Goal: Transaction & Acquisition: Purchase product/service

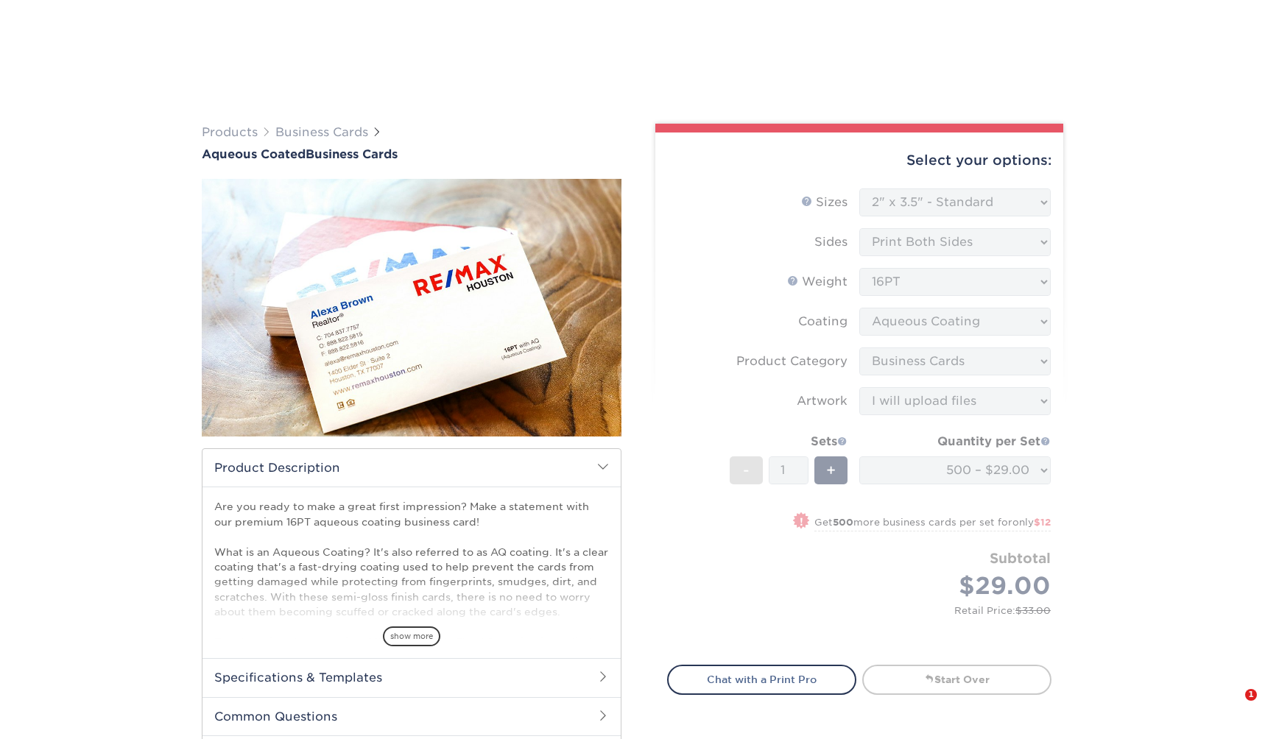
select select "2.00x3.50"
select select "3b5148f1-0588-4f88-a218-97bcfdce65c1"
select select "upload"
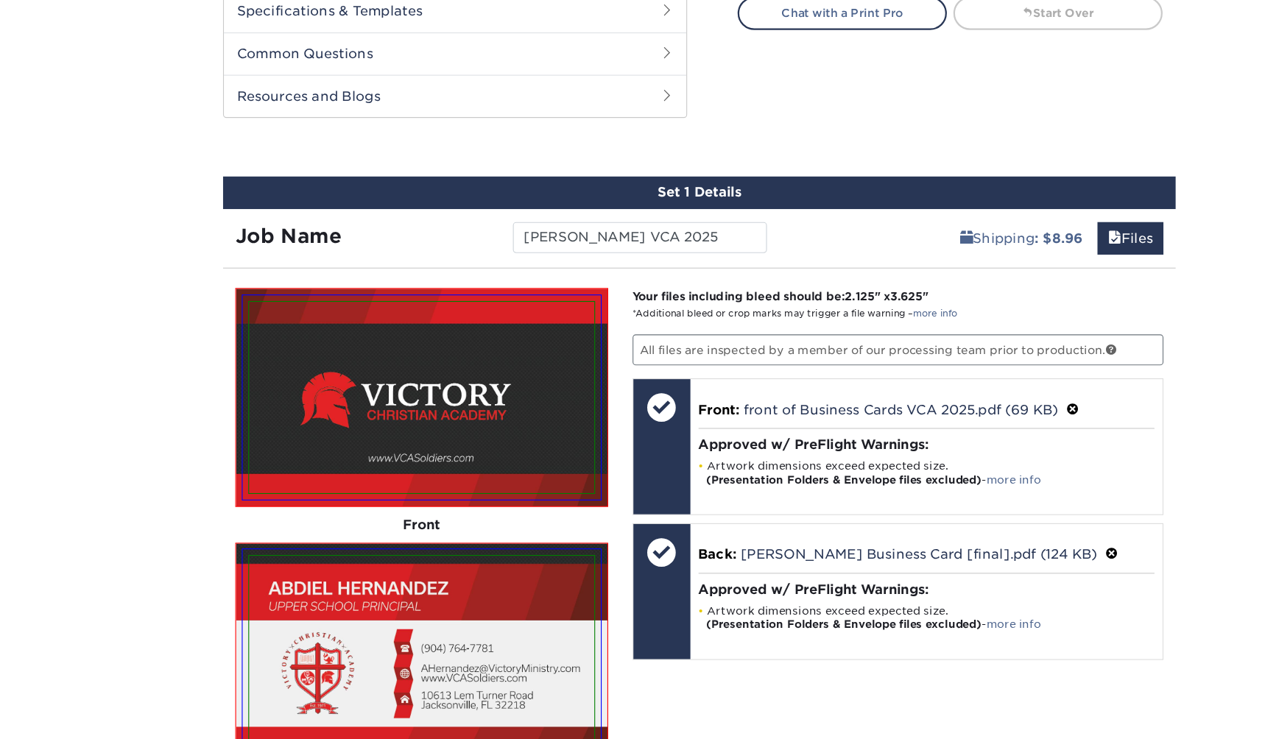
scroll to position [619, 0]
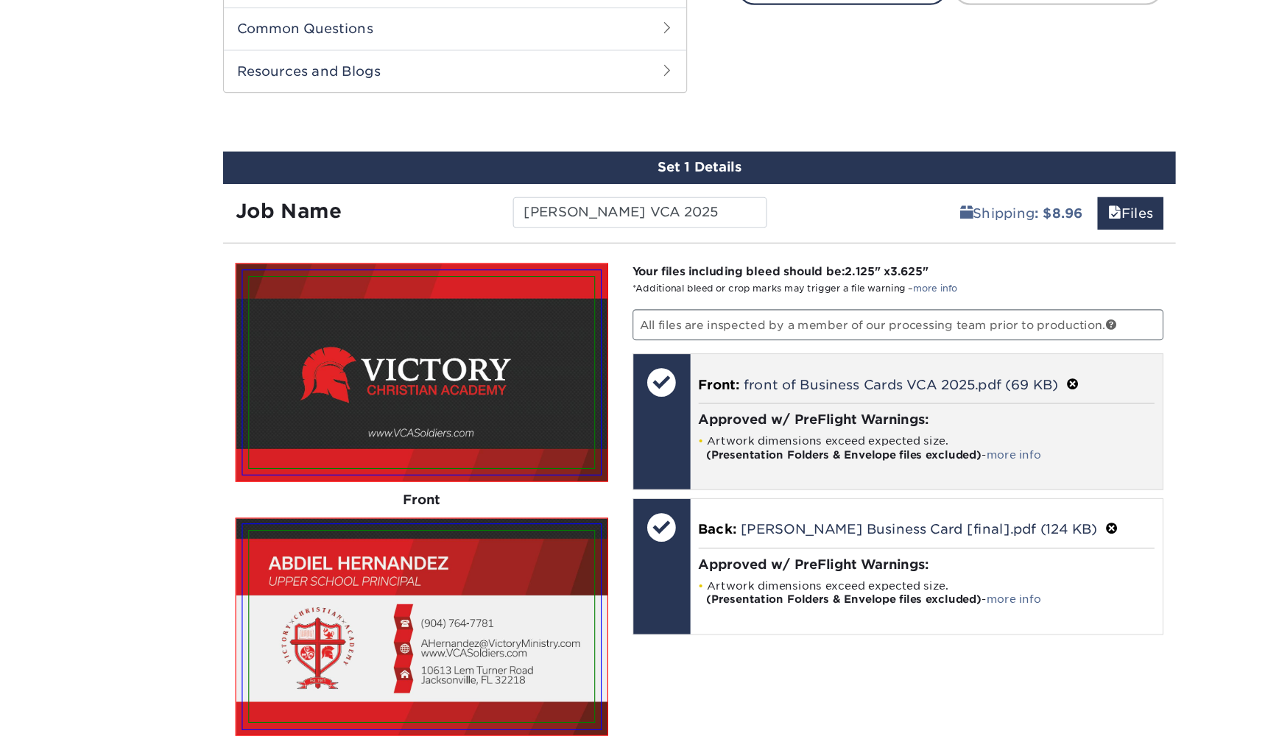
click at [976, 412] on span at bounding box center [971, 419] width 12 height 14
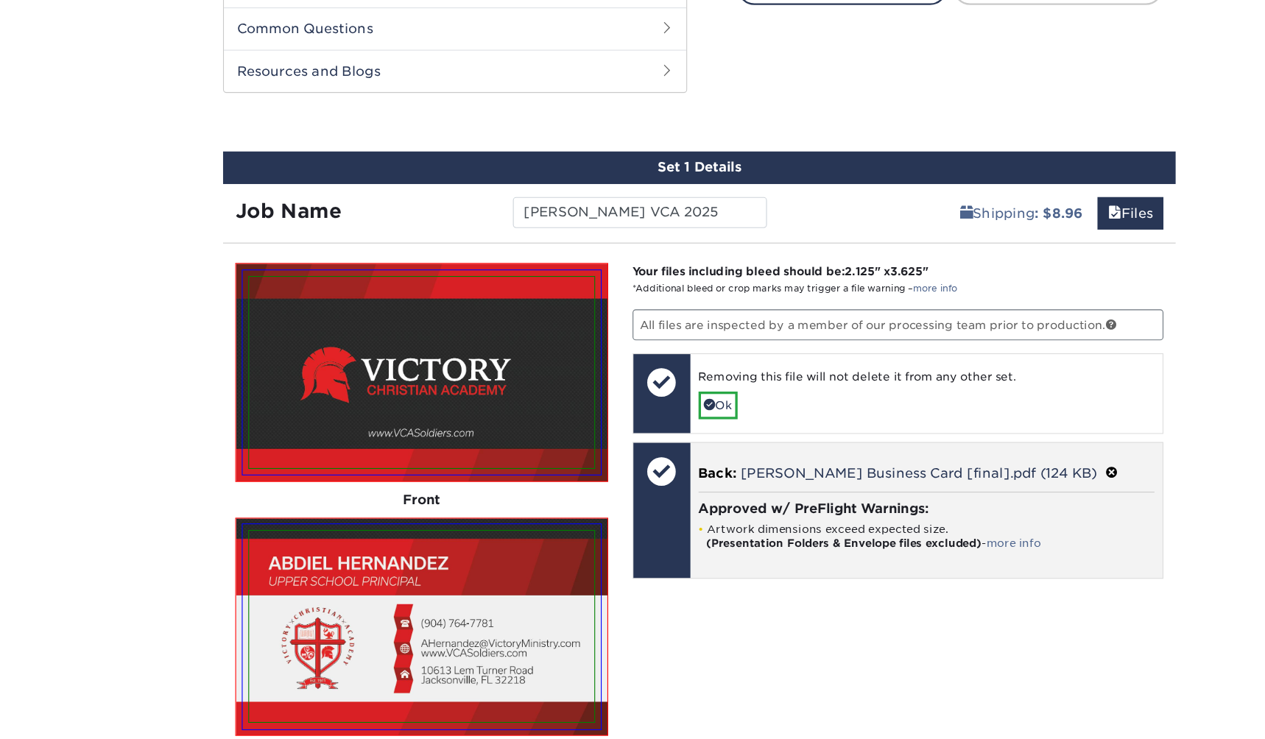
click at [1000, 493] on span at bounding box center [1006, 500] width 12 height 14
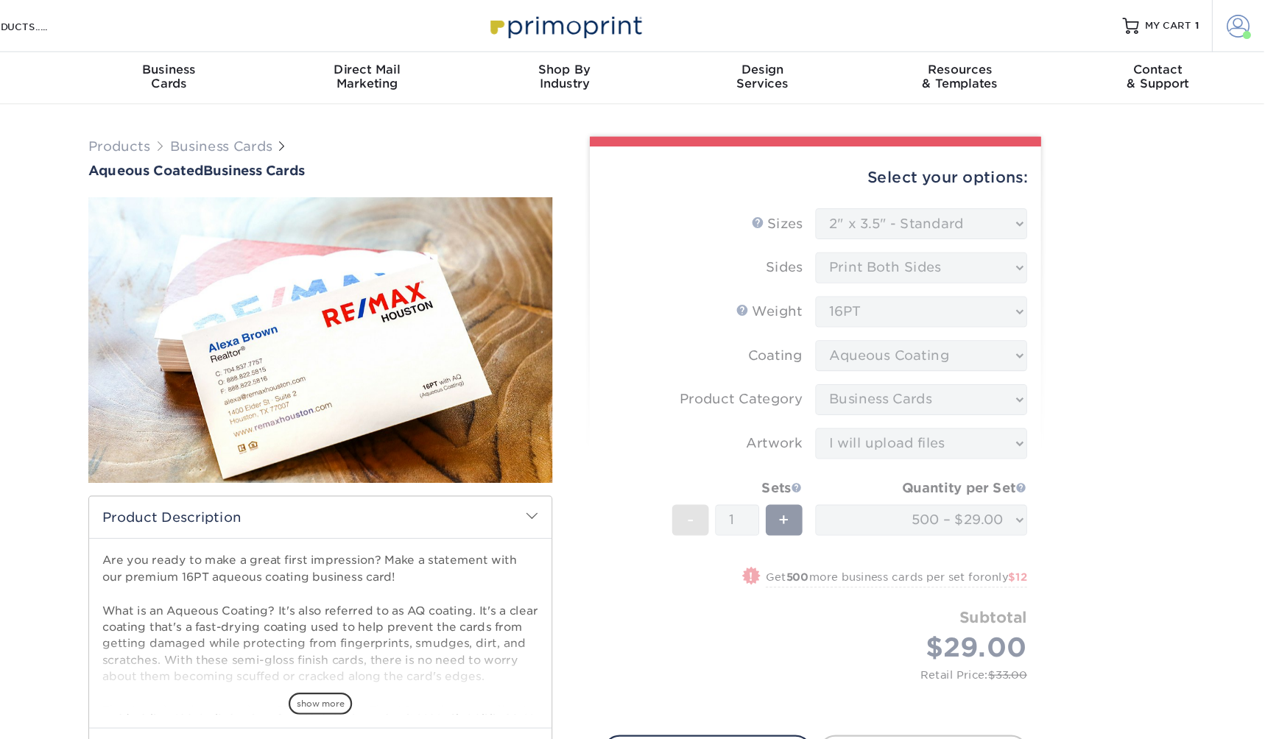
scroll to position [0, 0]
click at [1158, 21] on span "MY CART" at bounding box center [1179, 24] width 42 height 13
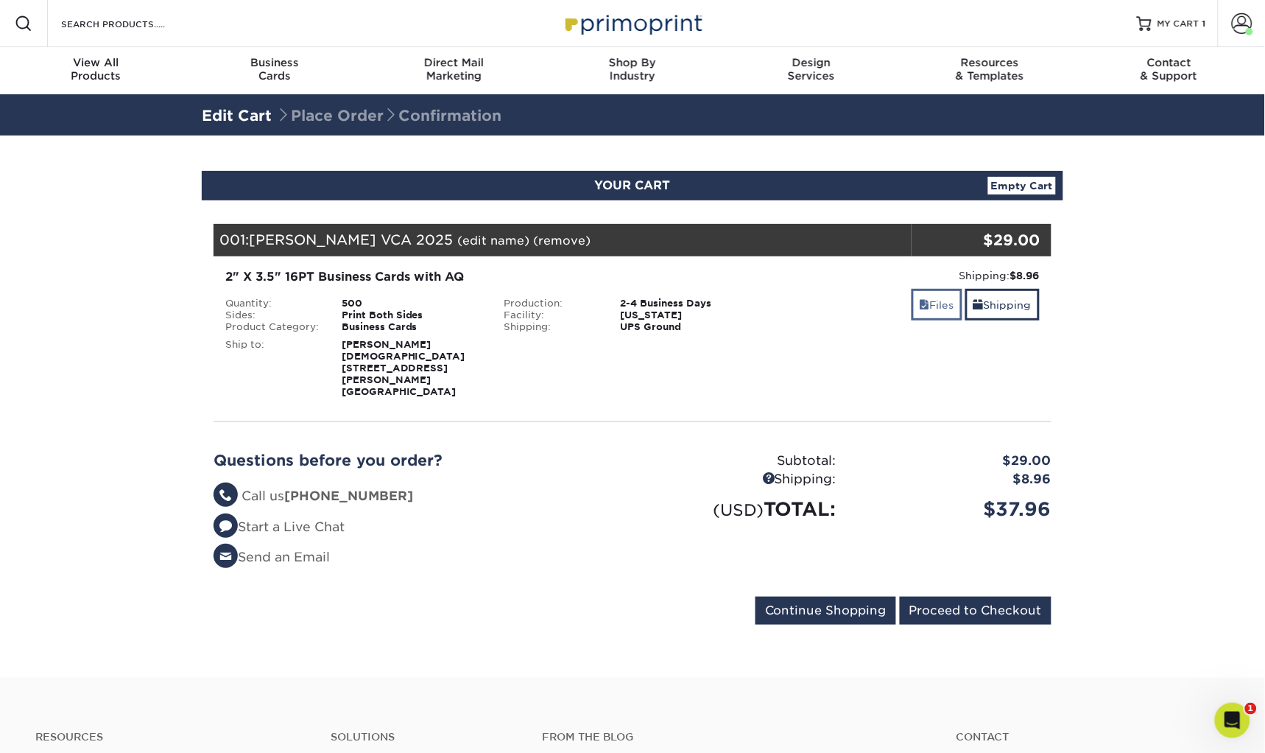
click at [931, 297] on link "Files" at bounding box center [937, 305] width 51 height 32
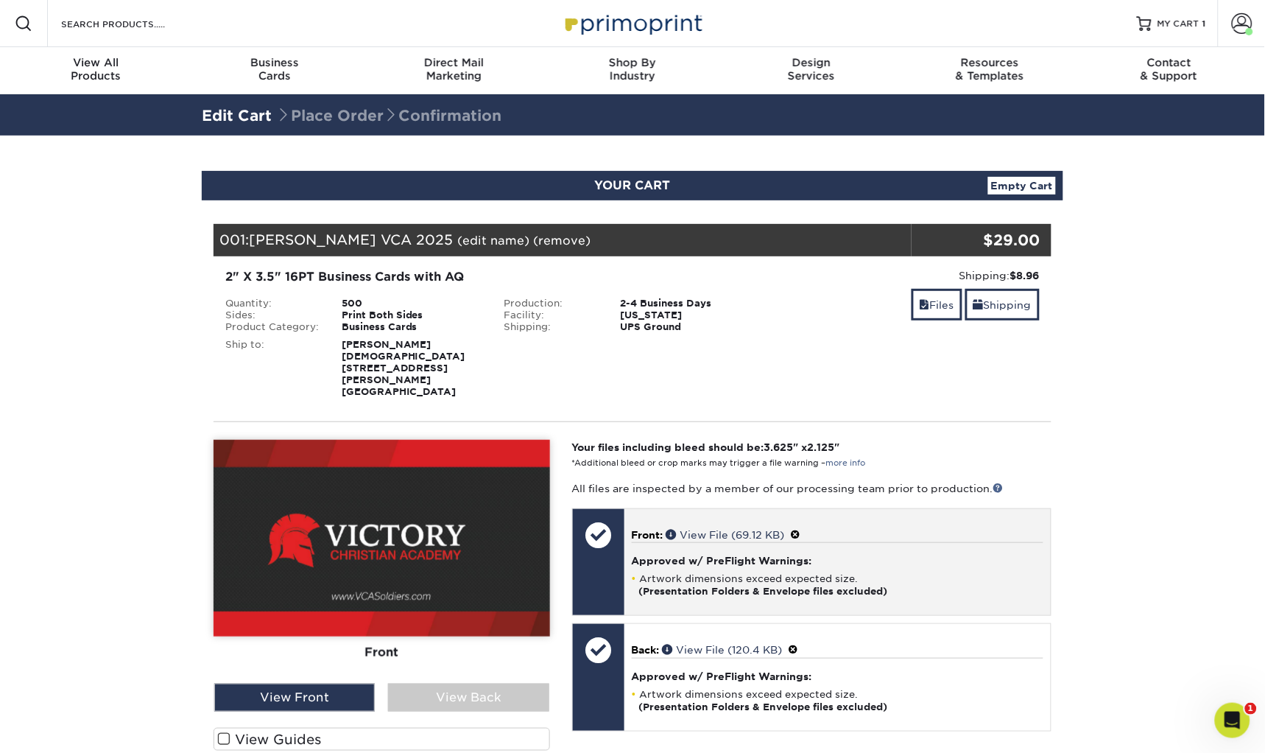
click at [799, 529] on span at bounding box center [796, 535] width 10 height 12
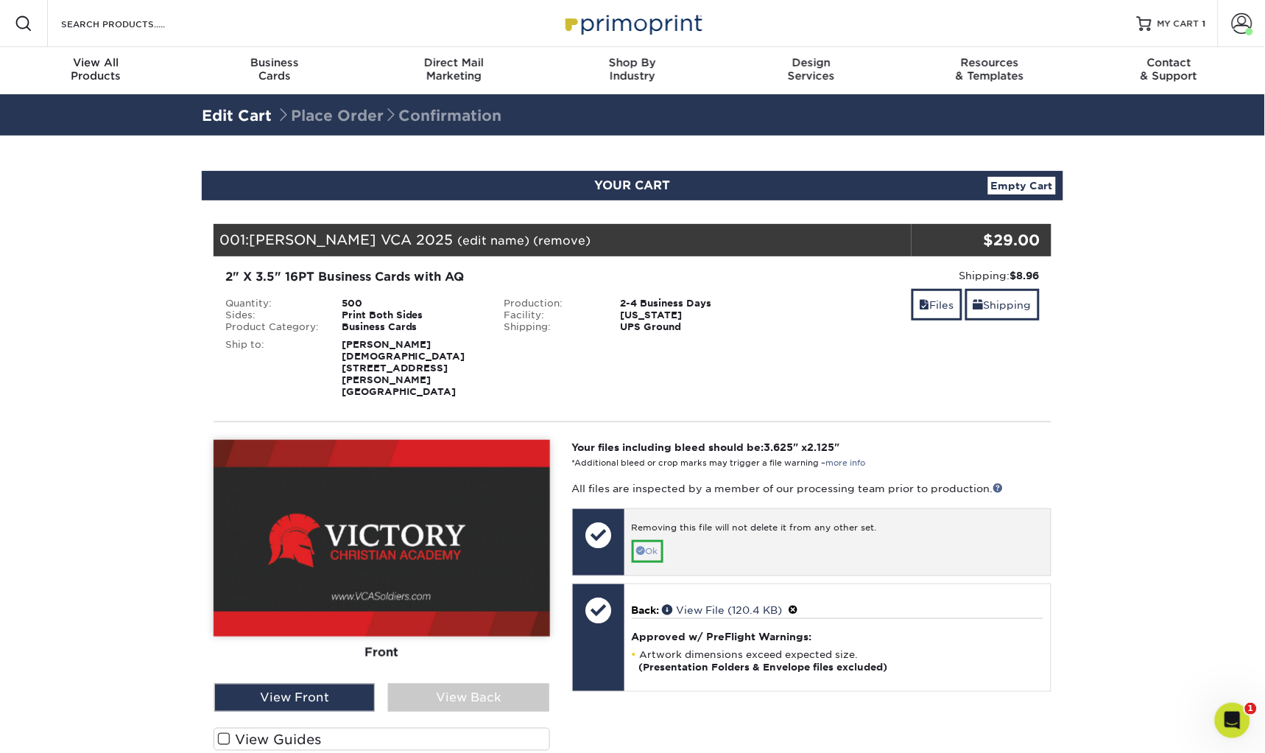
click at [650, 540] on link "Ok" at bounding box center [648, 551] width 32 height 23
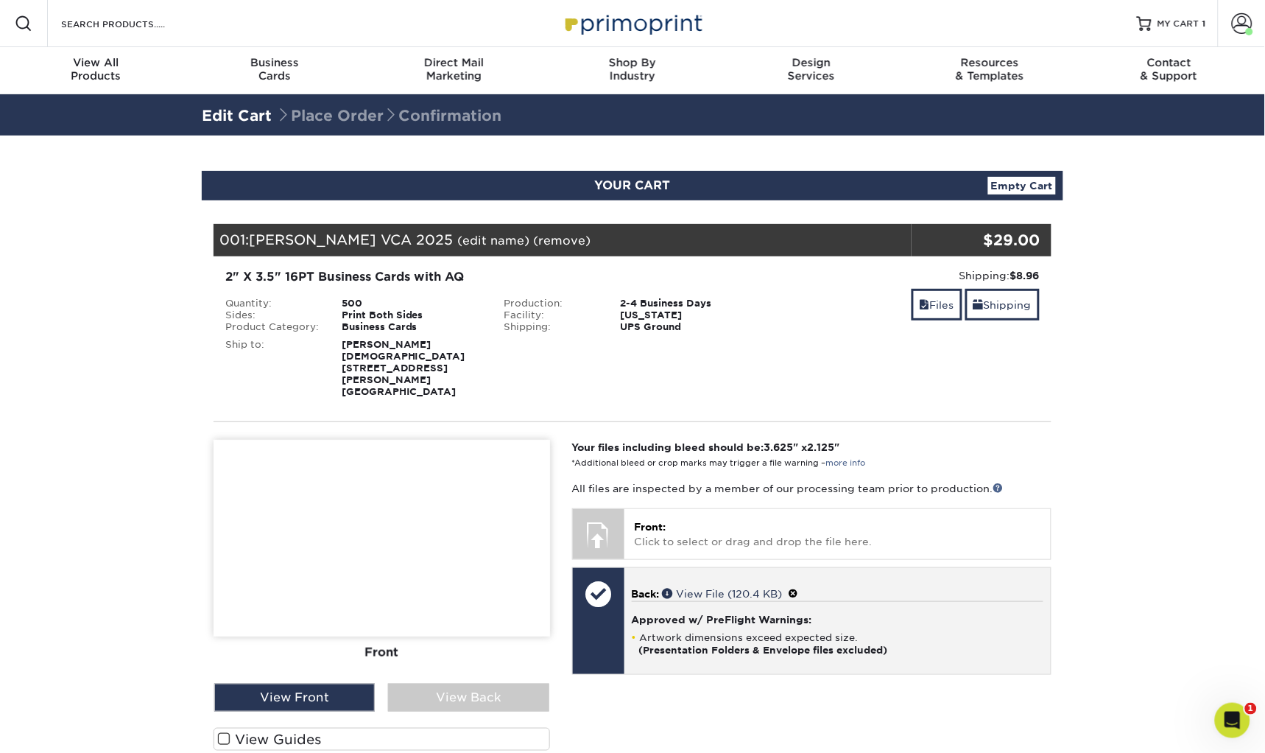
click at [799, 588] on span at bounding box center [794, 594] width 10 height 12
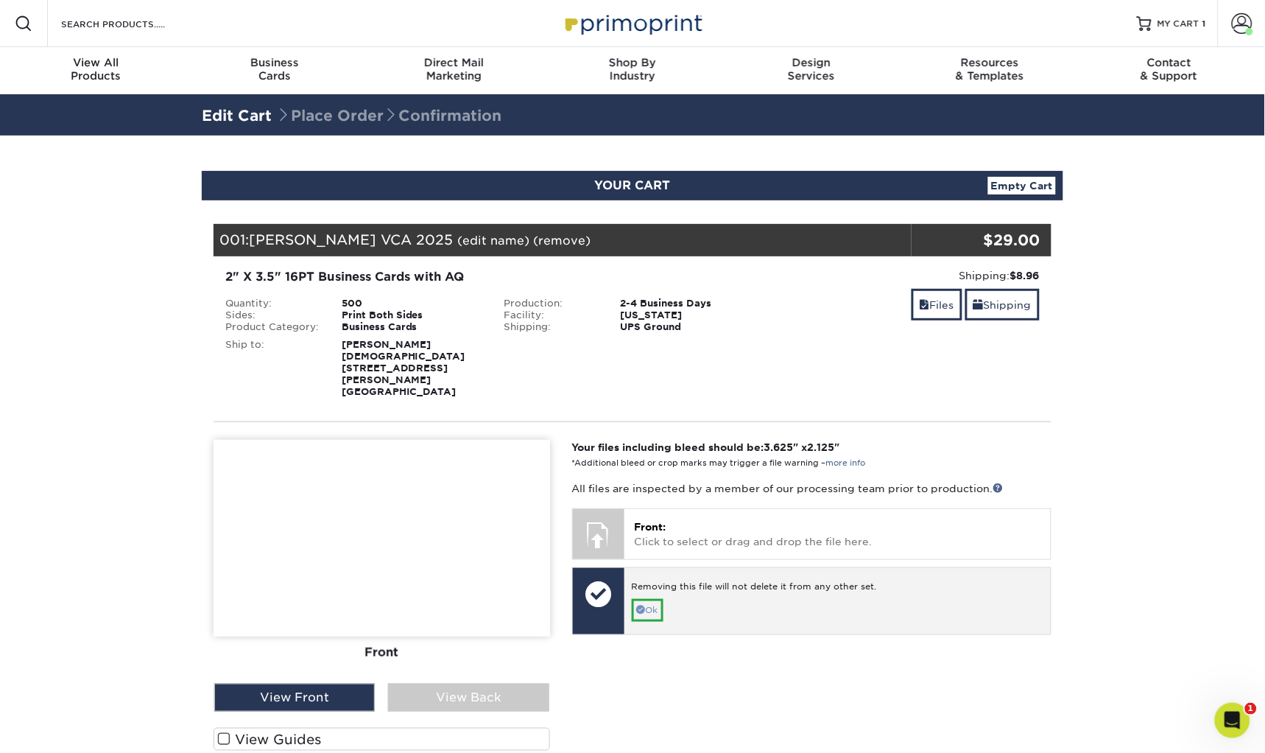
click at [651, 599] on link "Ok" at bounding box center [648, 610] width 32 height 23
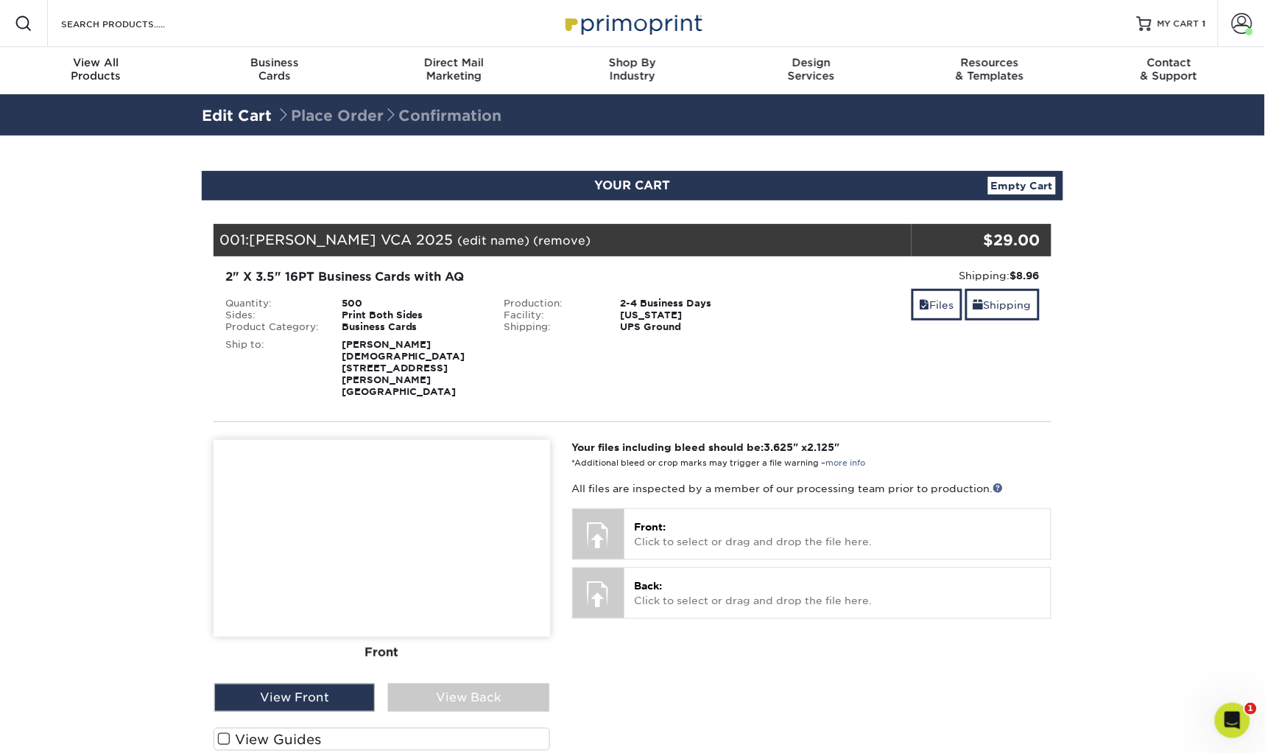
click at [1010, 187] on link "Empty Cart" at bounding box center [1022, 186] width 68 height 18
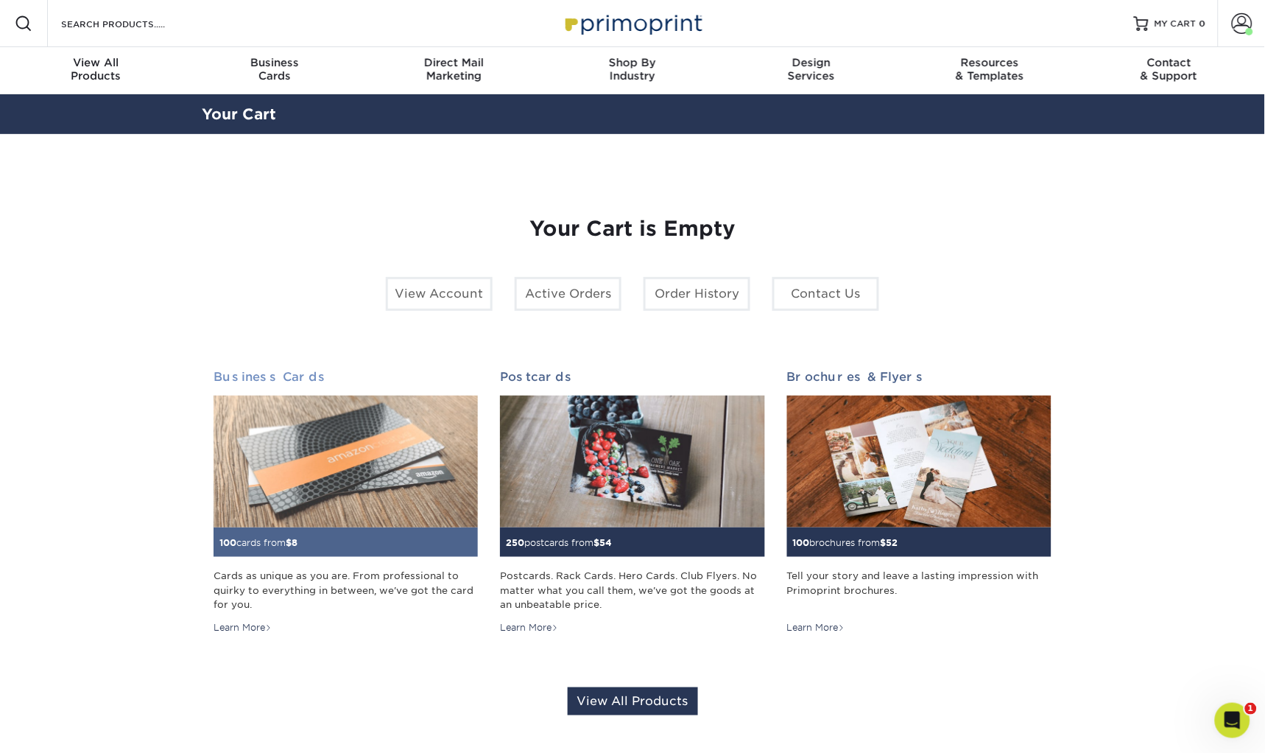
click at [258, 441] on img at bounding box center [346, 461] width 264 height 133
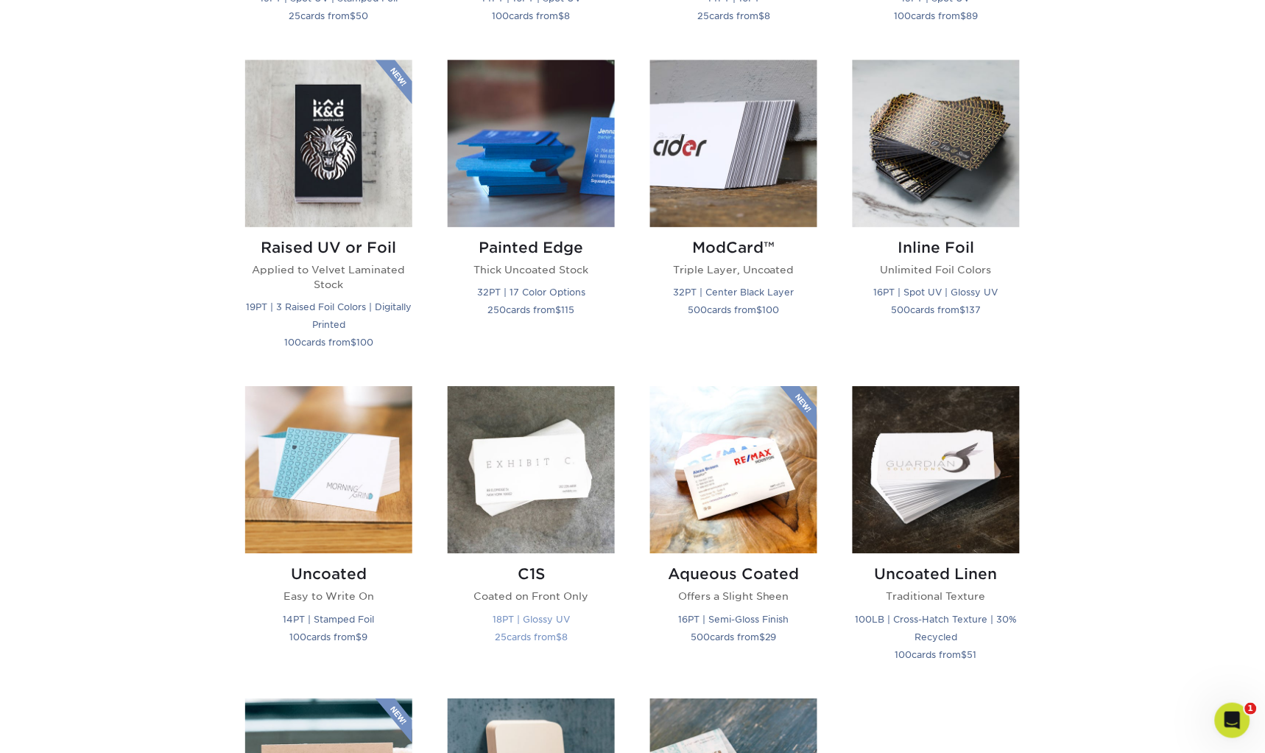
scroll to position [981, 0]
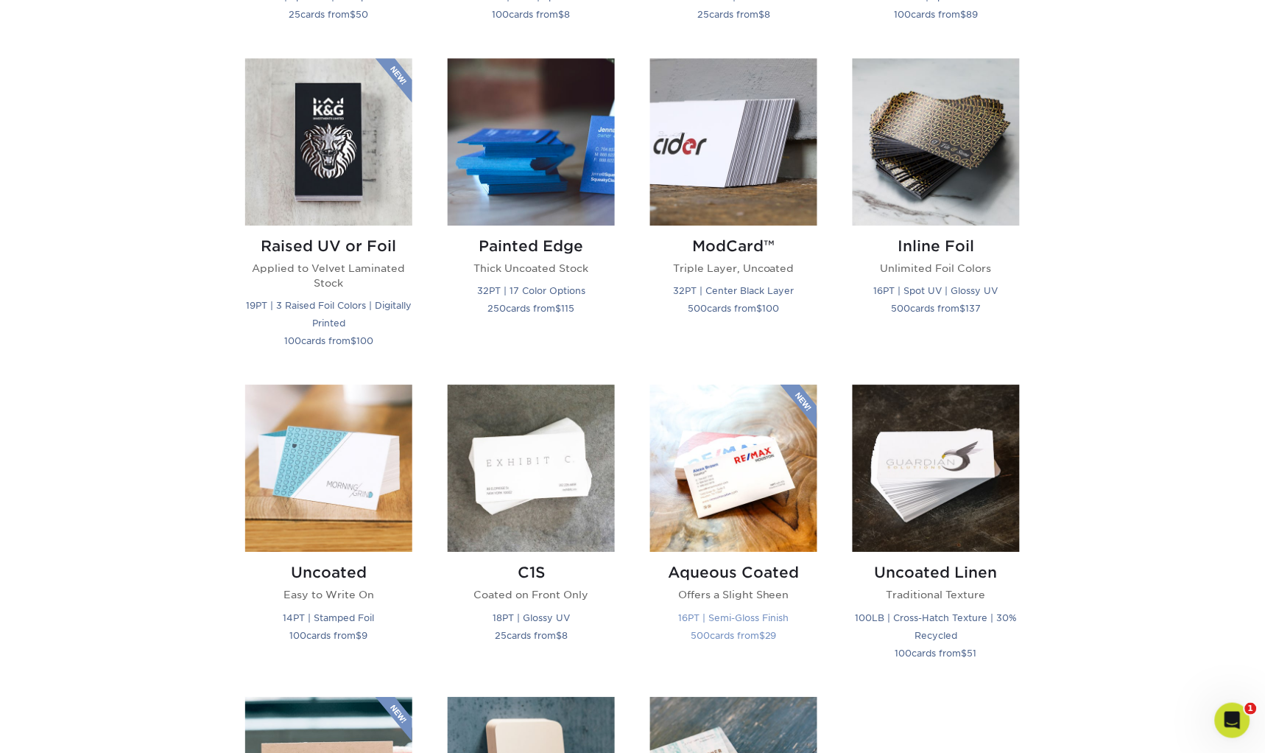
click at [761, 463] on img at bounding box center [733, 467] width 167 height 167
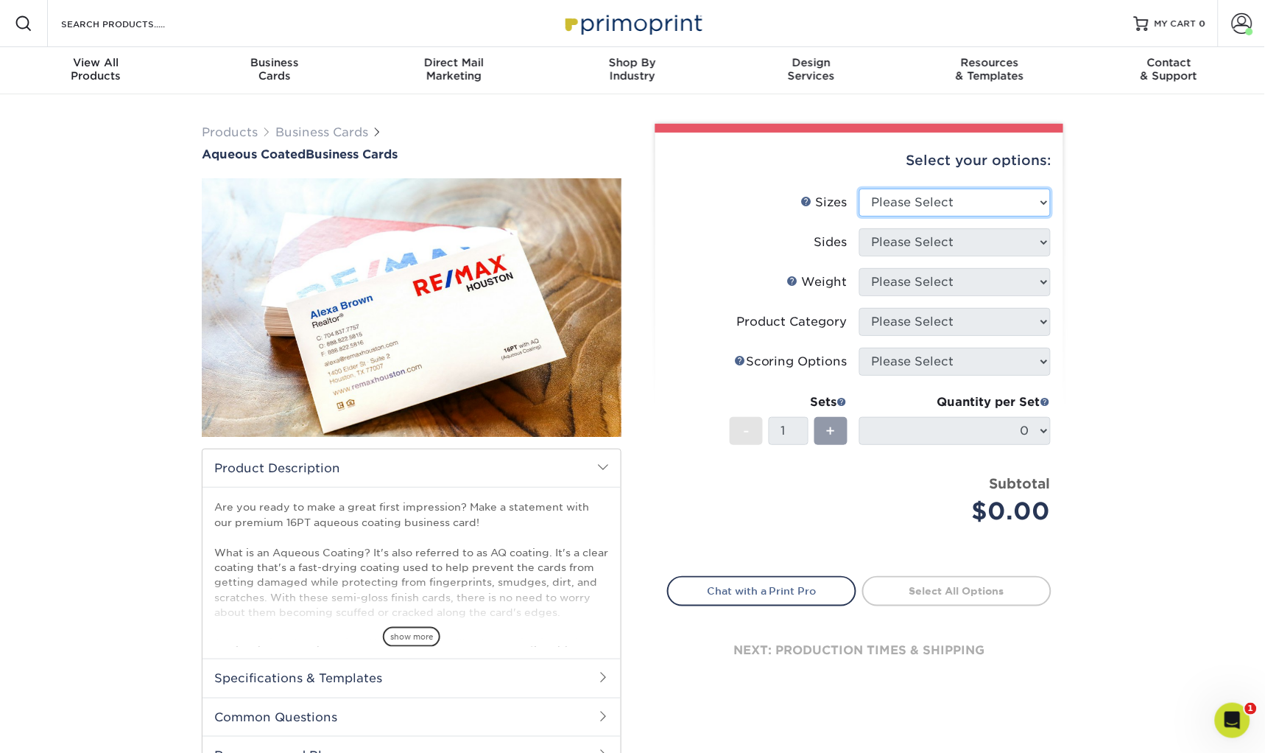
select select "2.00x3.50"
select select "13abbda7-1d64-4f25-8bb2-c179b224825d"
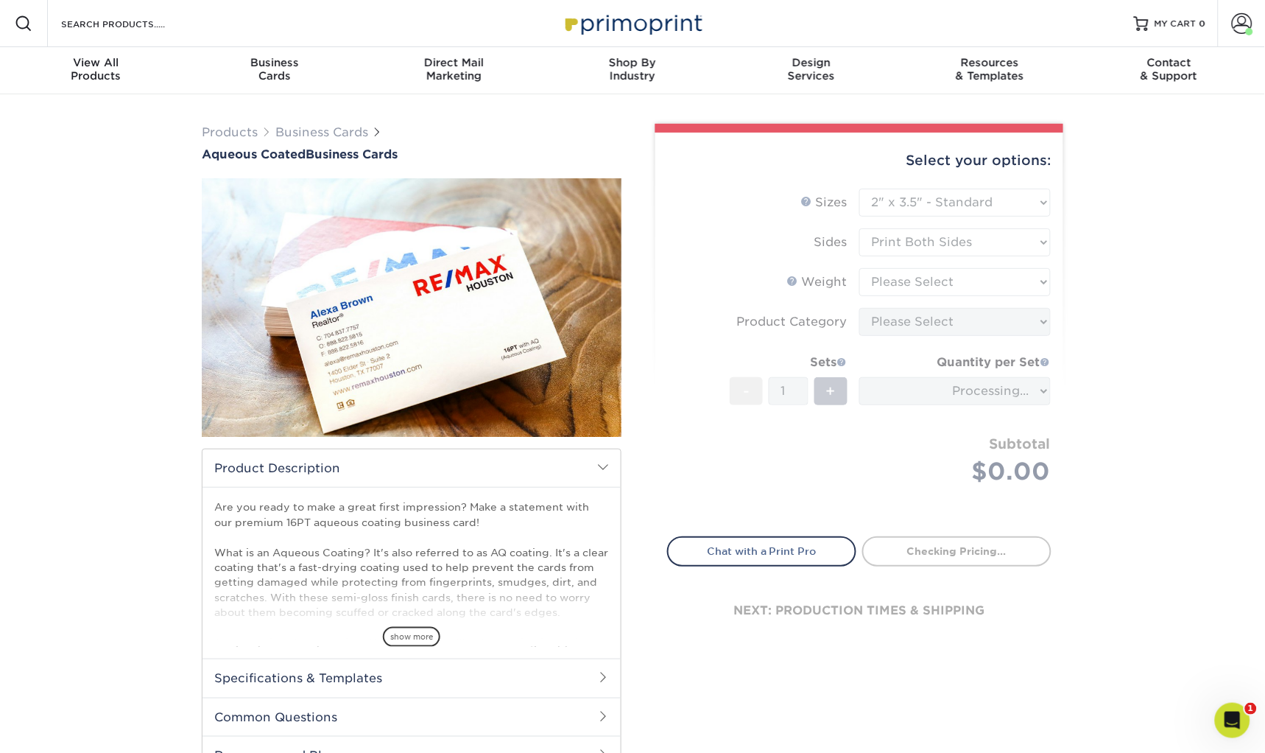
click at [915, 283] on form "Sizes Help Sizes Please Select 1.5" x 3.5" - Mini 1.75" x 3.5" - Mini 2" x 3" -…" at bounding box center [859, 354] width 384 height 331
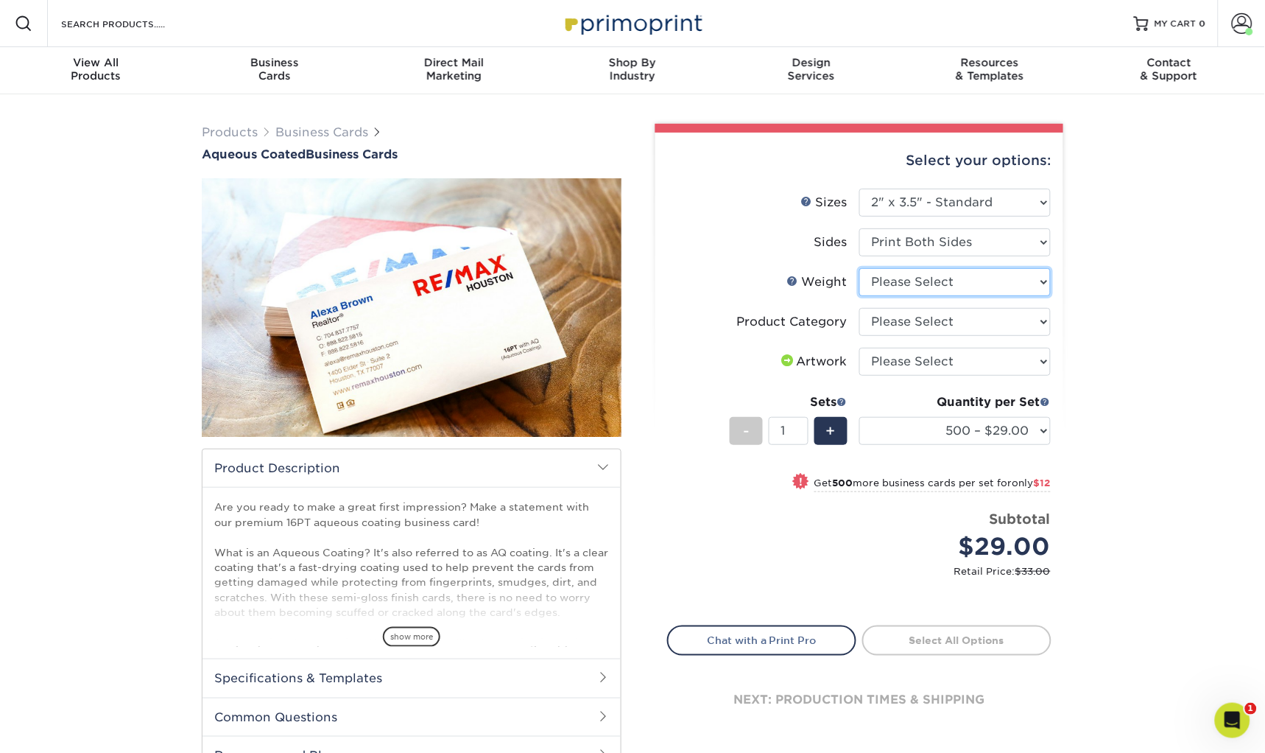
select select "16PT"
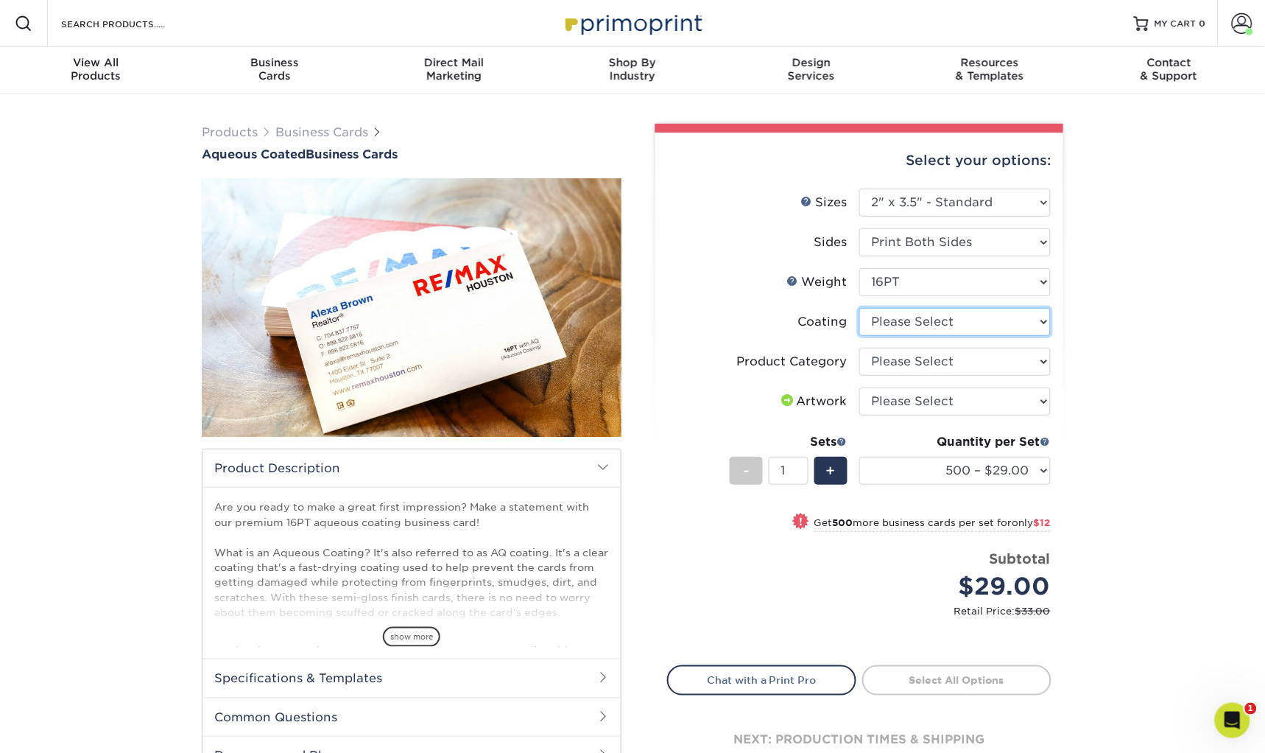
select select "d41dab50-ff65-4f4f-bb17-2afe4d36ae33"
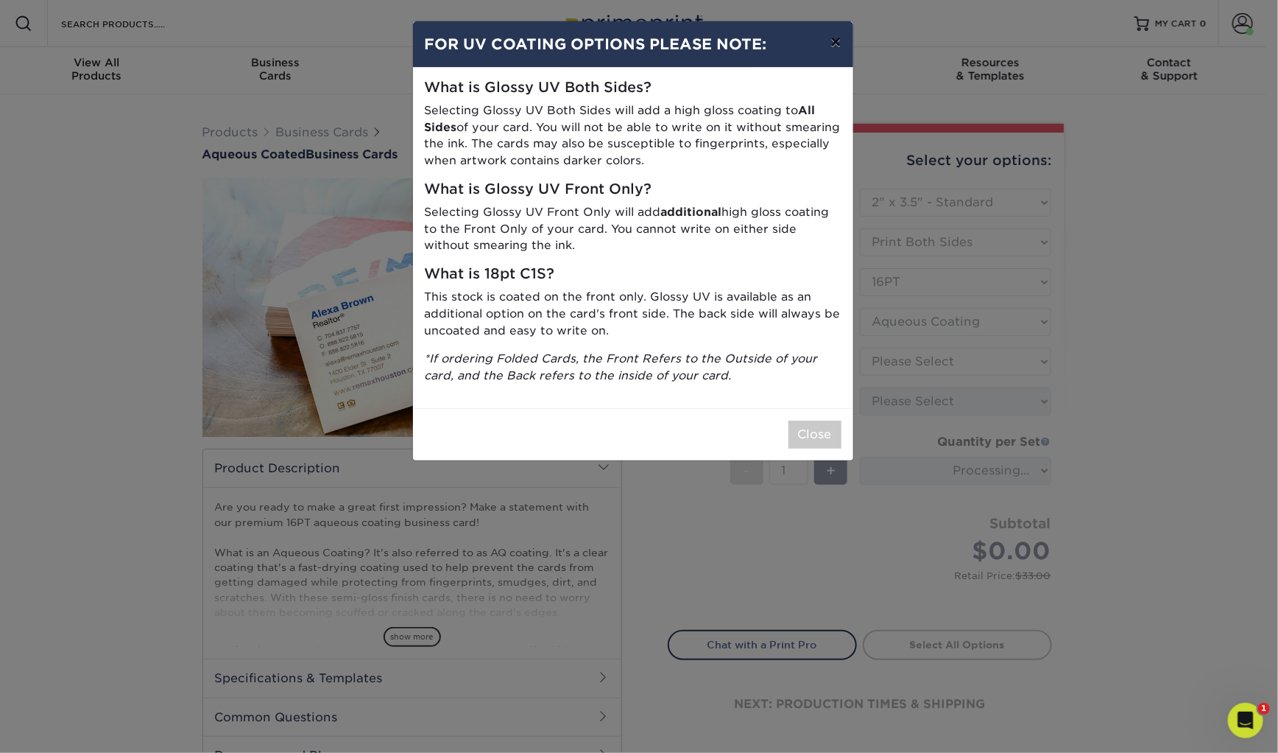
click at [832, 40] on button "×" at bounding box center [836, 41] width 34 height 41
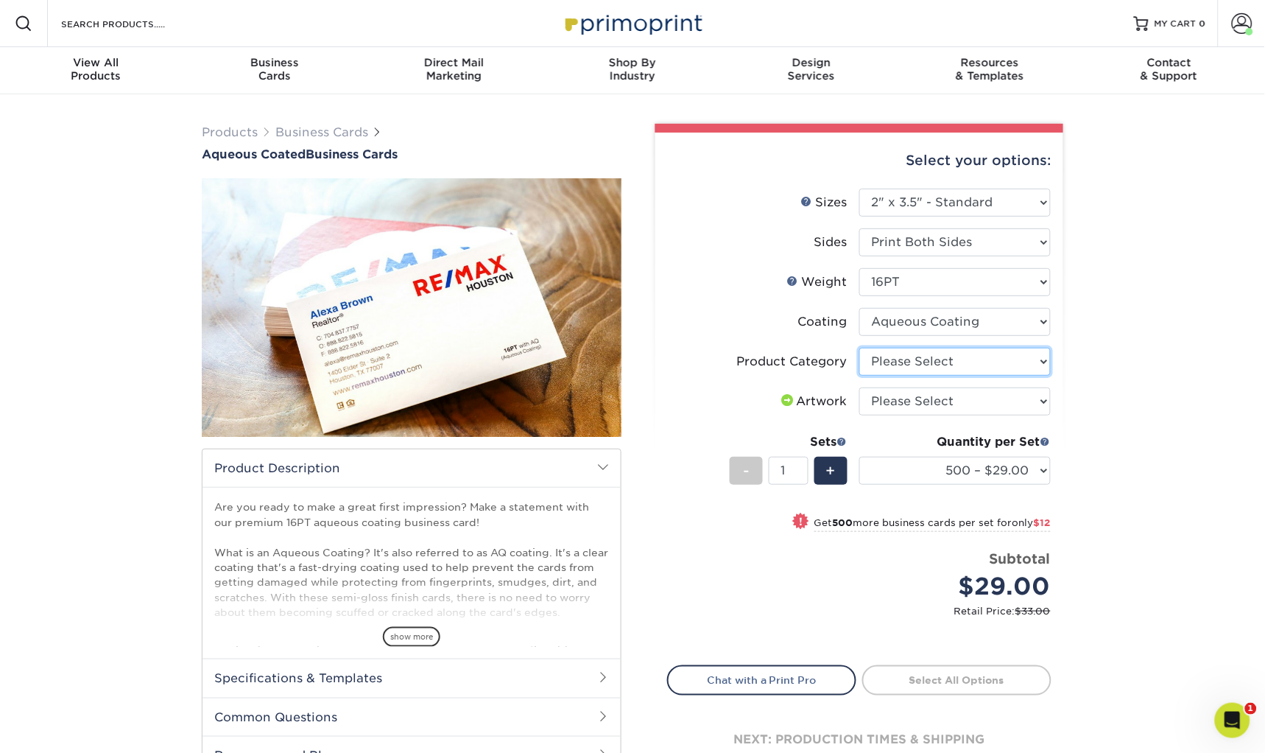
select select "3b5148f1-0588-4f88-a218-97bcfdce65c1"
select select "upload"
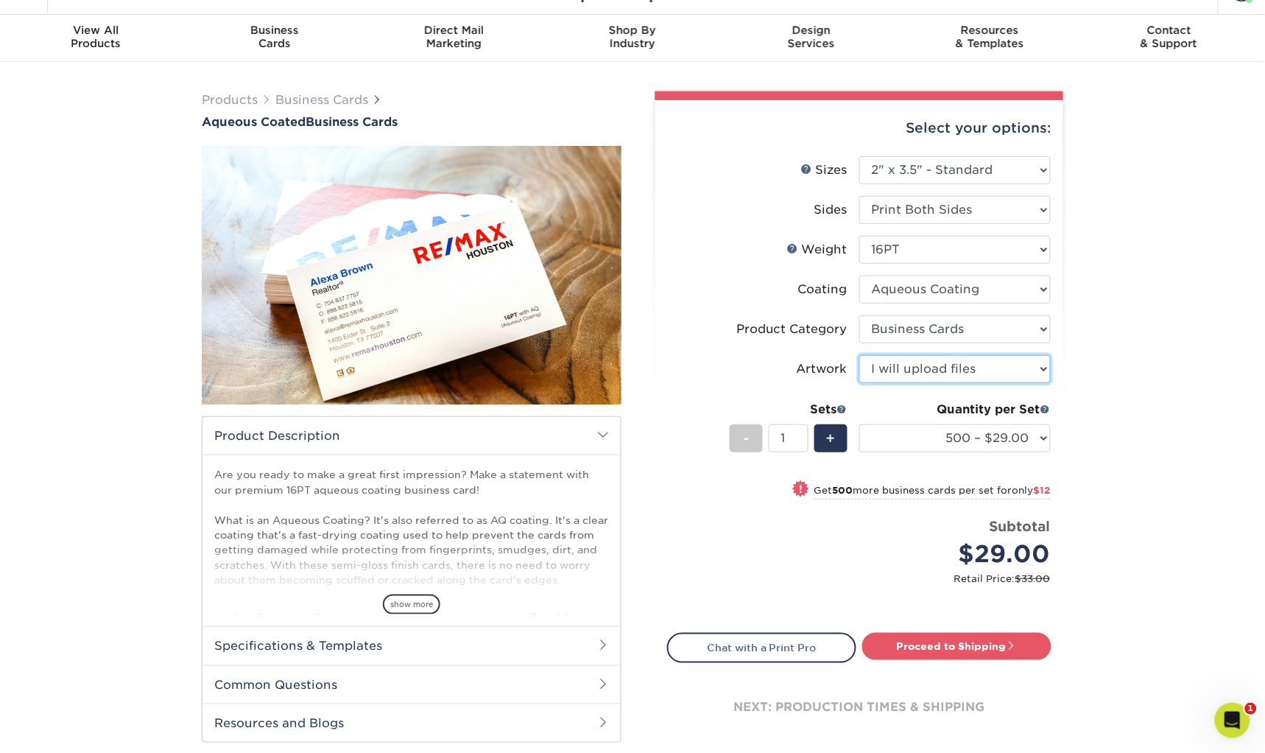
scroll to position [47, 0]
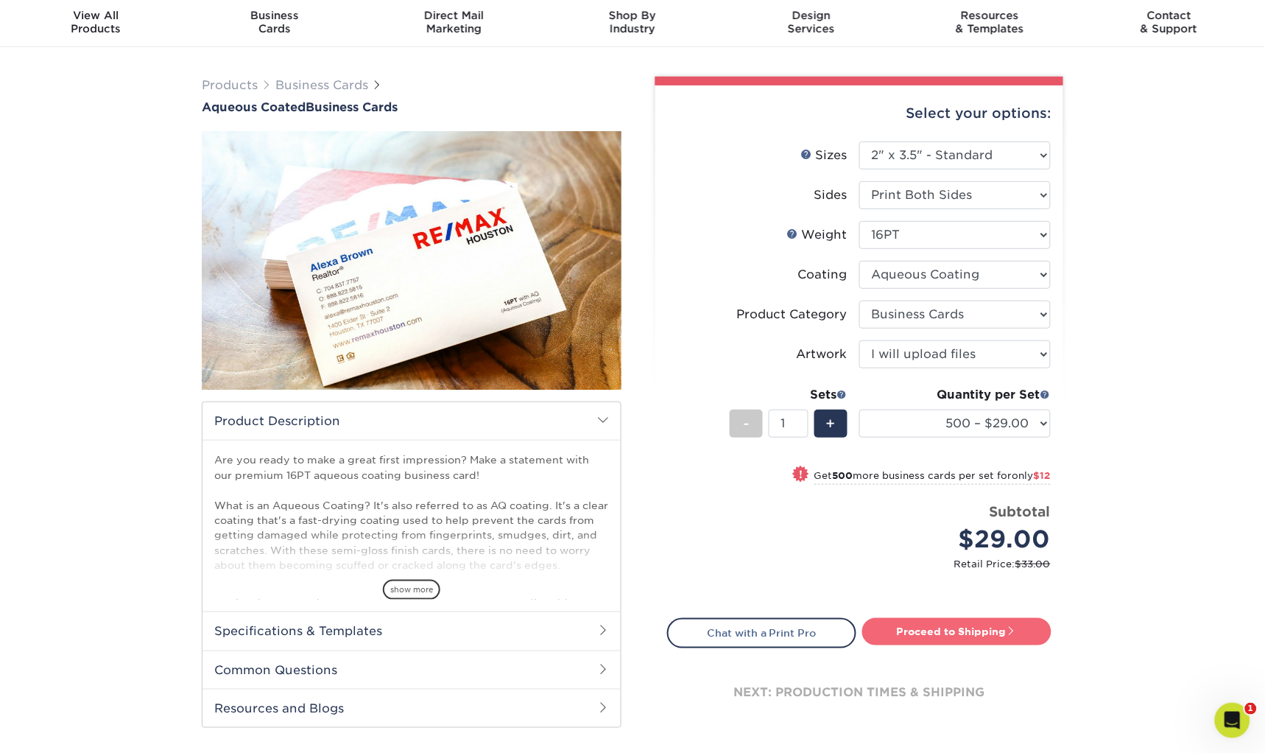
click at [949, 622] on link "Proceed to Shipping" at bounding box center [956, 631] width 189 height 27
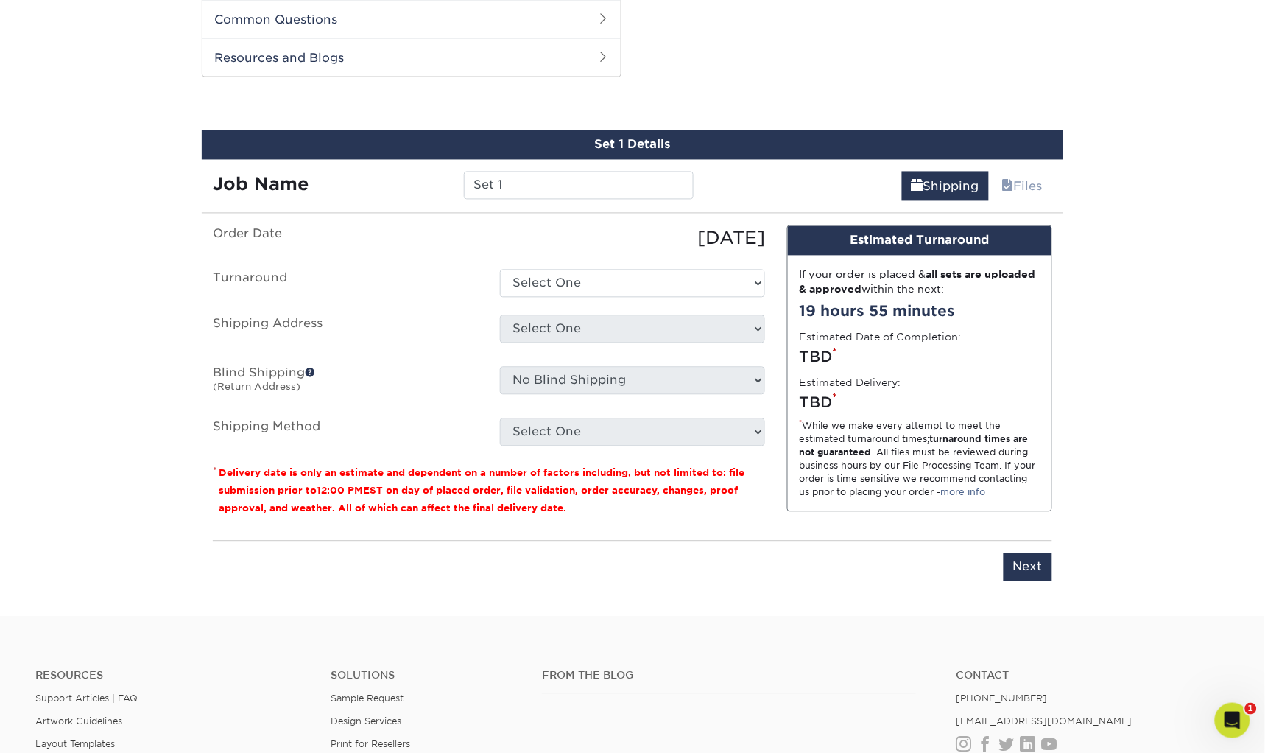
scroll to position [700, 0]
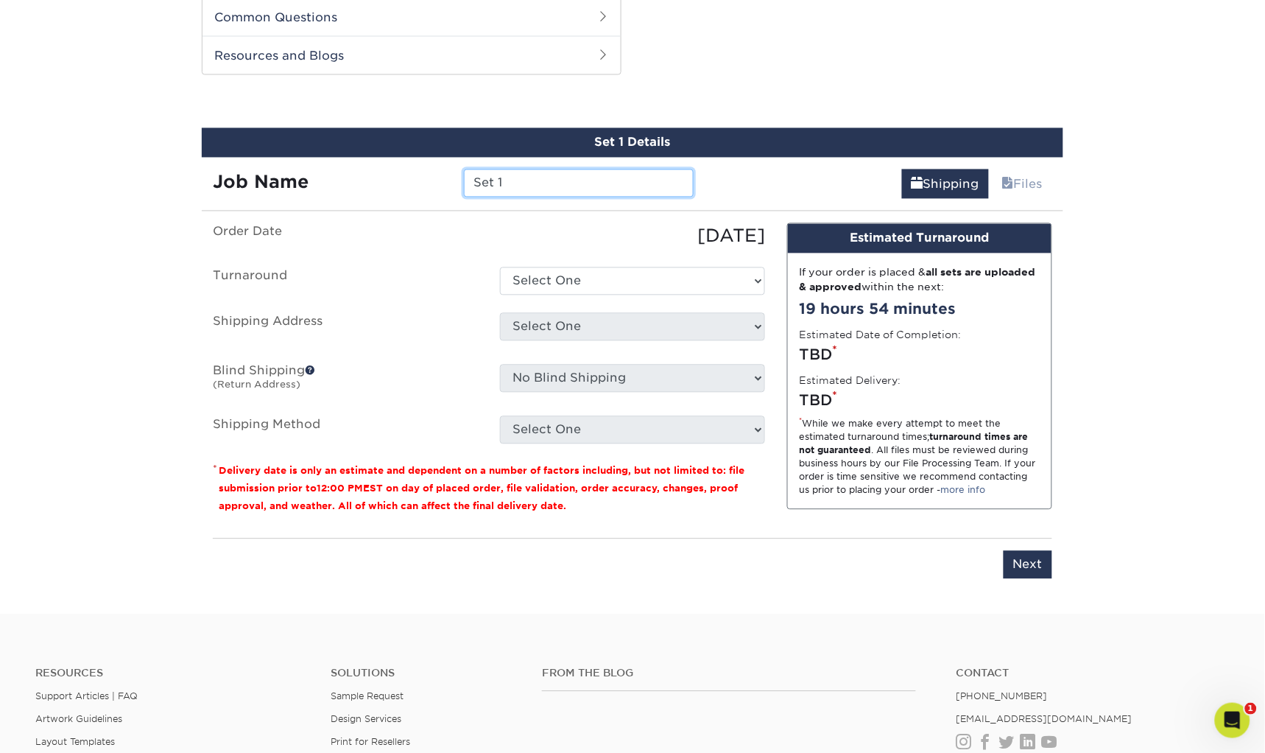
drag, startPoint x: 541, startPoint y: 184, endPoint x: 272, endPoint y: 184, distance: 268.8
click at [272, 184] on div "Job Name Set 1" at bounding box center [453, 183] width 503 height 28
type input "H"
type input "L"
type input "Julie Latta Business Card VCA 25"
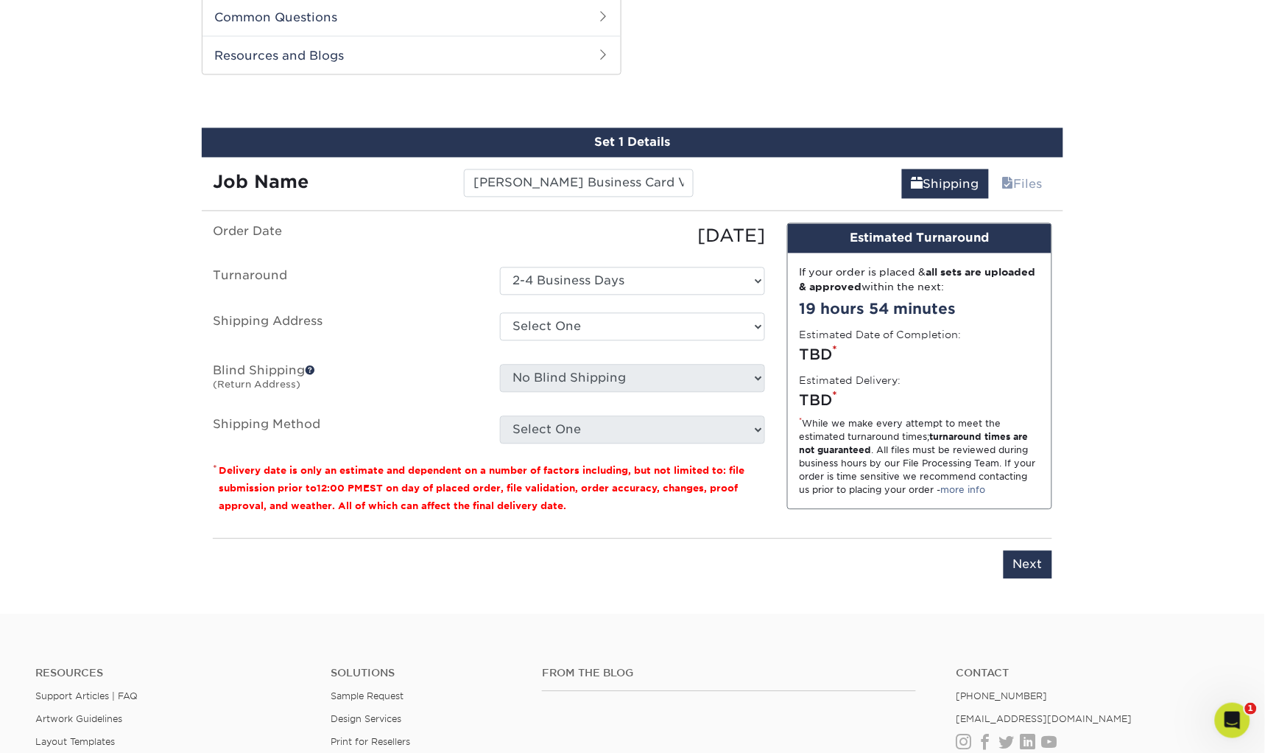
click at [428, 365] on label "Blind Shipping (Return Address)" at bounding box center [345, 381] width 287 height 34
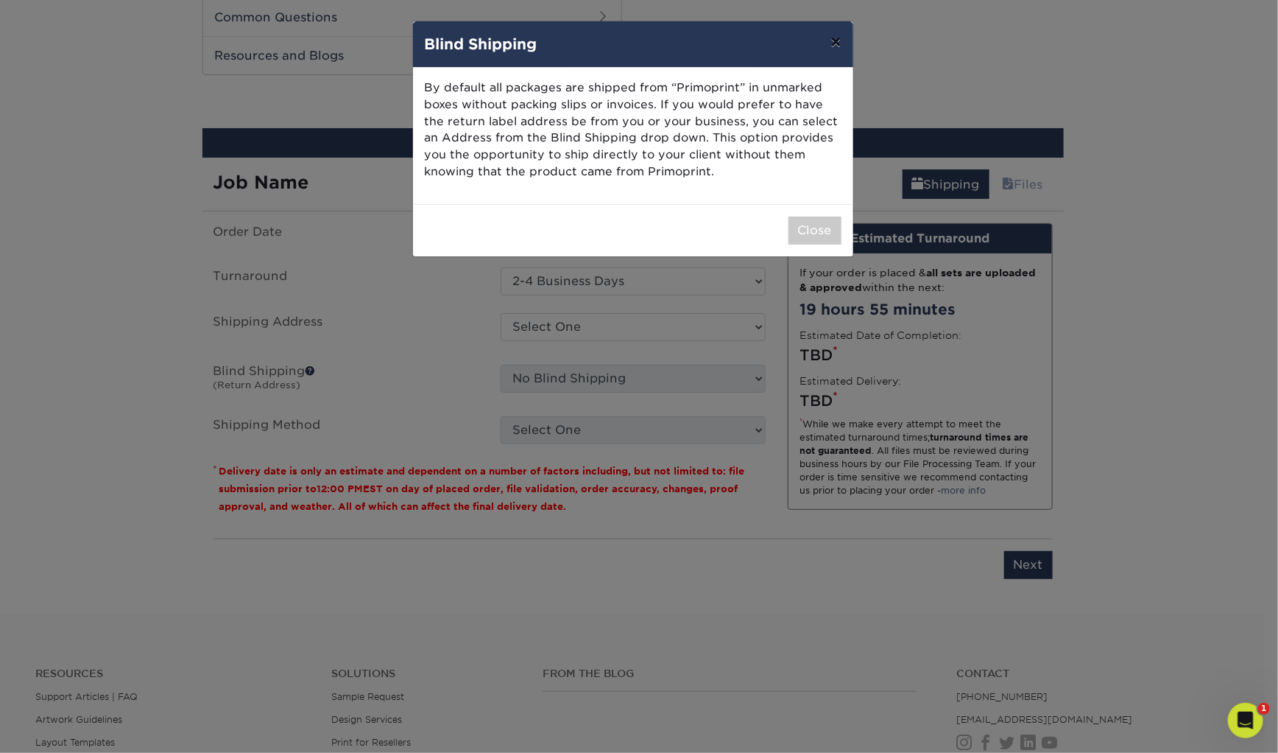
click at [835, 49] on button "×" at bounding box center [836, 41] width 34 height 41
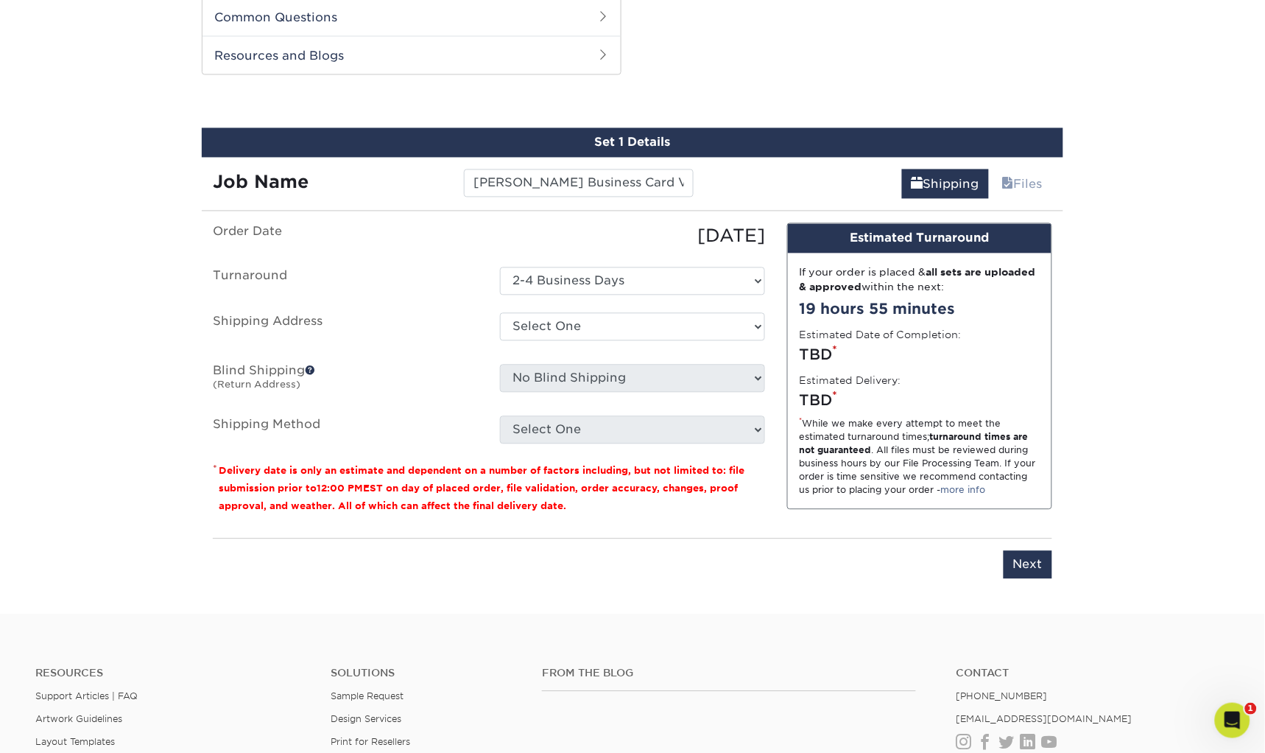
click at [693, 231] on div "10/02/2025" at bounding box center [632, 236] width 287 height 27
select select "6247fa13-6ec4-4bd5-81ce-27fae4b5d043"
select select "177039"
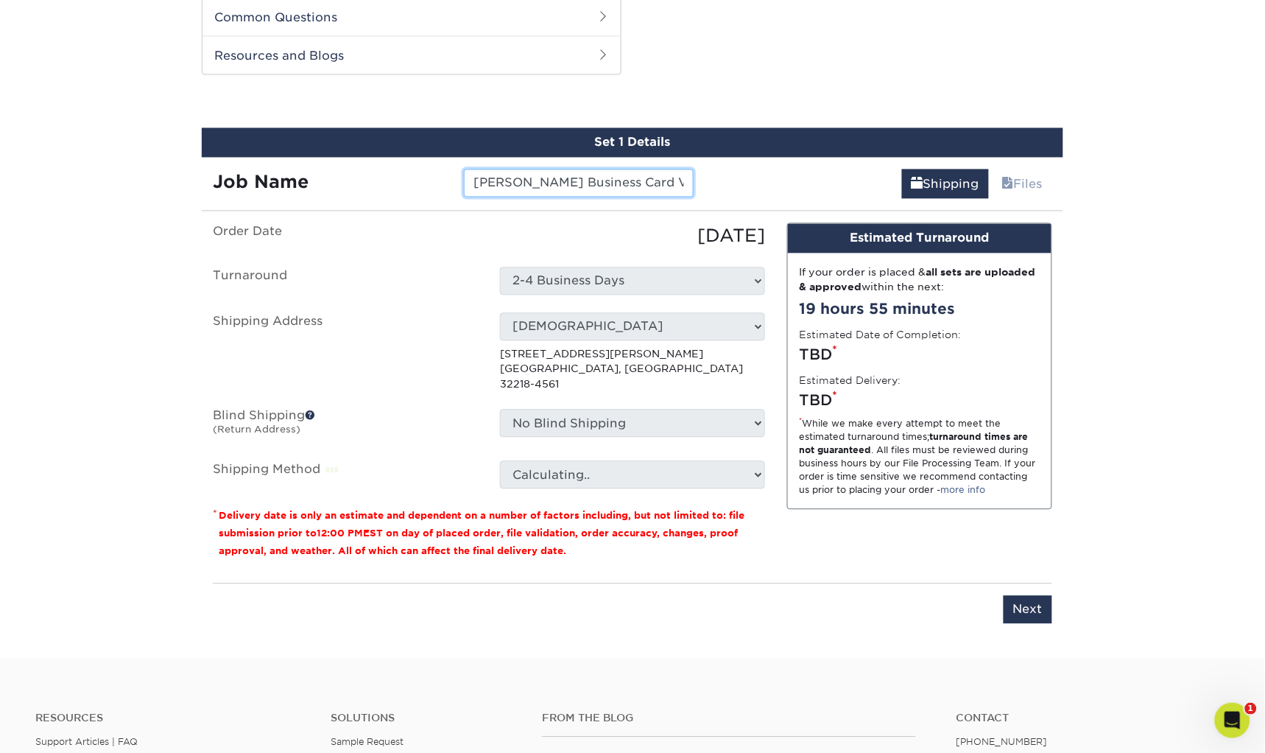
click at [549, 178] on input "[PERSON_NAME] Business Card VCA 25" at bounding box center [578, 183] width 229 height 28
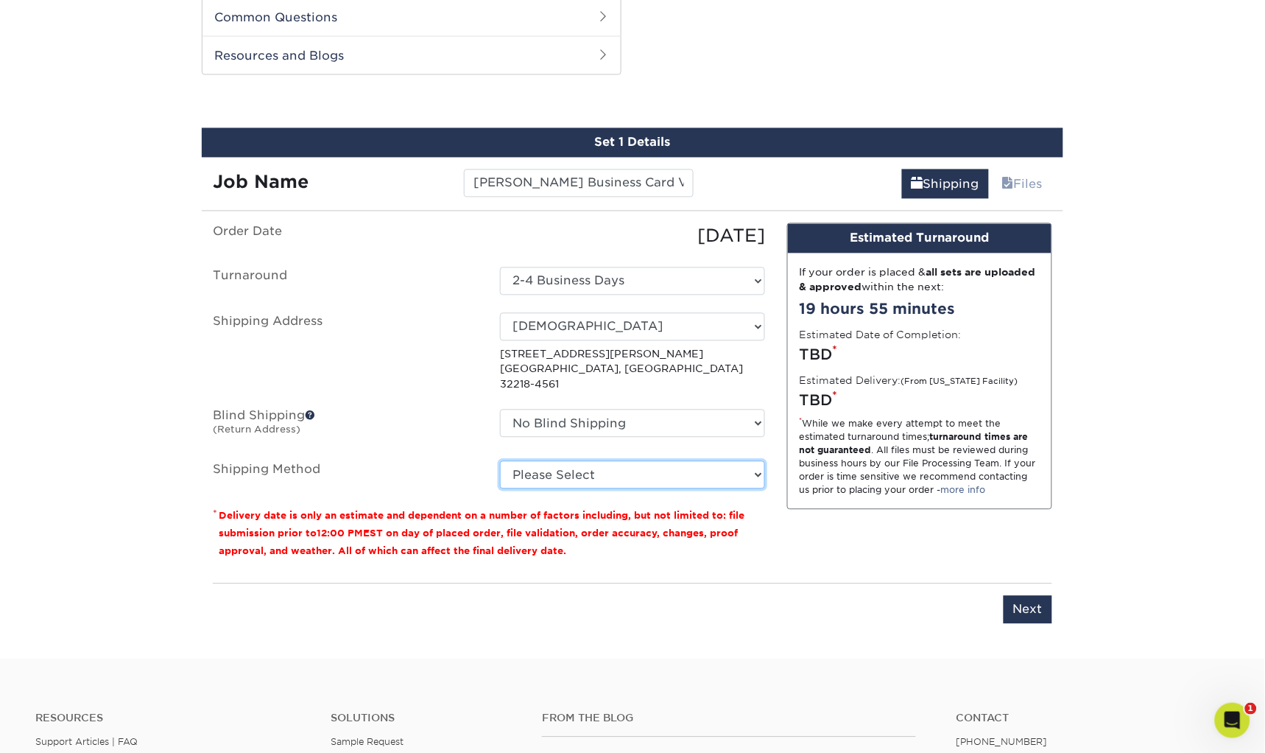
select select "03"
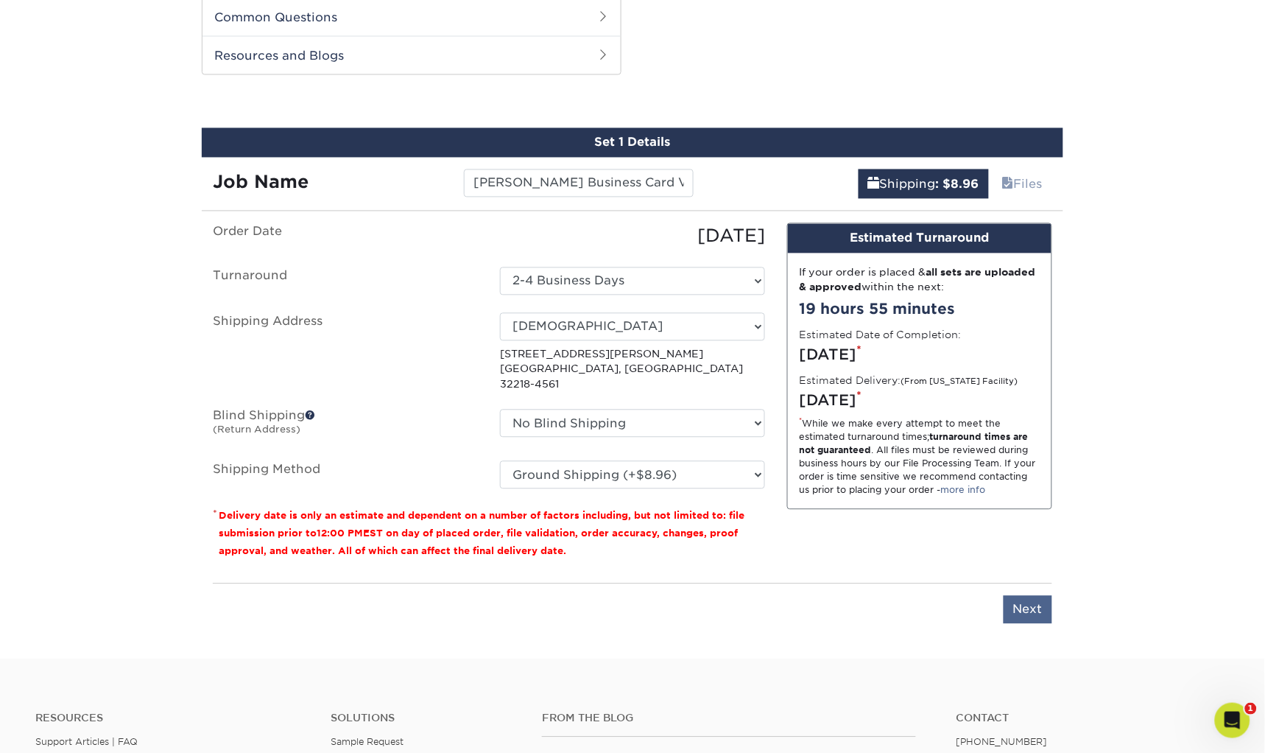
click at [1029, 596] on input "Next" at bounding box center [1028, 610] width 49 height 28
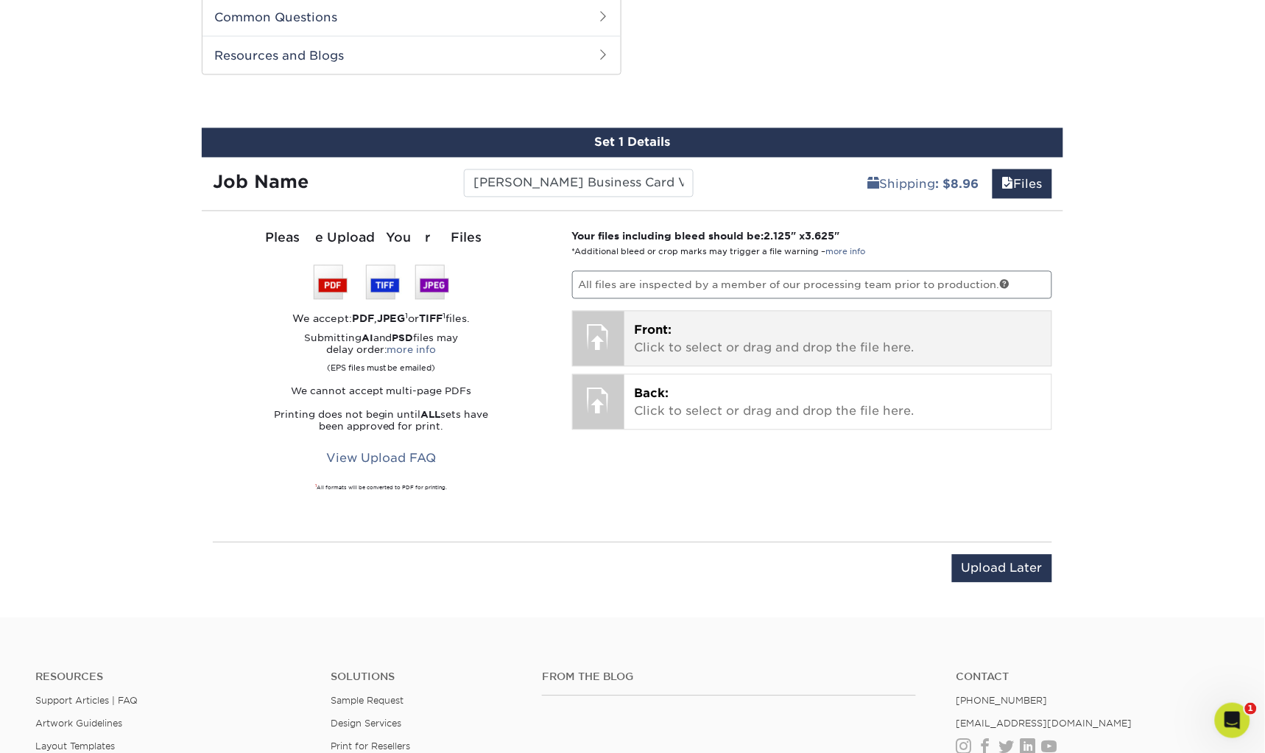
click at [725, 334] on p "Front: Click to select or drag and drop the file here." at bounding box center [838, 339] width 407 height 35
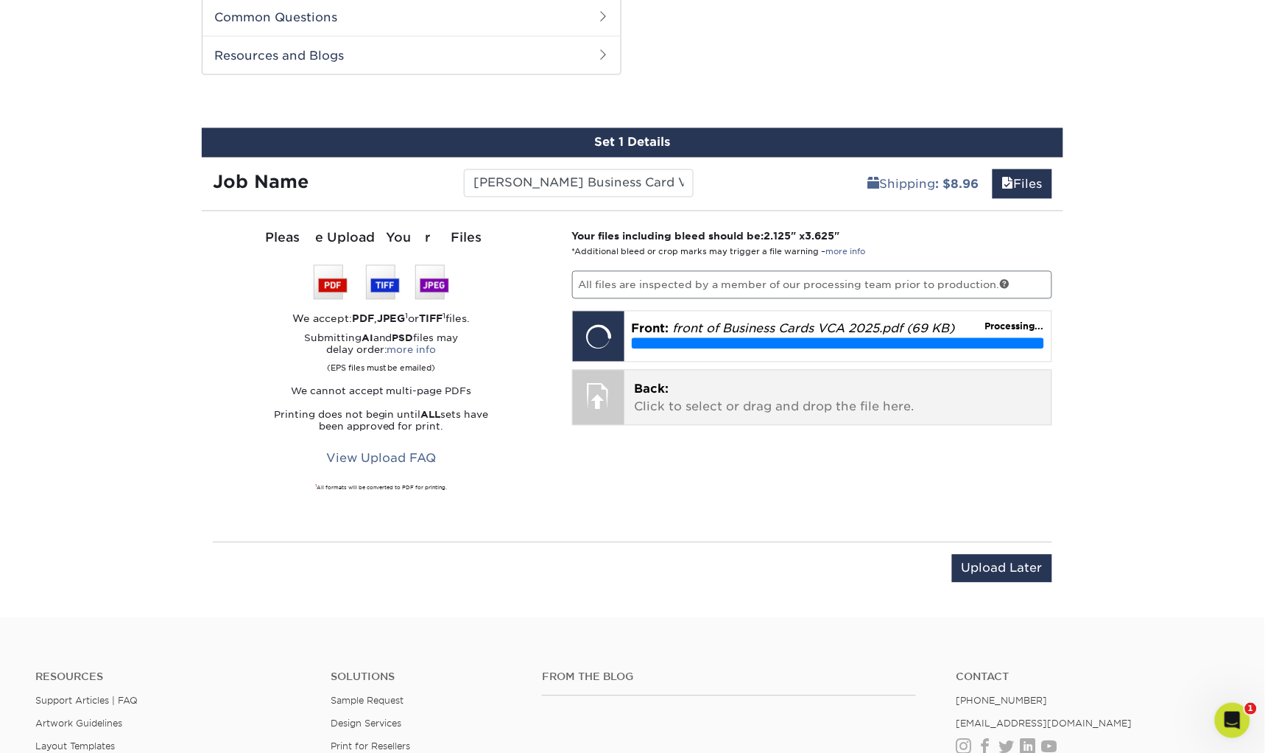
click at [758, 401] on p "Back: Click to select or drag and drop the file here." at bounding box center [838, 398] width 407 height 35
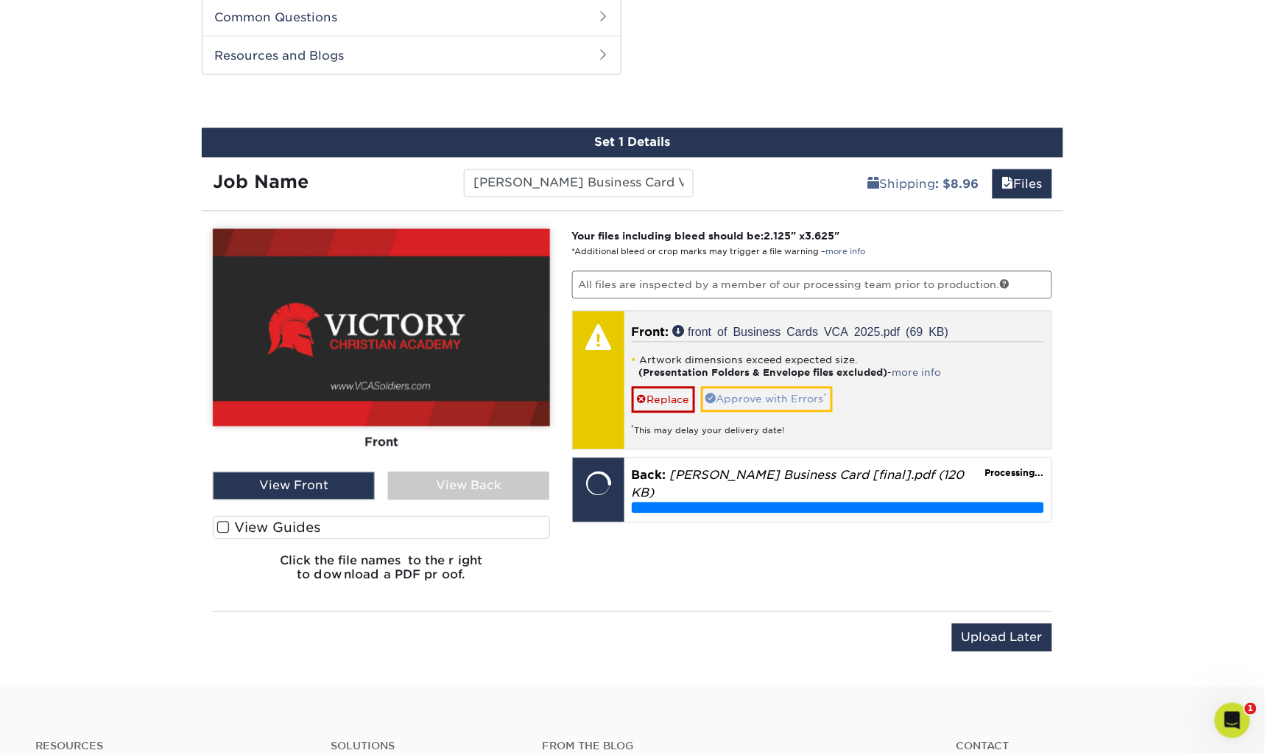
click at [772, 397] on link "Approve with Errors *" at bounding box center [767, 399] width 132 height 25
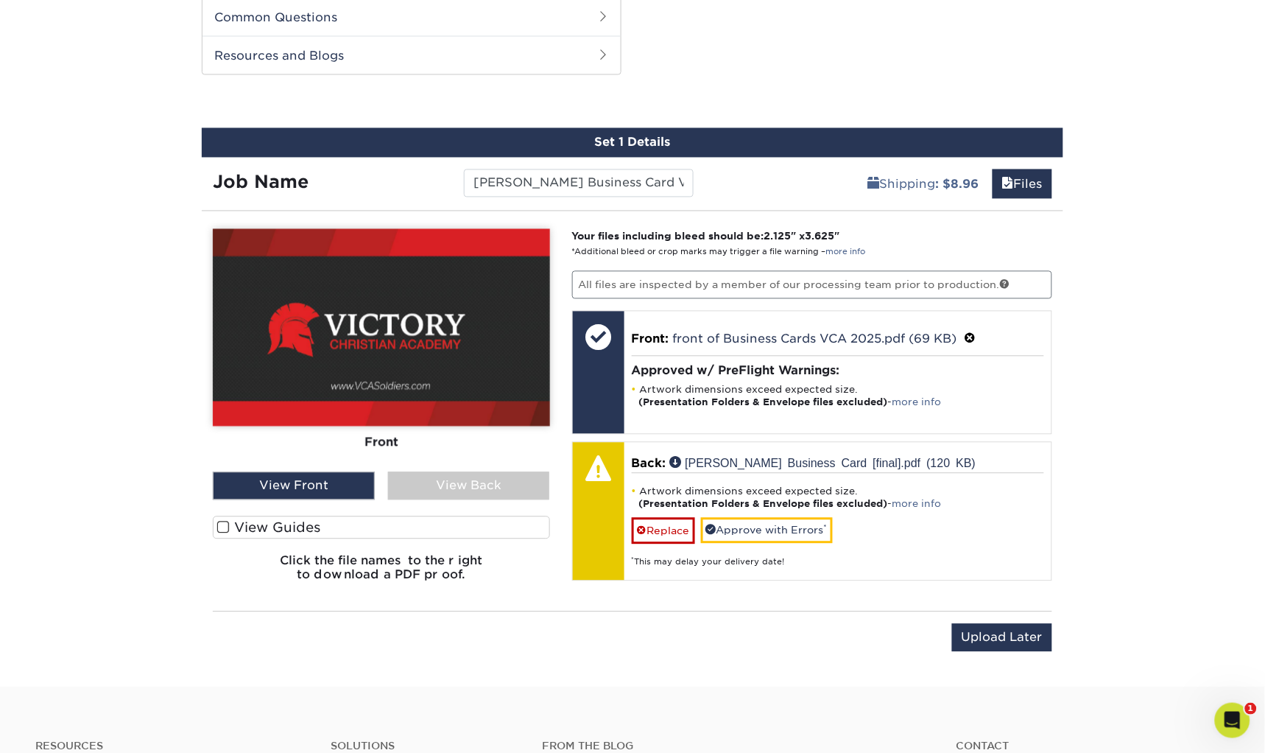
click at [272, 523] on label "View Guides" at bounding box center [381, 527] width 337 height 23
click at [0, 0] on input "View Guides" at bounding box center [0, 0] width 0 height 0
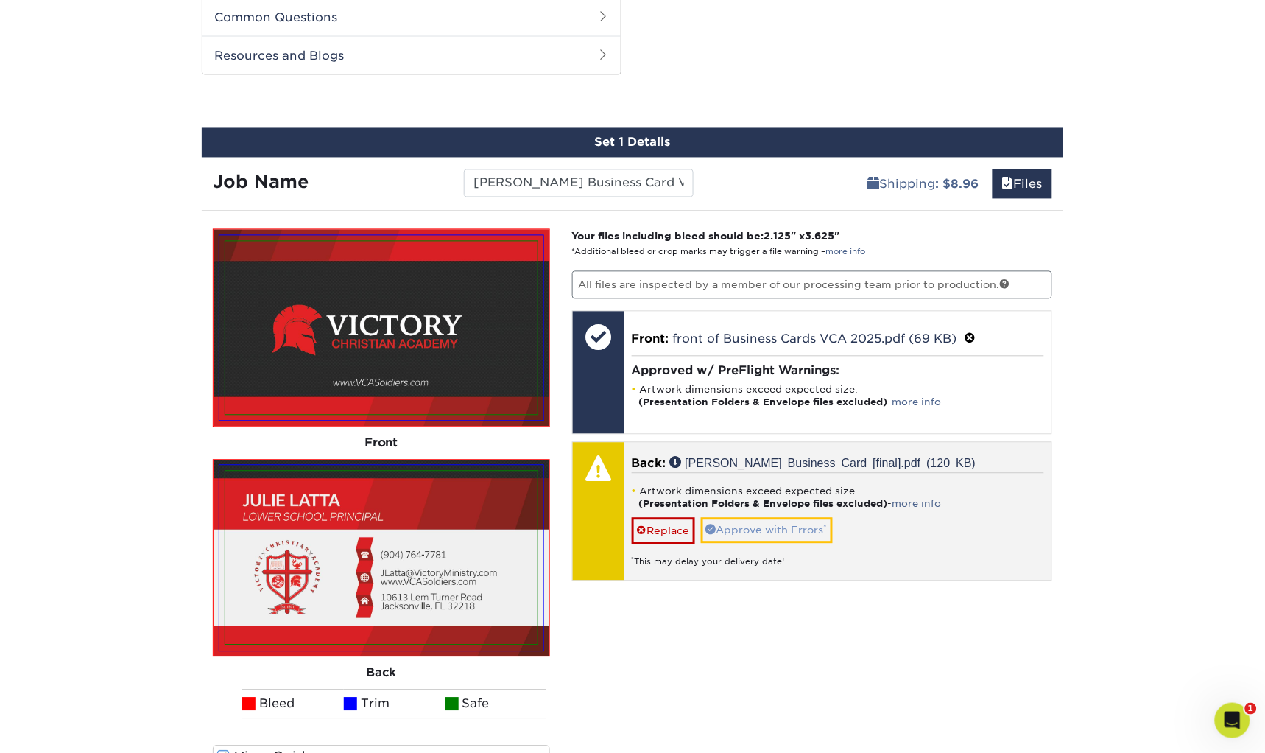
click at [780, 524] on link "Approve with Errors *" at bounding box center [767, 530] width 132 height 25
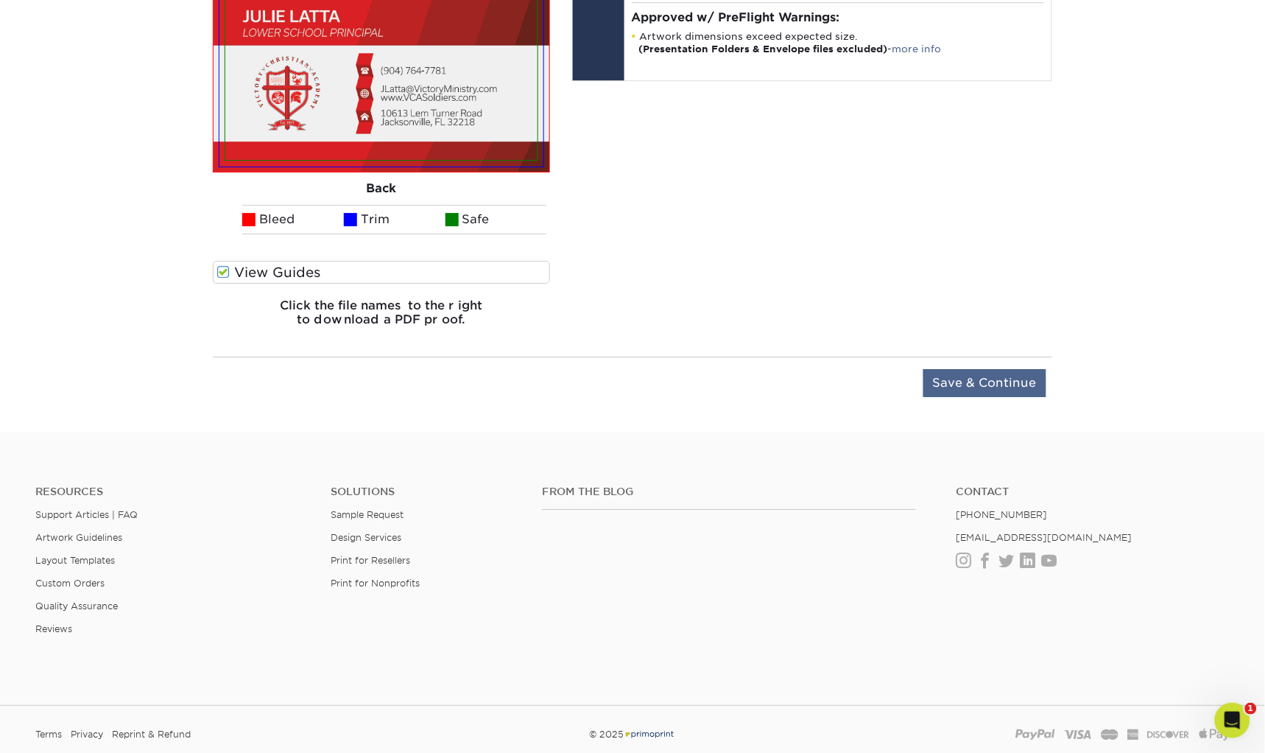
click at [970, 370] on input "Save & Continue" at bounding box center [984, 383] width 123 height 28
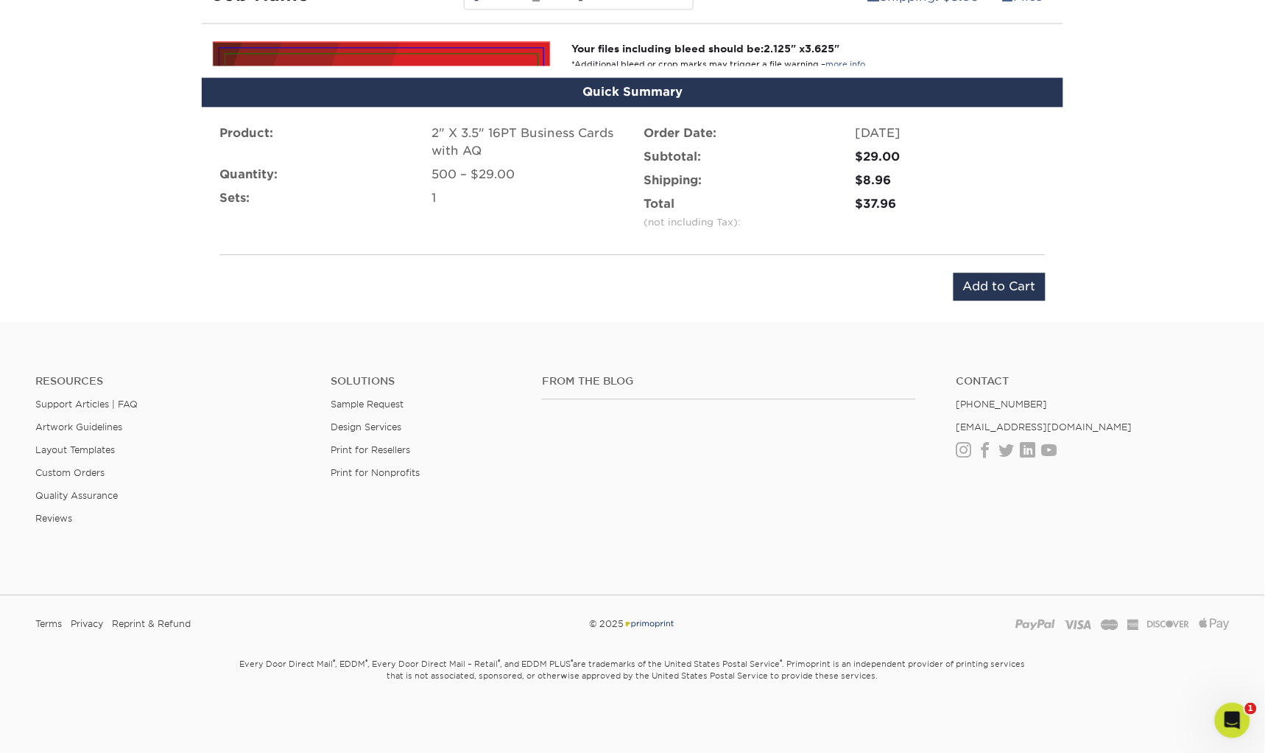
scroll to position [850, 0]
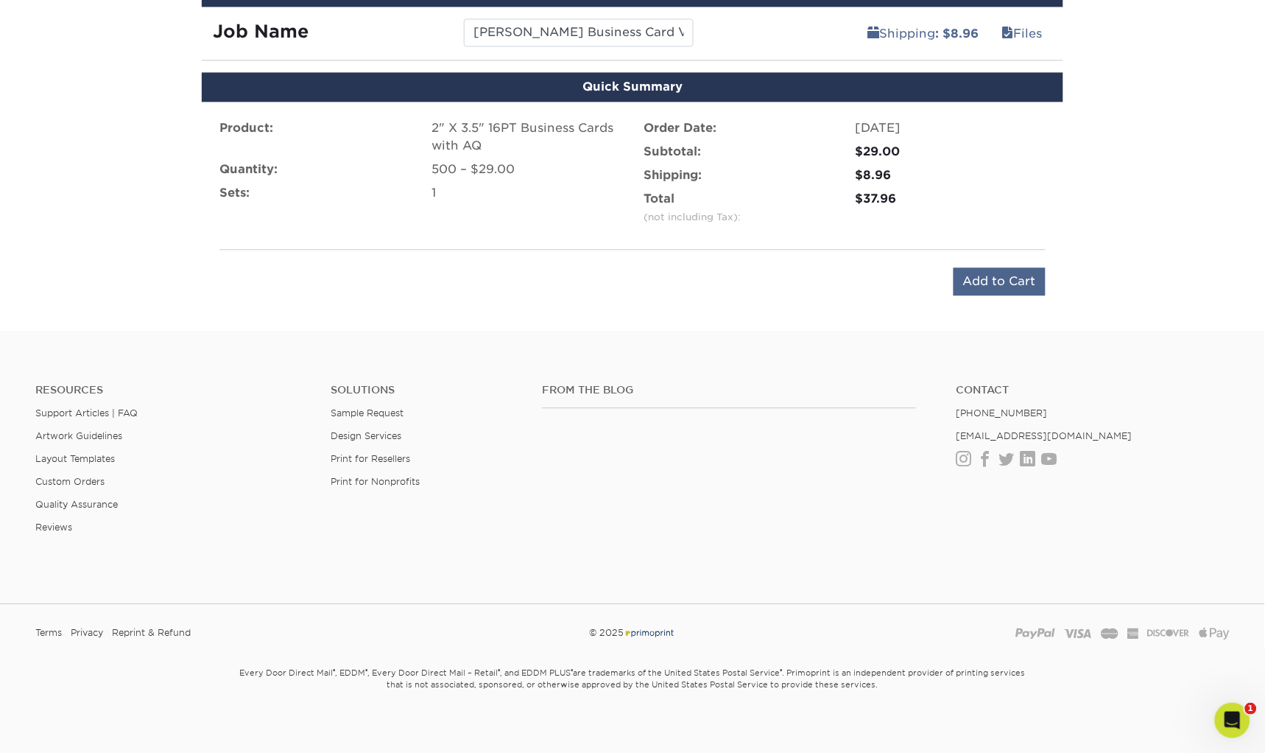
click at [999, 285] on input "Add to Cart" at bounding box center [1000, 281] width 92 height 28
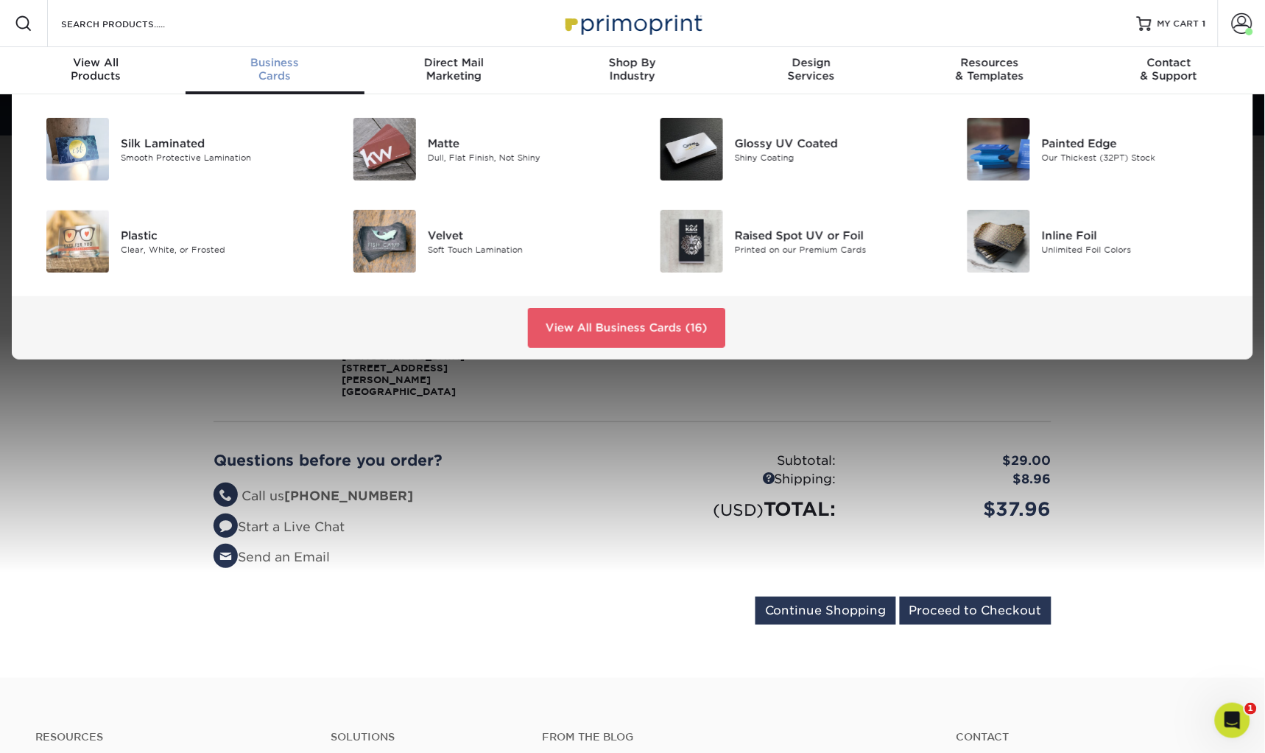
click at [273, 72] on div "Business Cards" at bounding box center [275, 69] width 179 height 27
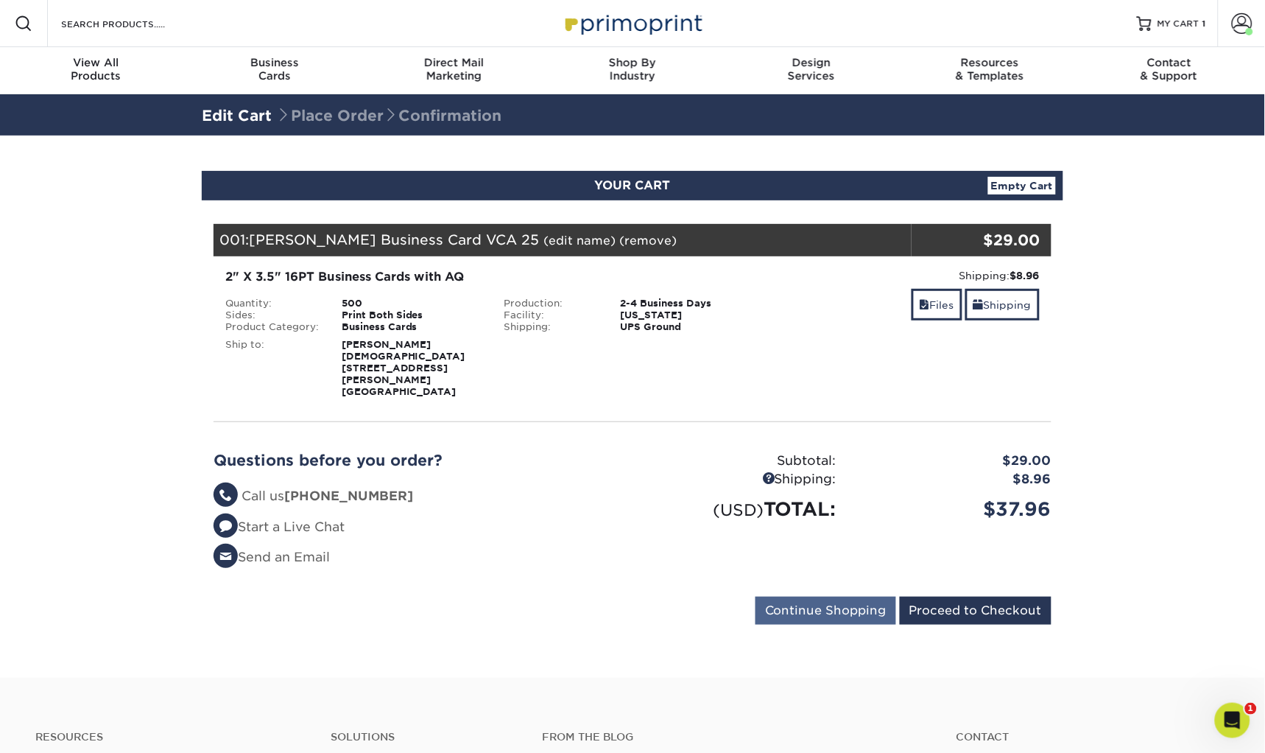
click at [837, 596] on input "Continue Shopping" at bounding box center [826, 610] width 141 height 28
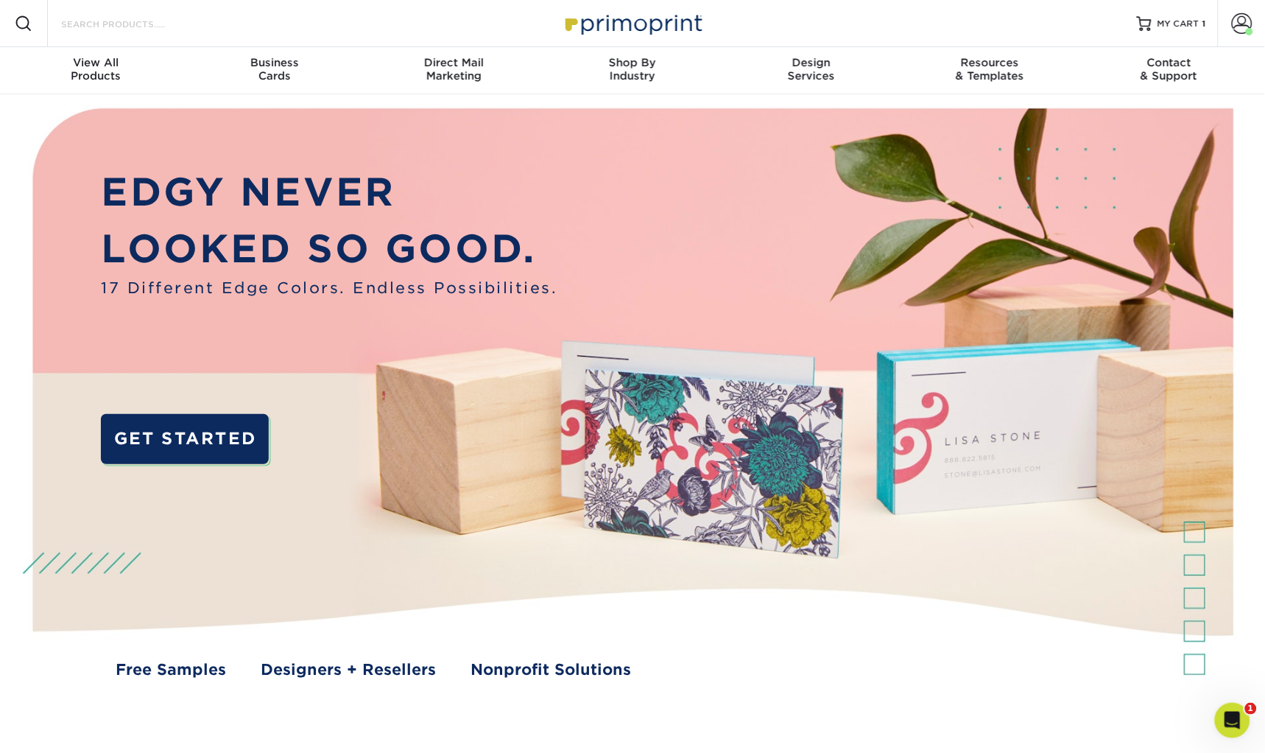
click at [121, 20] on input "Search Products" at bounding box center [132, 24] width 144 height 18
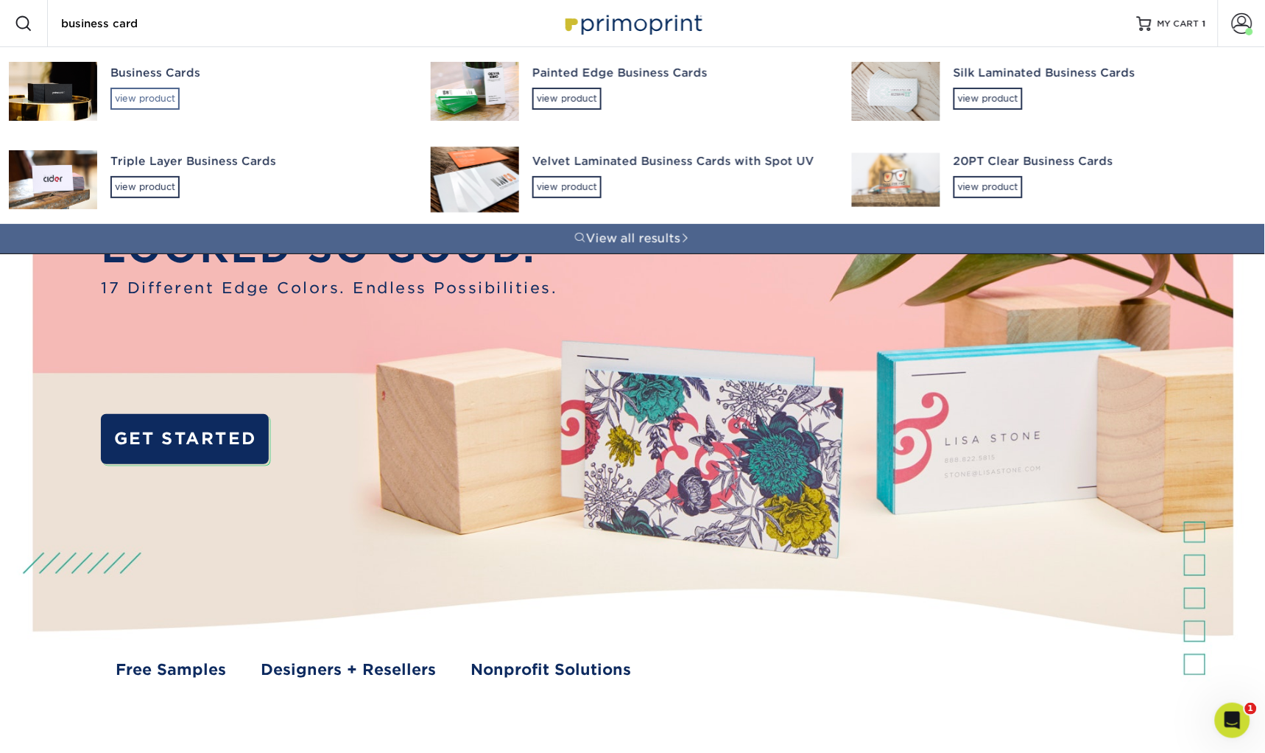
type input "business card"
click at [136, 91] on div "view product" at bounding box center [144, 99] width 69 height 22
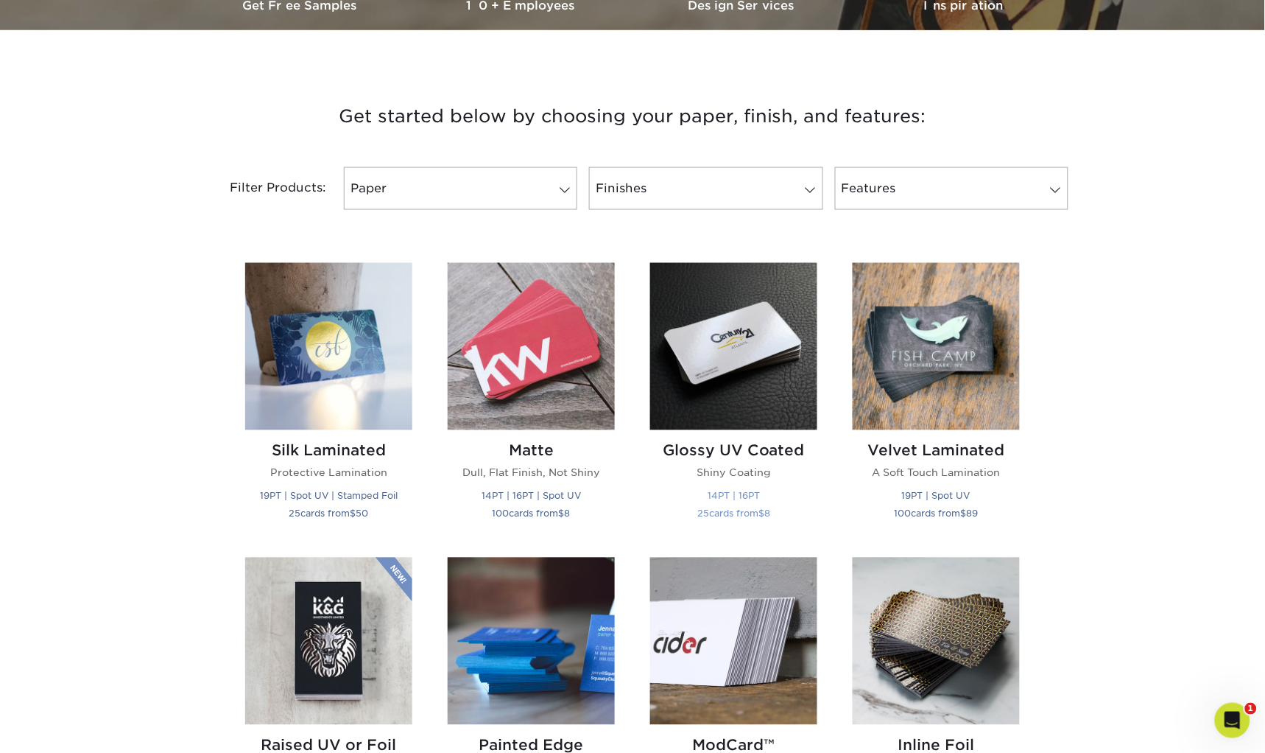
scroll to position [833, 0]
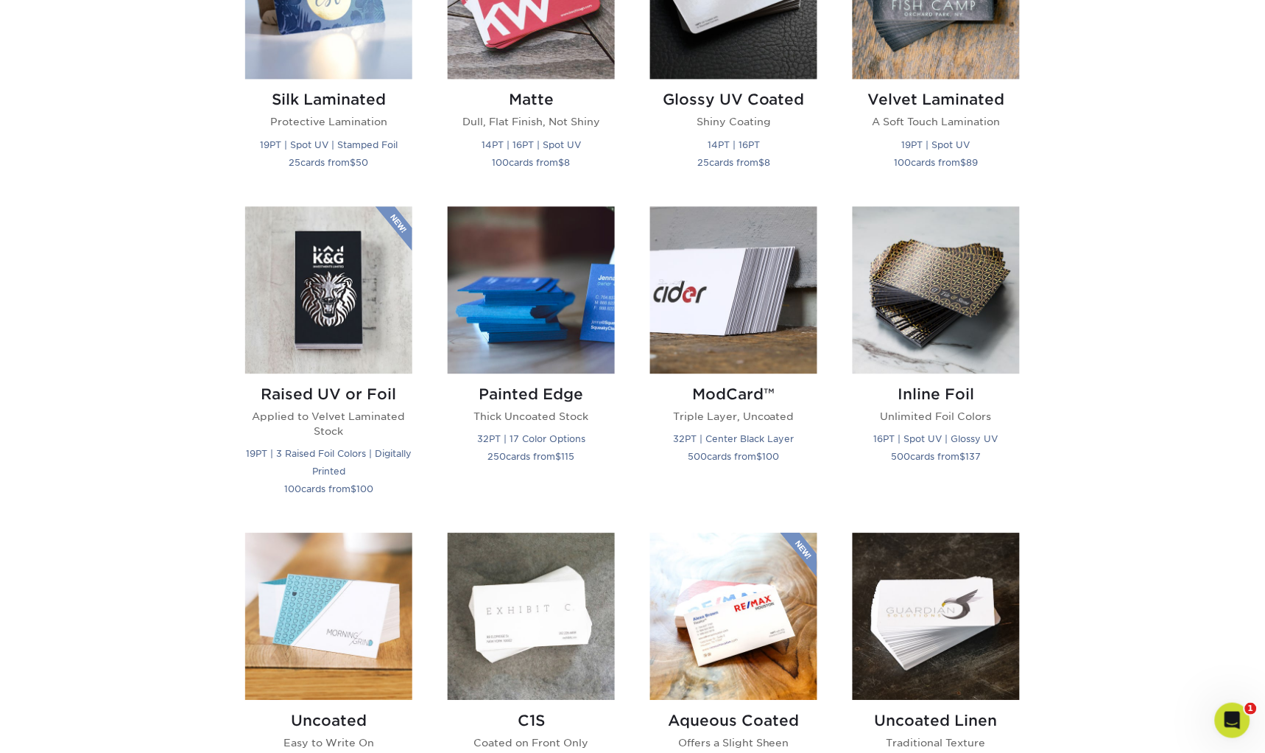
click at [715, 596] on img at bounding box center [733, 615] width 167 height 167
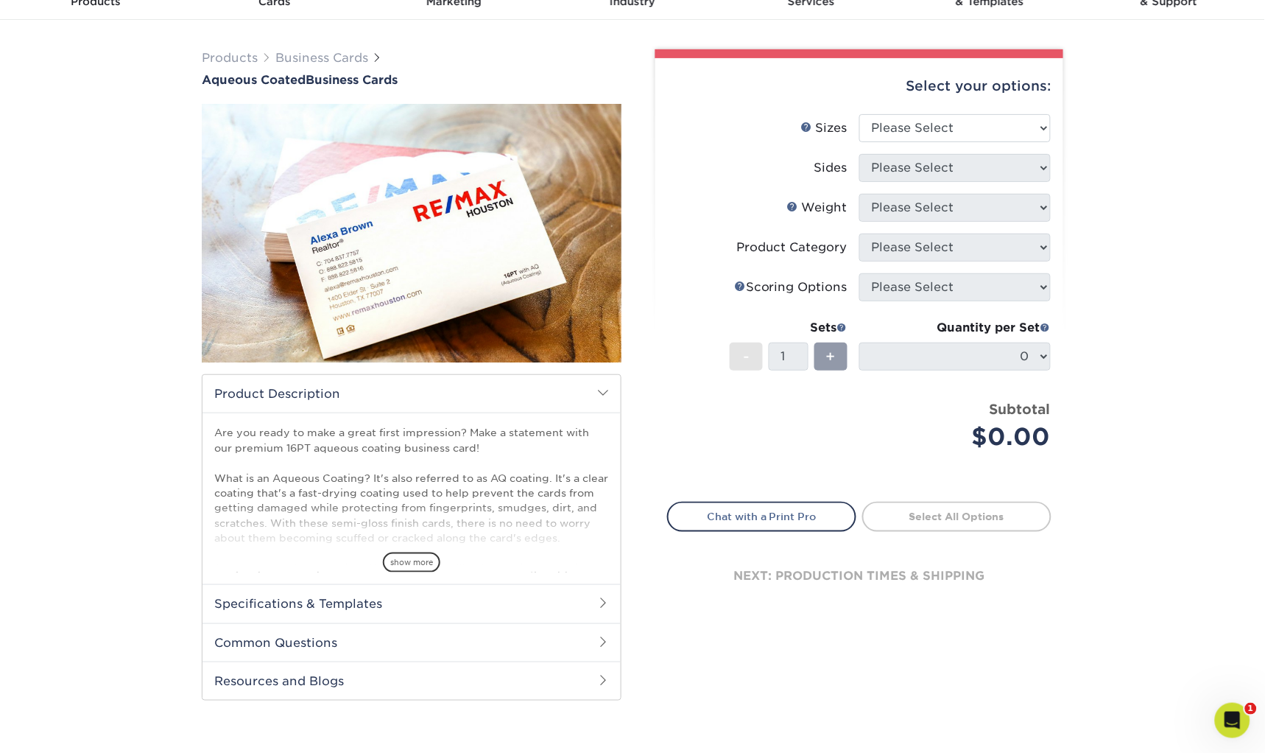
scroll to position [133, 0]
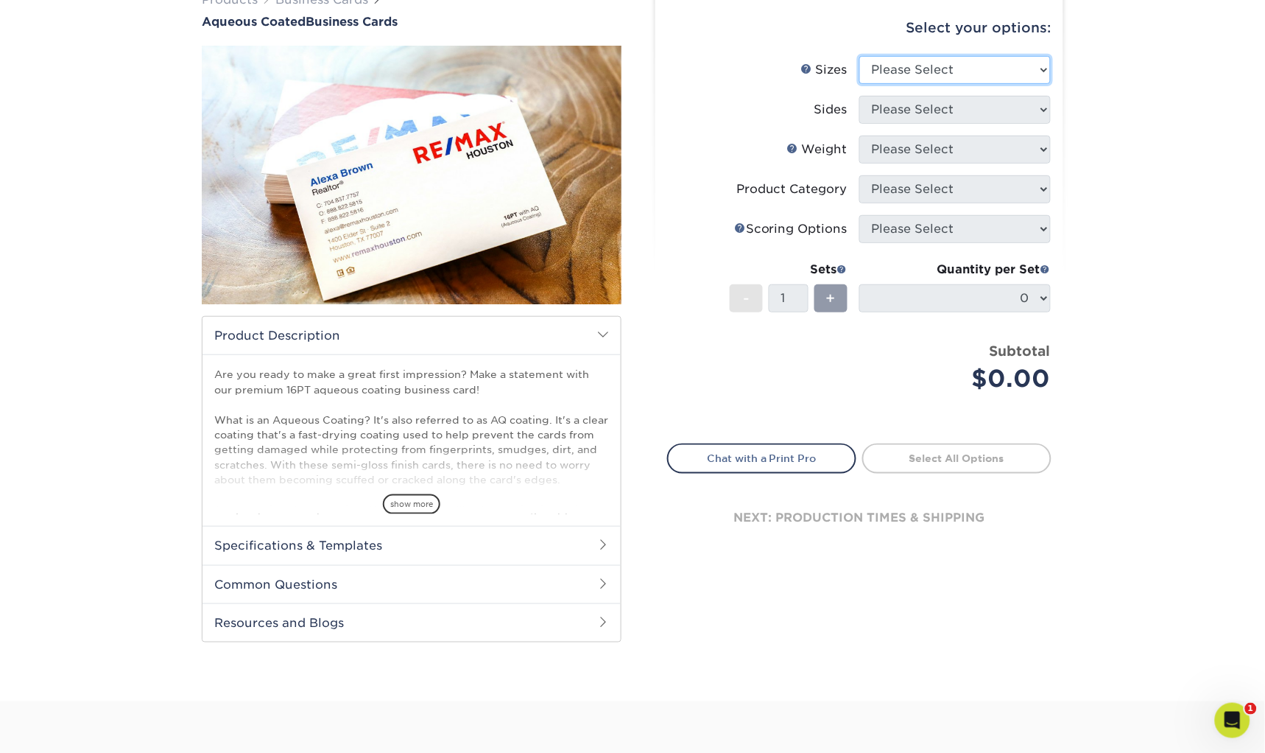
select select "2.00x3.50"
select select "13abbda7-1d64-4f25-8bb2-c179b224825d"
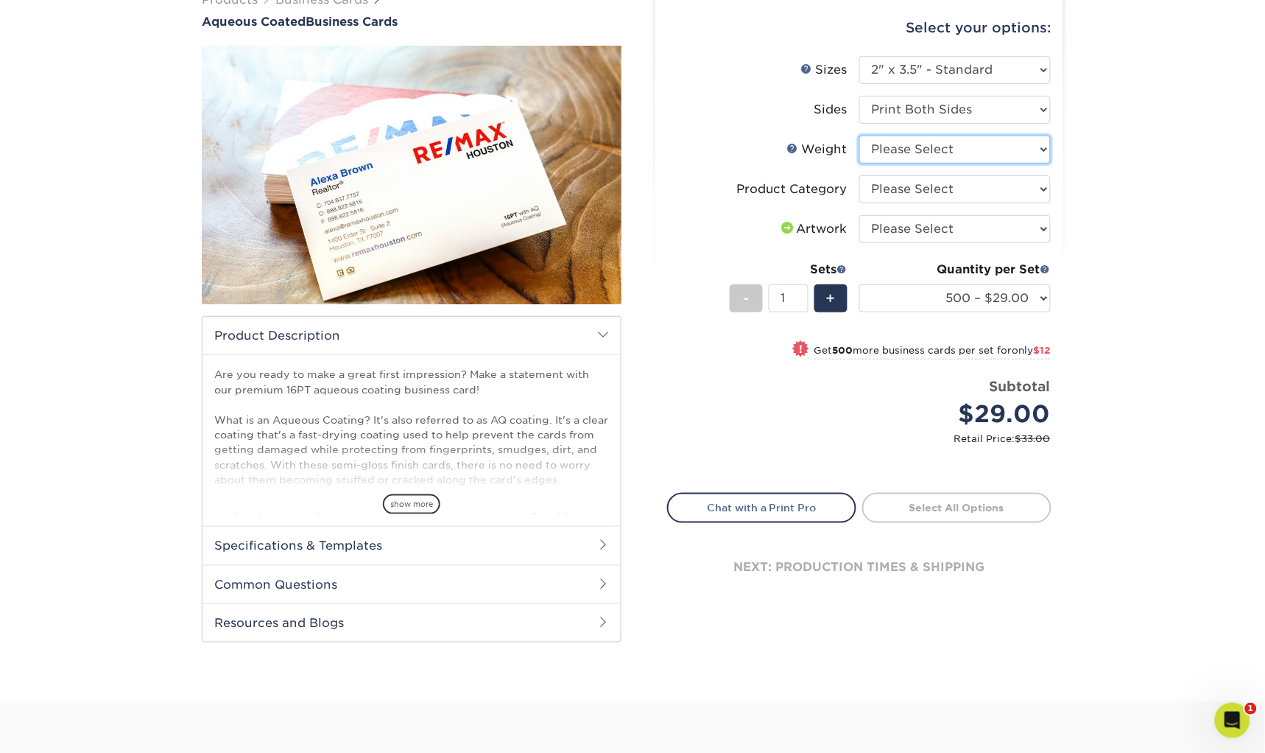
select select "16PT"
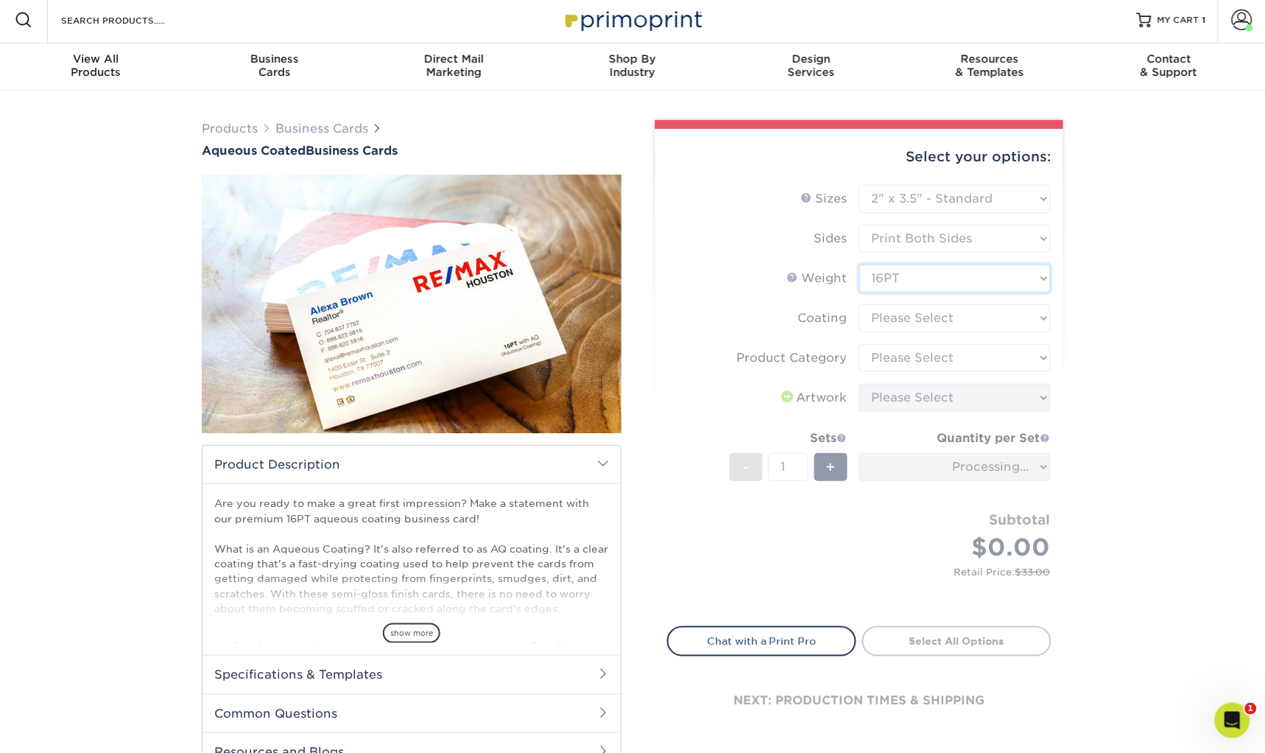
scroll to position [21, 0]
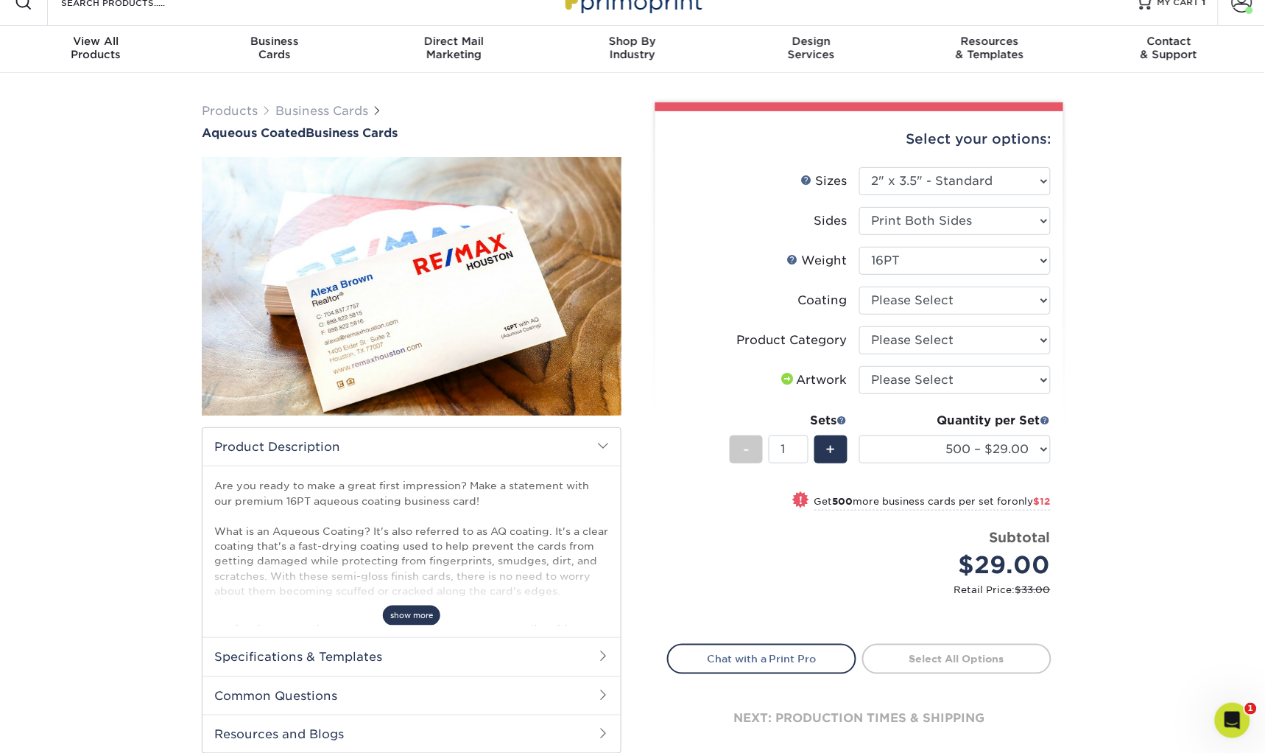
click at [411, 611] on span "show more" at bounding box center [411, 615] width 57 height 20
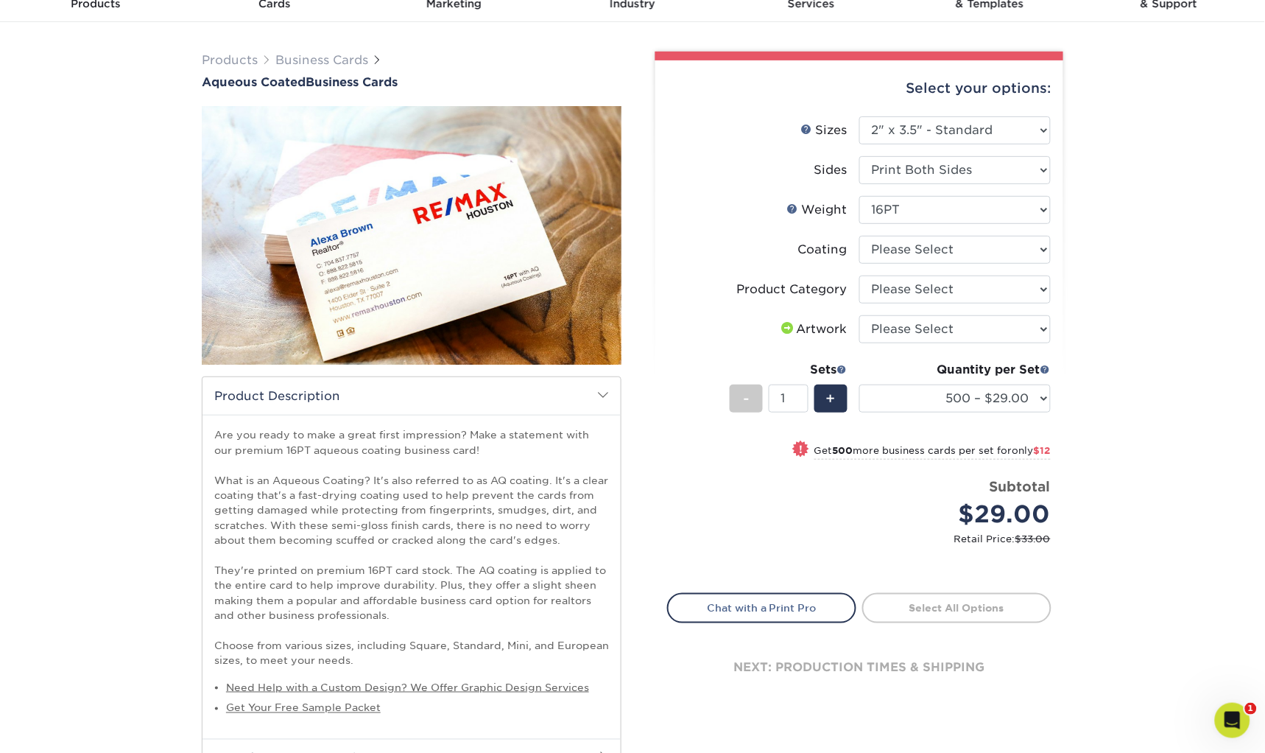
scroll to position [41, 0]
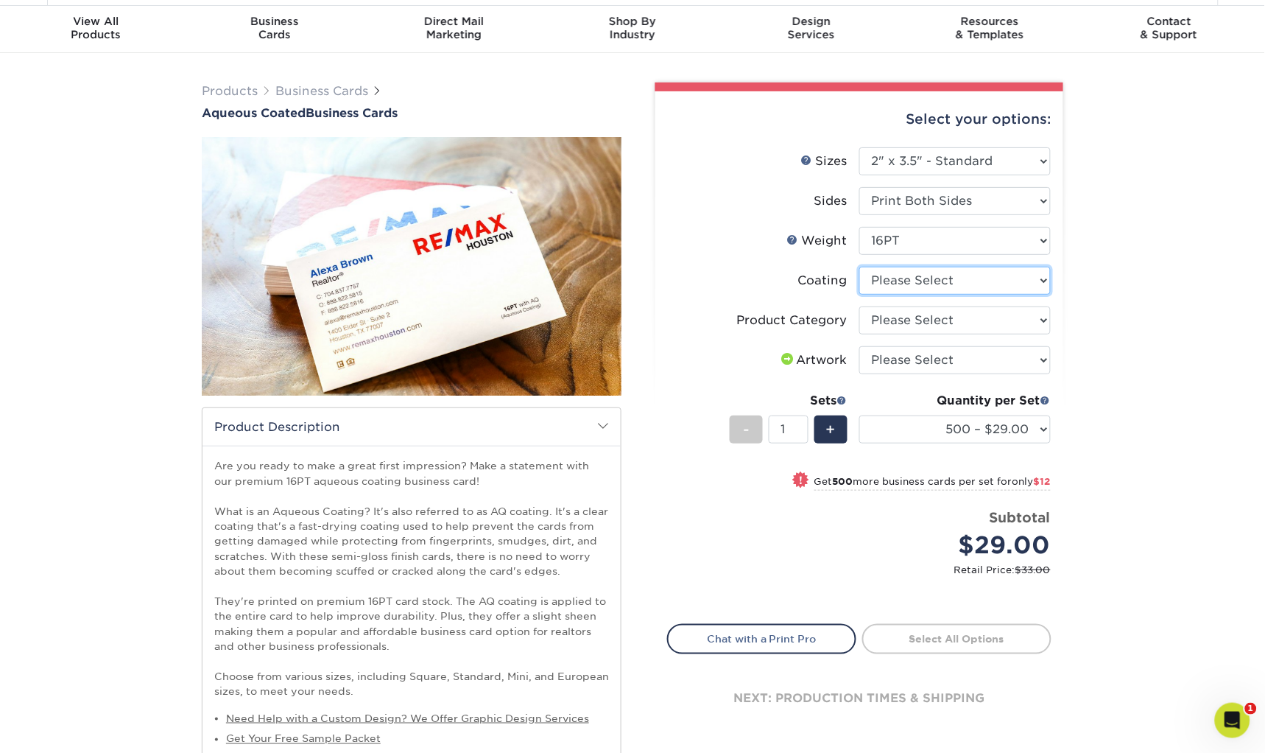
select select "d41dab50-ff65-4f4f-bb17-2afe4d36ae33"
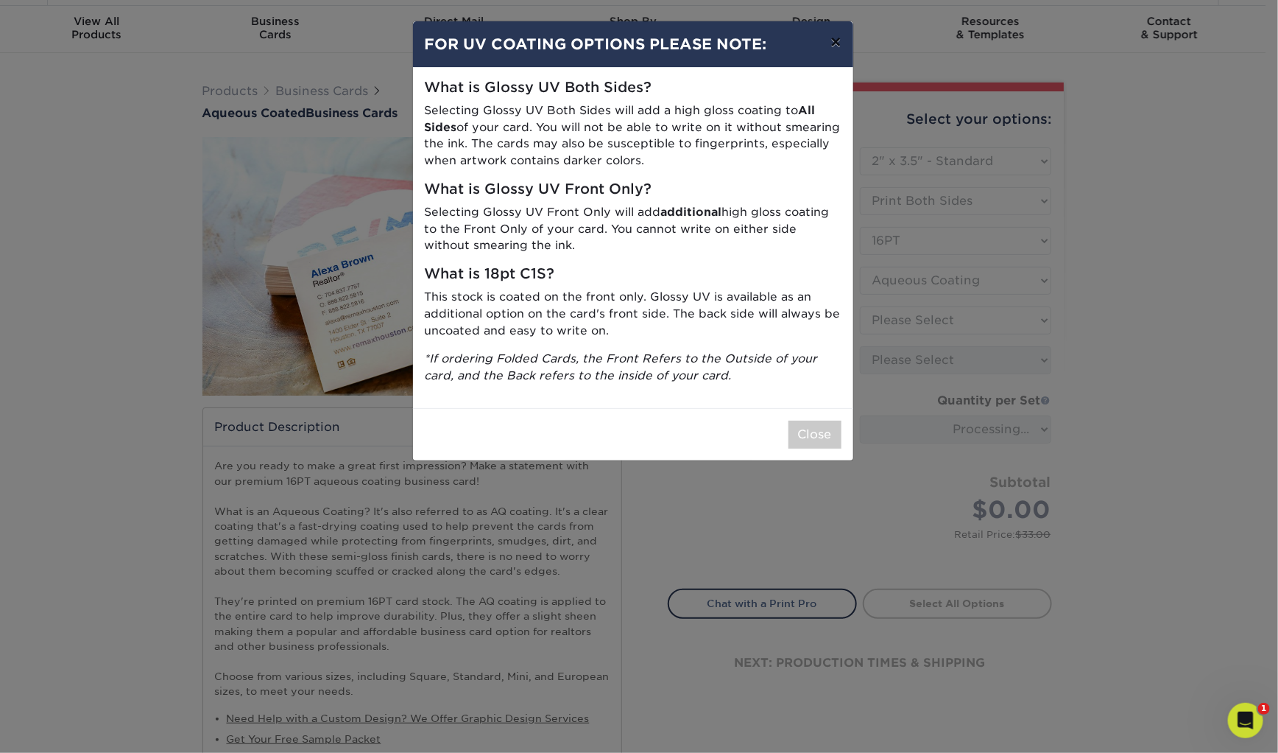
click at [838, 46] on button "×" at bounding box center [836, 41] width 34 height 41
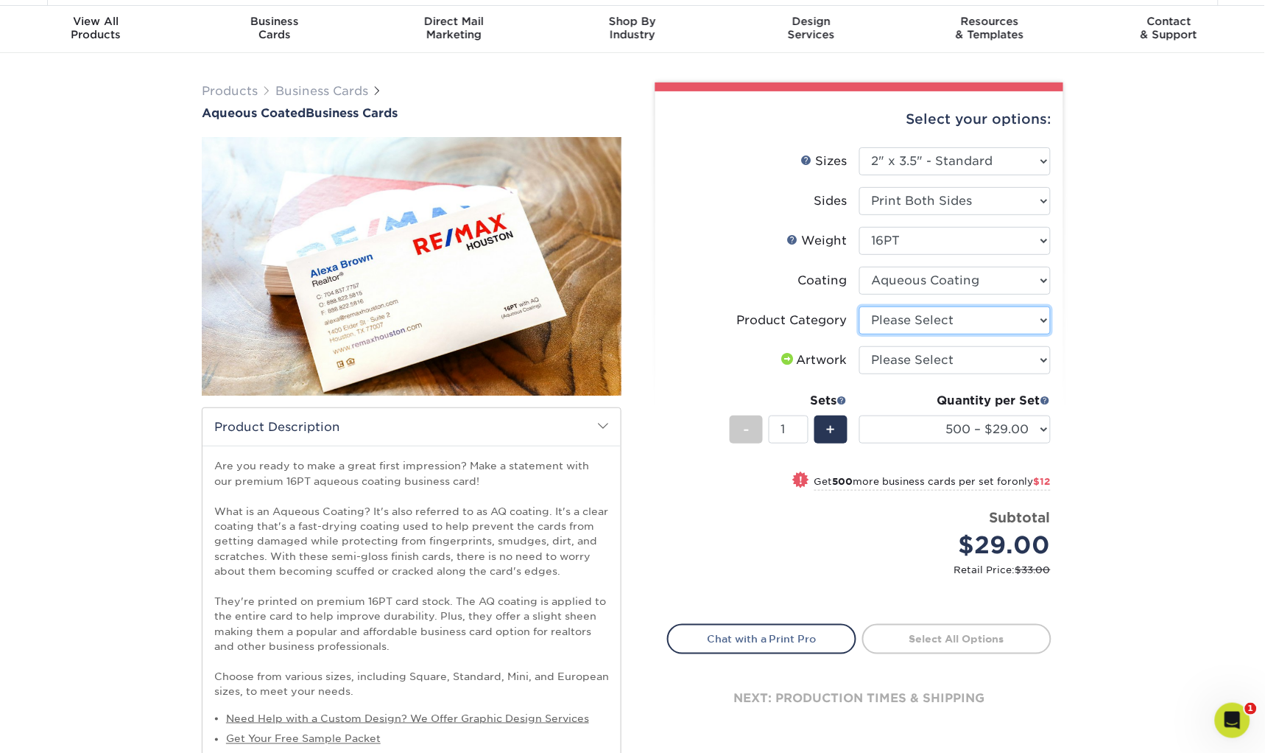
select select "3b5148f1-0588-4f88-a218-97bcfdce65c1"
select select "upload"
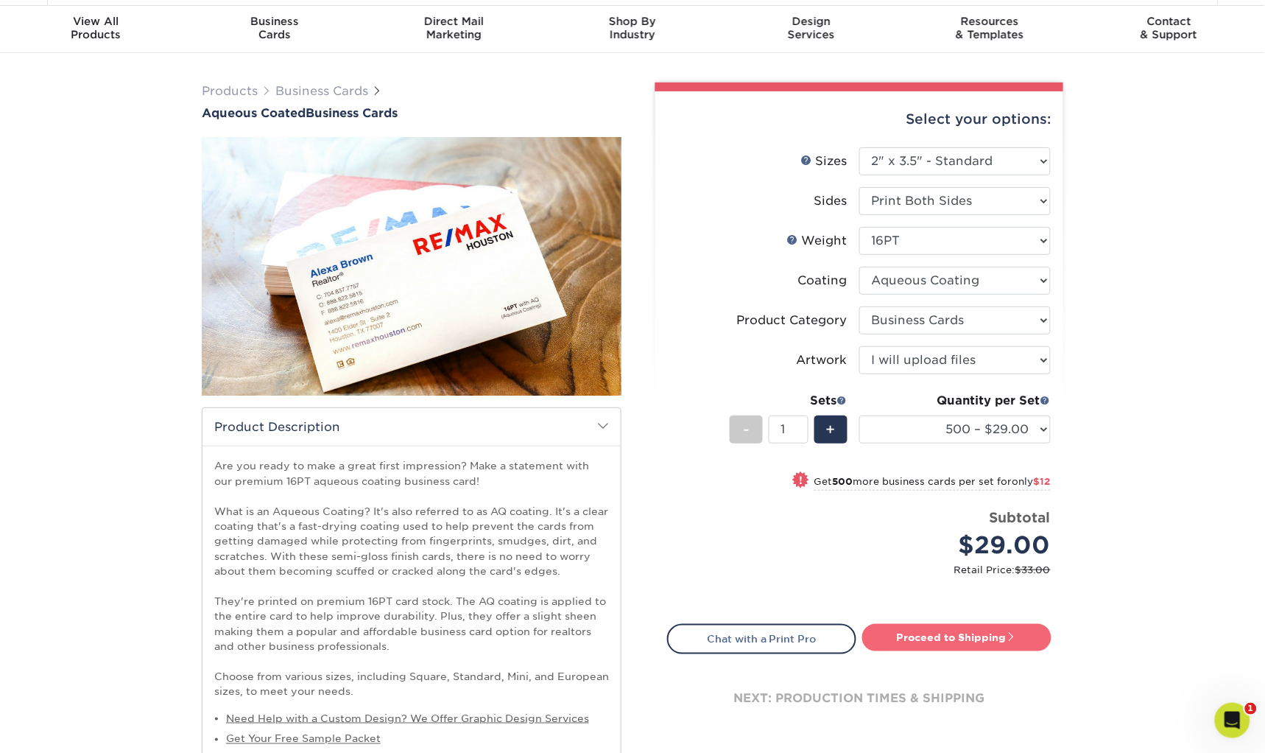
click at [949, 631] on link "Proceed to Shipping" at bounding box center [956, 637] width 189 height 27
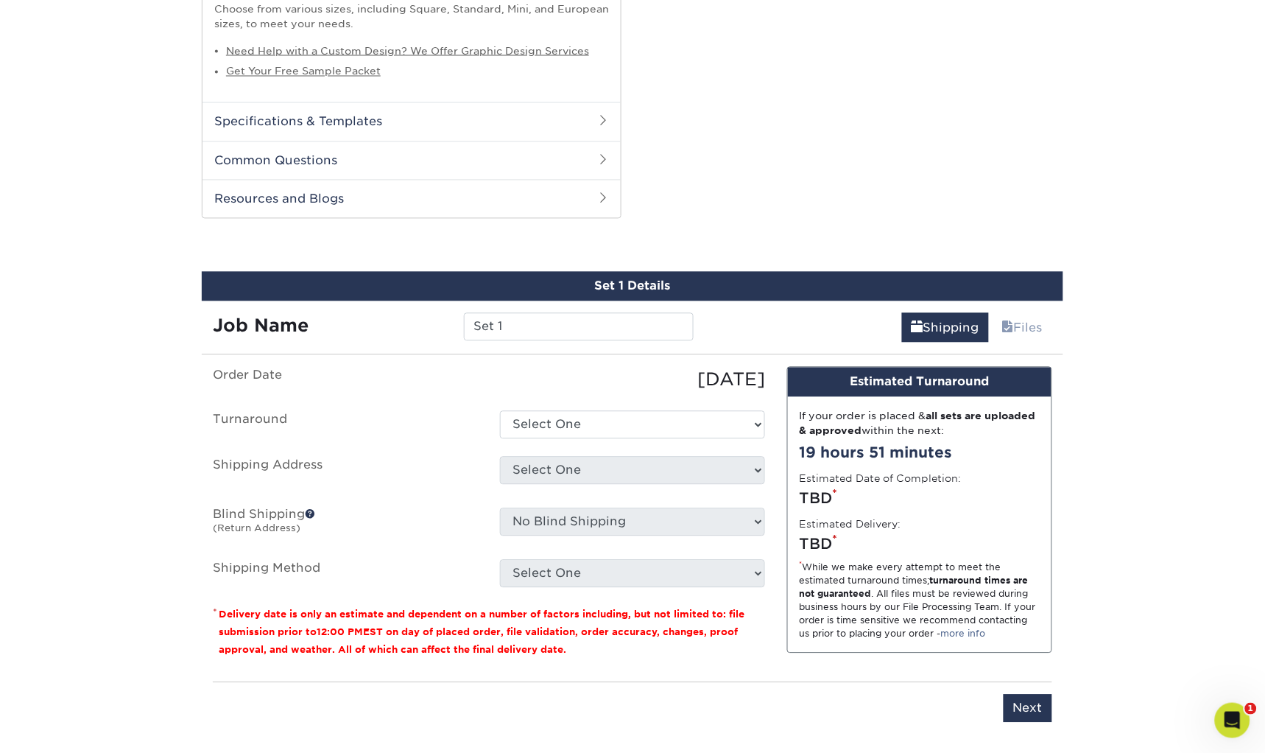
scroll to position [848, 0]
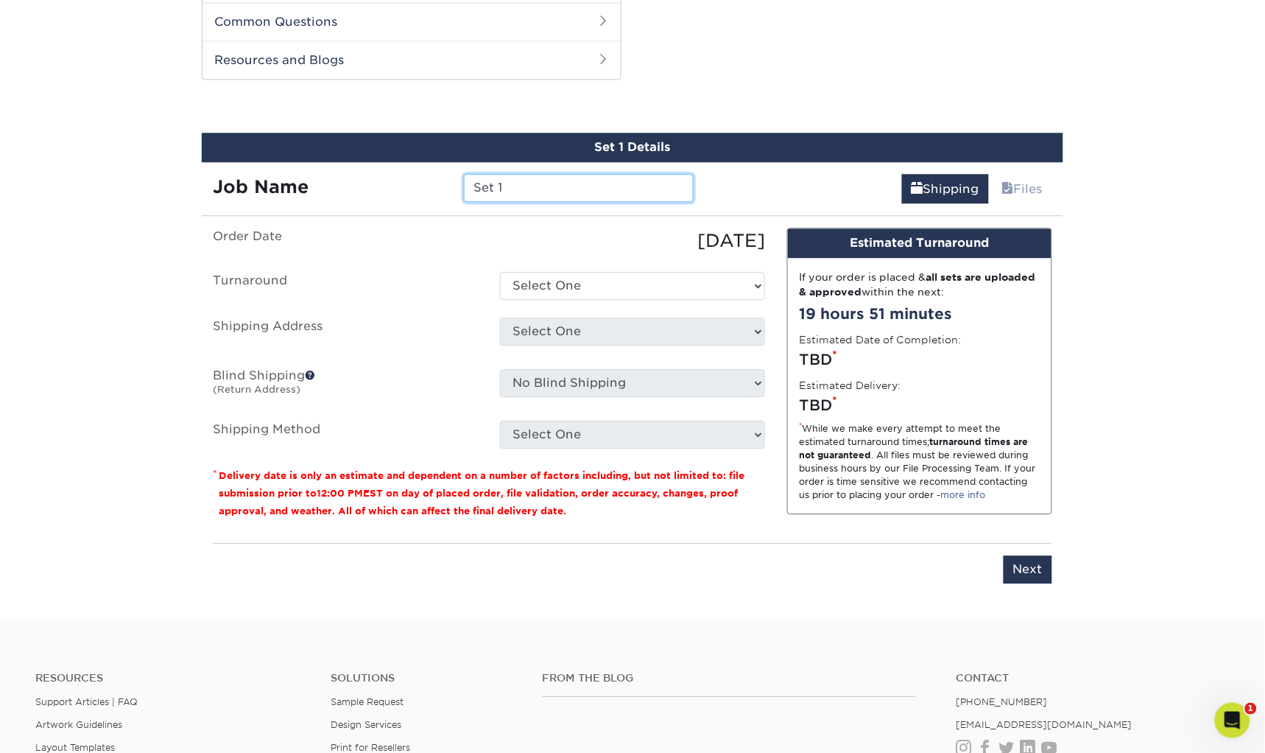
drag, startPoint x: 524, startPoint y: 183, endPoint x: 377, endPoint y: 180, distance: 147.3
click at [377, 180] on div "Job Name Set 1" at bounding box center [453, 188] width 503 height 28
click at [550, 180] on input "Abdiel Hernanez Business Cards VCA 25" at bounding box center [578, 188] width 229 height 28
type input "[PERSON_NAME] Cards VCA 25"
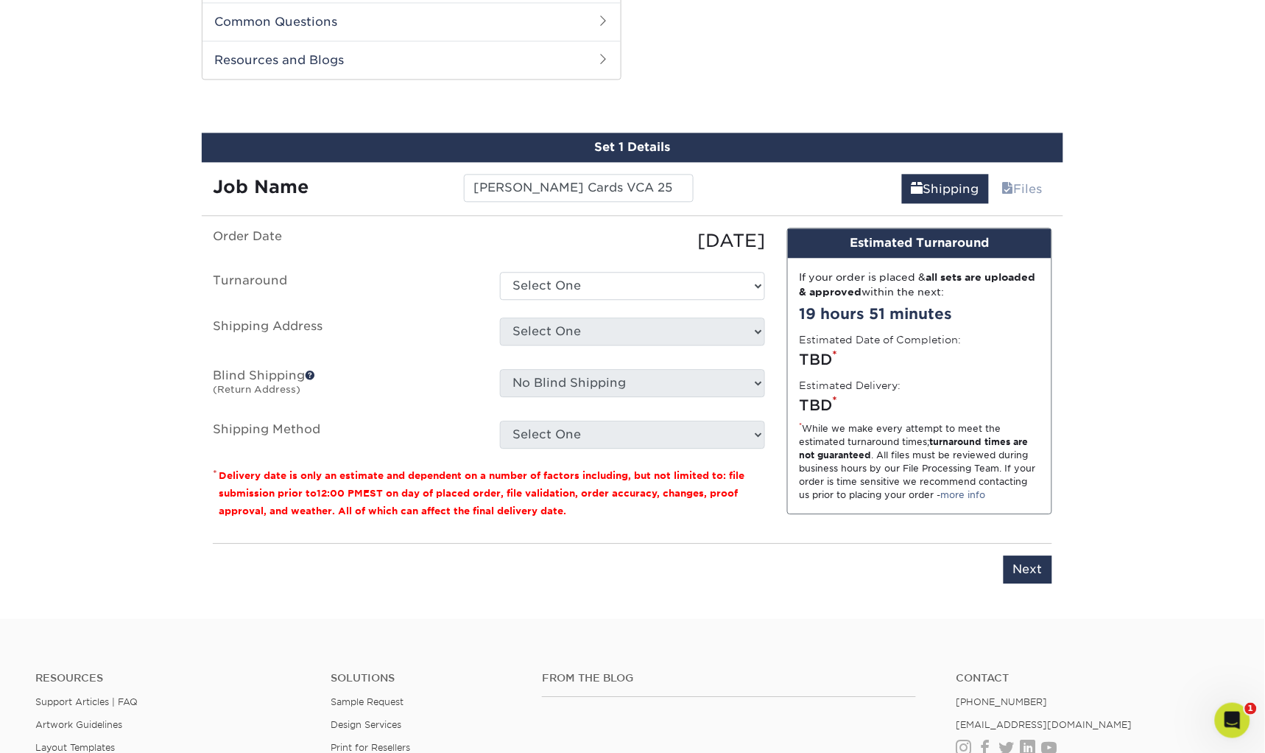
drag, startPoint x: 546, startPoint y: 209, endPoint x: 524, endPoint y: 251, distance: 47.8
click at [524, 251] on ul "Order Date 10/02/2025 Turnaround Select One 2-4 Business Days 2 Day Next Busine…" at bounding box center [489, 338] width 552 height 221
select select "6247fa13-6ec4-4bd5-81ce-27fae4b5d043"
select select "177039"
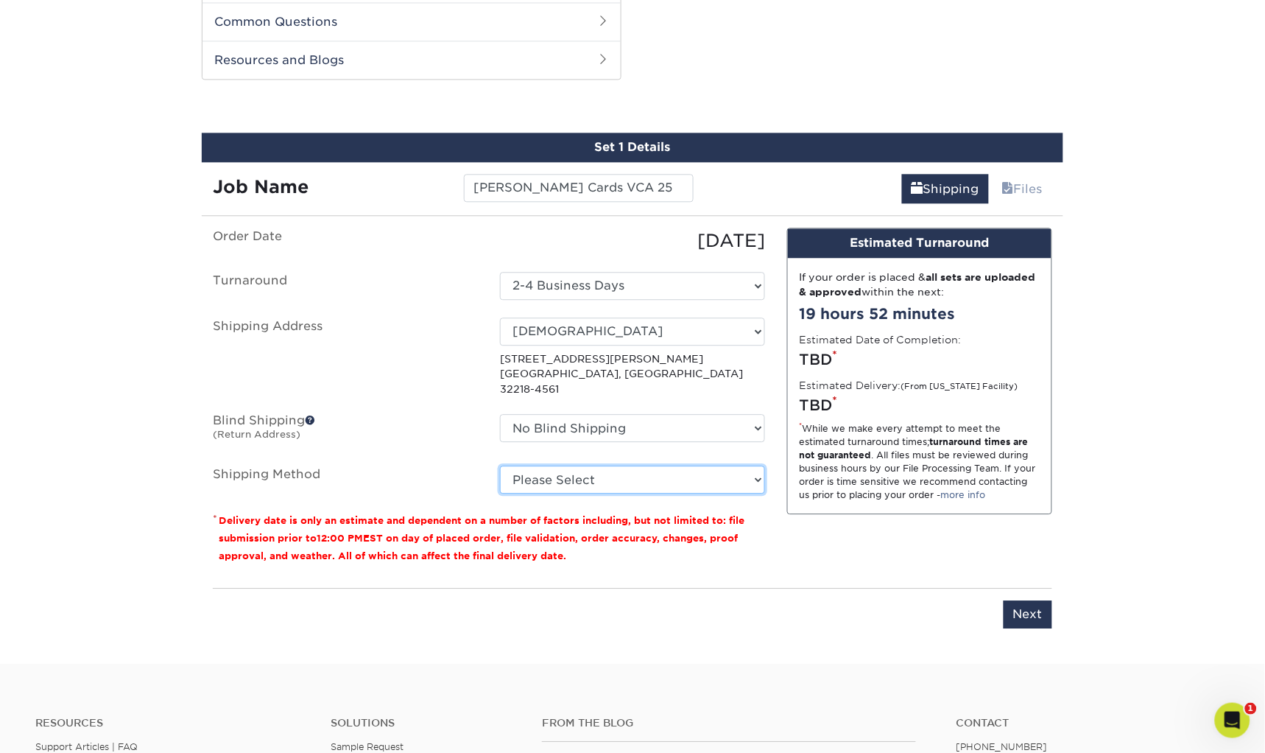
select select "03"
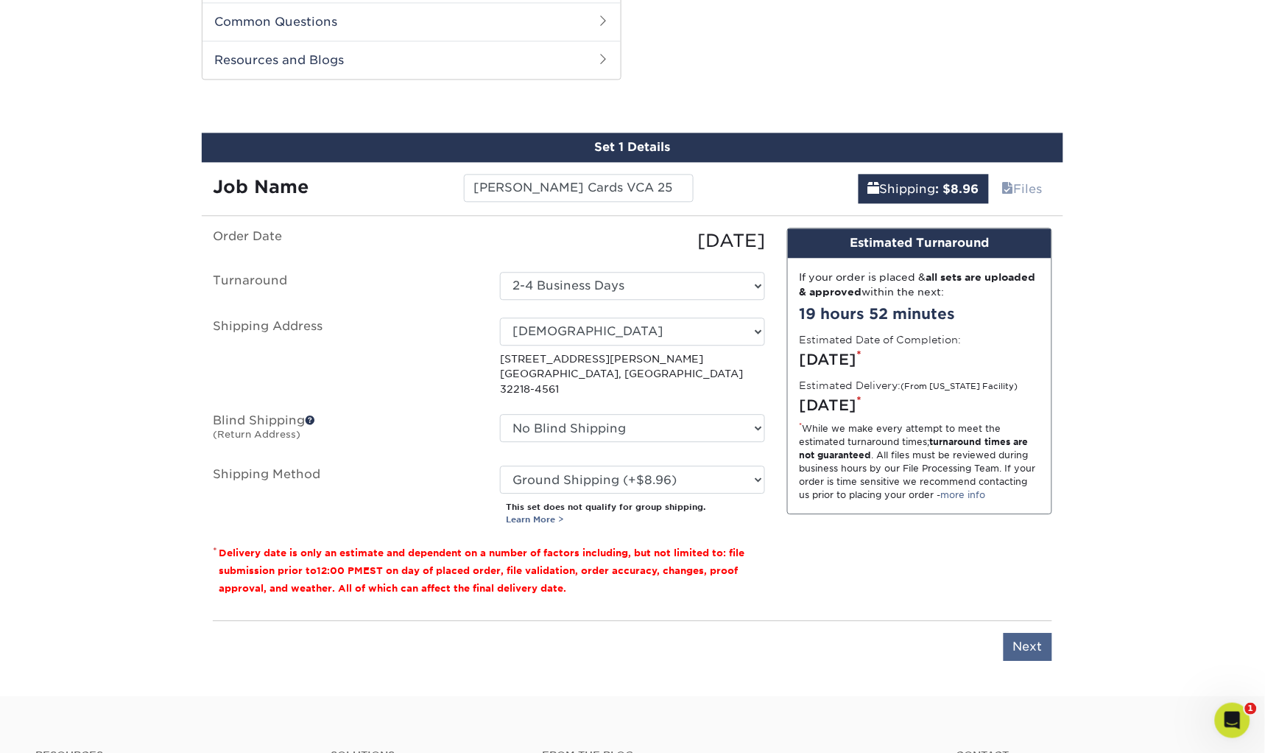
click at [1024, 633] on input "Next" at bounding box center [1028, 647] width 49 height 28
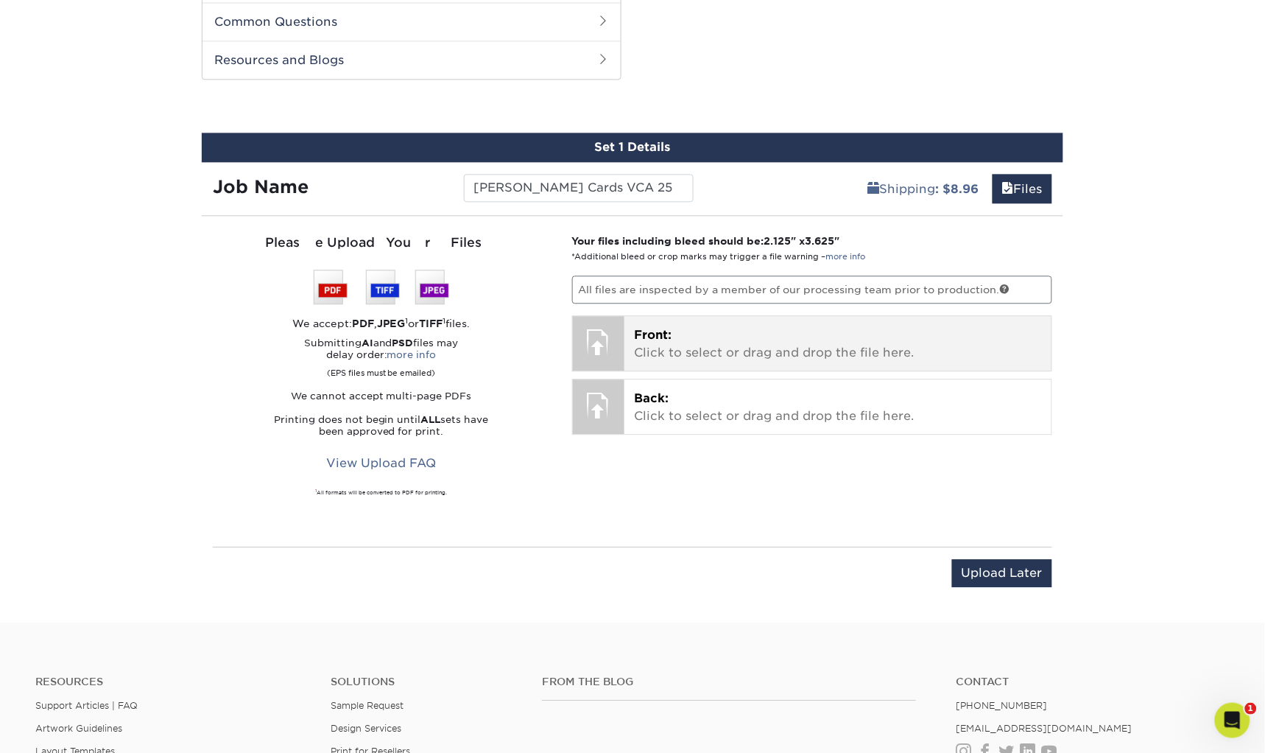
click at [704, 331] on p "Front: Click to select or drag and drop the file here." at bounding box center [838, 343] width 407 height 35
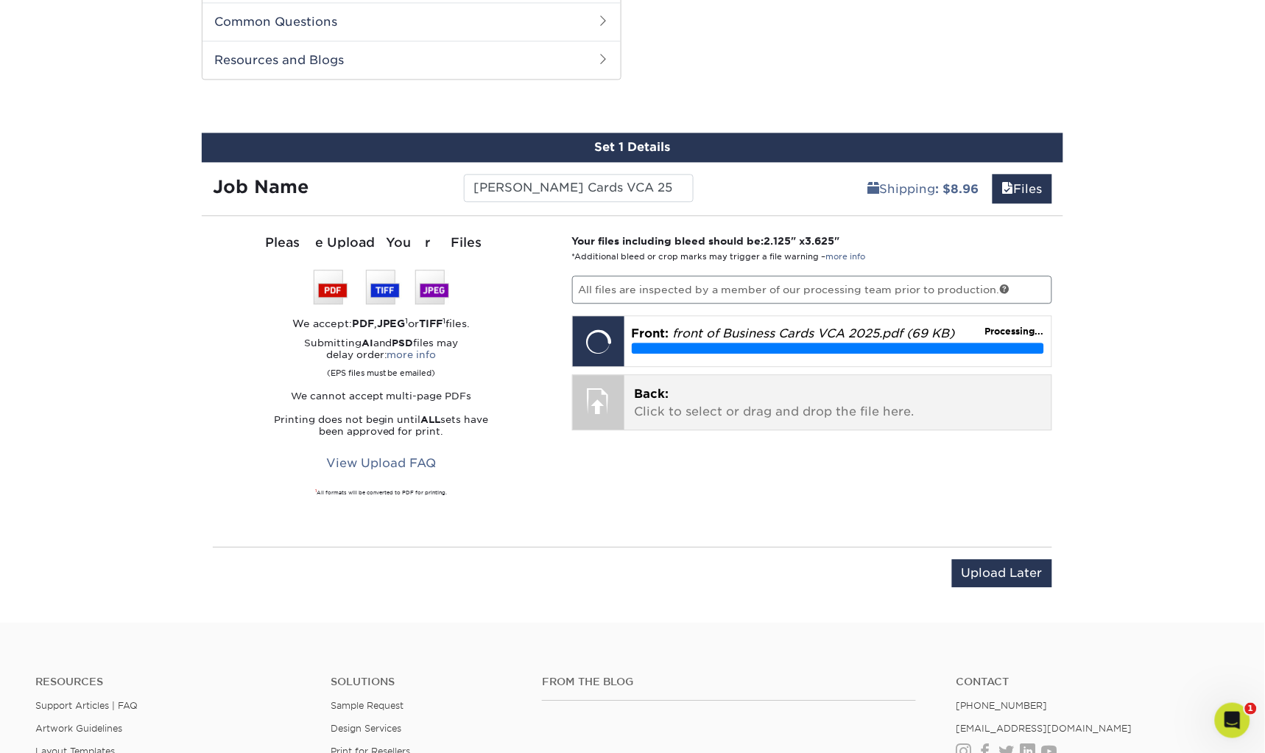
click at [846, 385] on p "Back: Click to select or drag and drop the file here." at bounding box center [838, 402] width 407 height 35
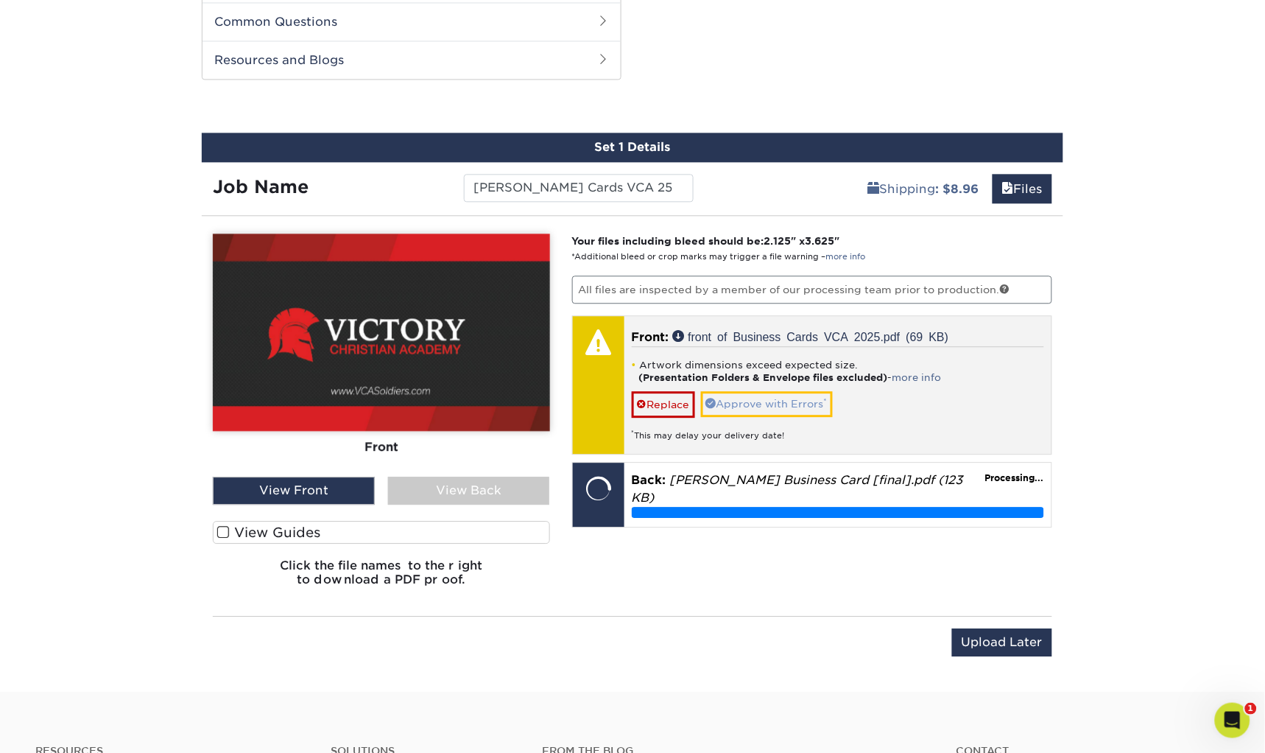
click at [756, 391] on link "Approve with Errors *" at bounding box center [767, 403] width 132 height 25
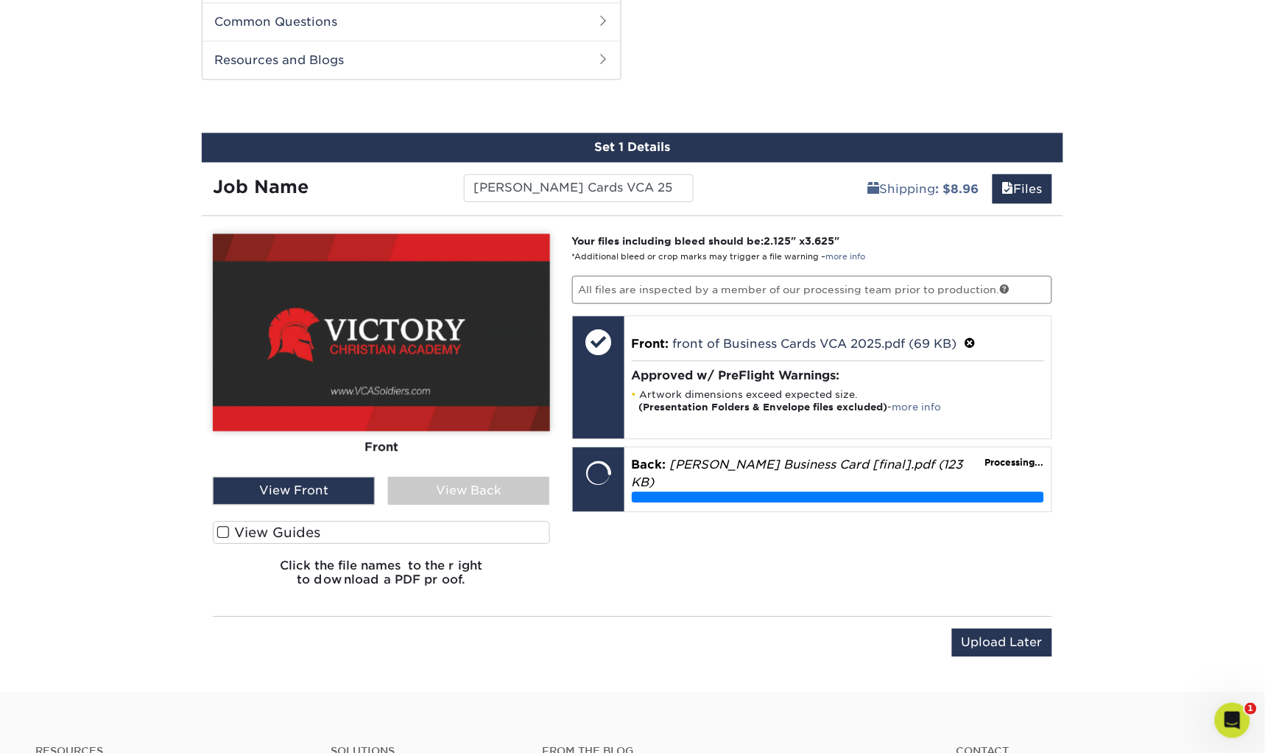
click at [222, 525] on span at bounding box center [223, 532] width 13 height 14
click at [0, 0] on input "View Guides" at bounding box center [0, 0] width 0 height 0
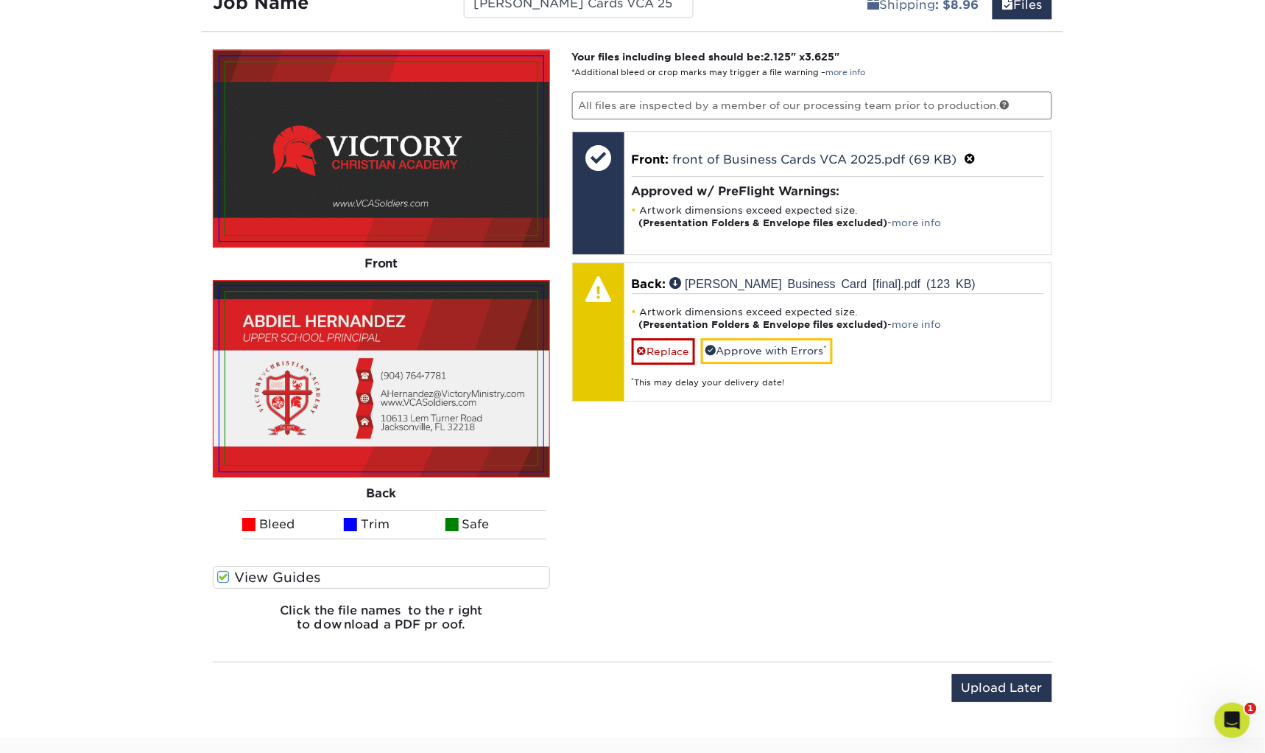
scroll to position [1041, 0]
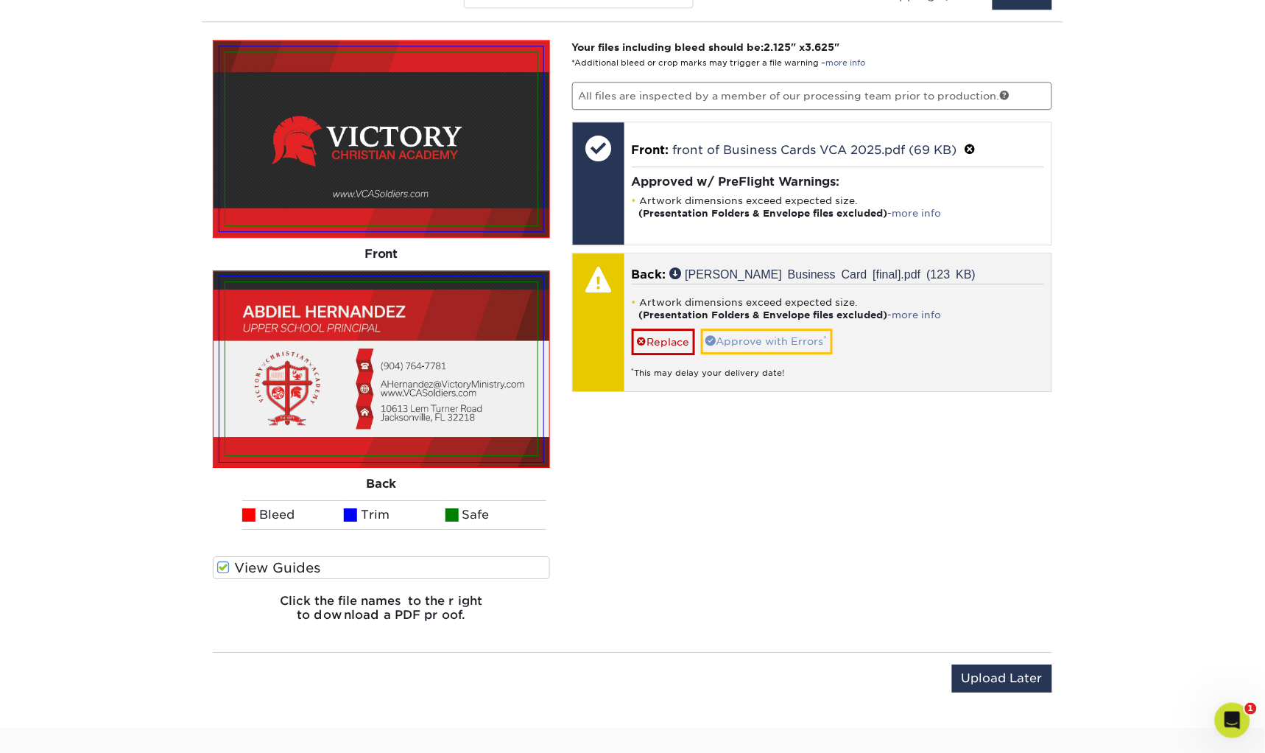
click at [774, 339] on link "Approve with Errors *" at bounding box center [767, 340] width 132 height 25
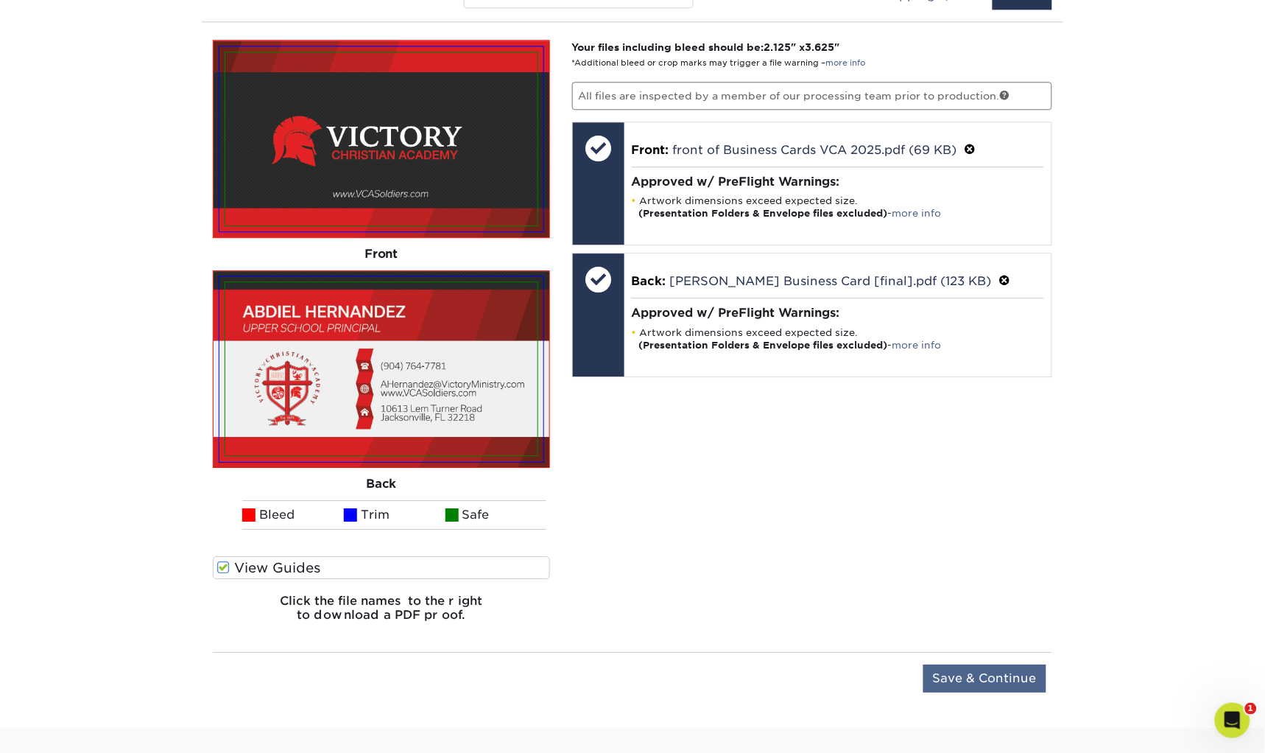
click at [986, 668] on input "Save & Continue" at bounding box center [984, 678] width 123 height 28
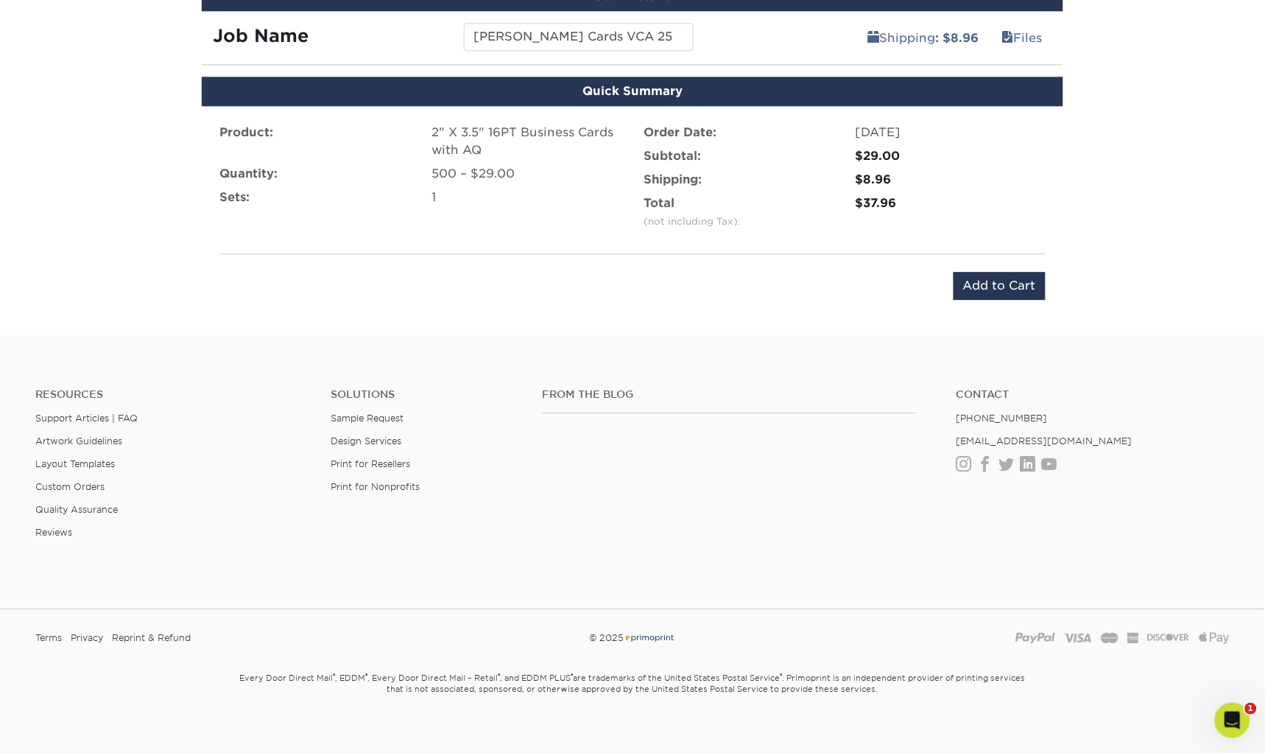
scroll to position [998, 0]
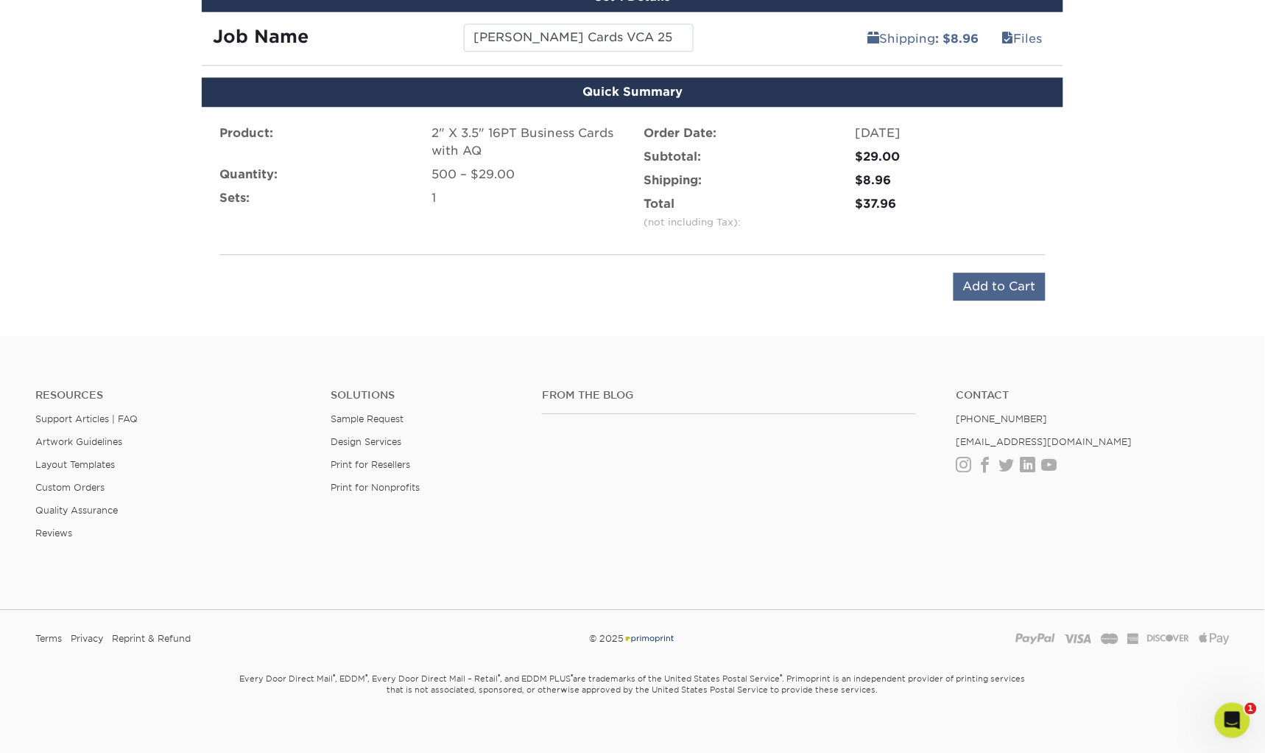
click at [998, 277] on input "Add to Cart" at bounding box center [1000, 286] width 92 height 28
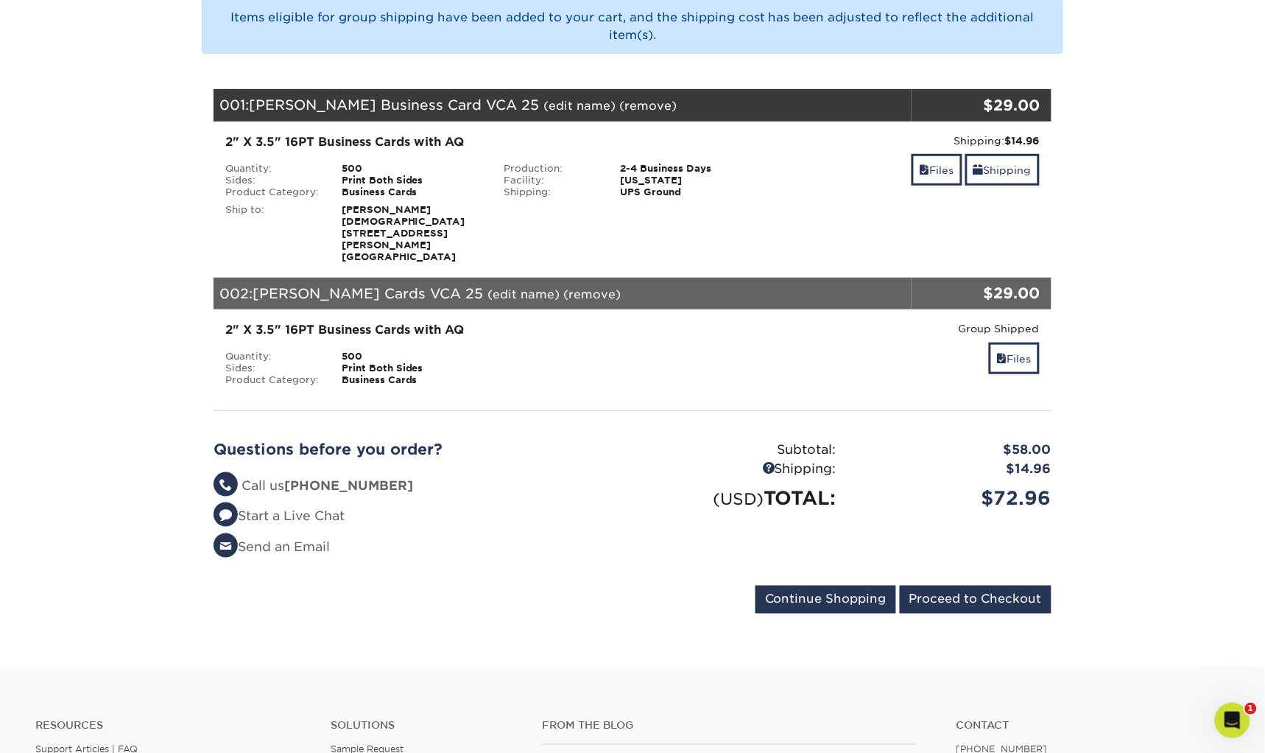
scroll to position [209, 0]
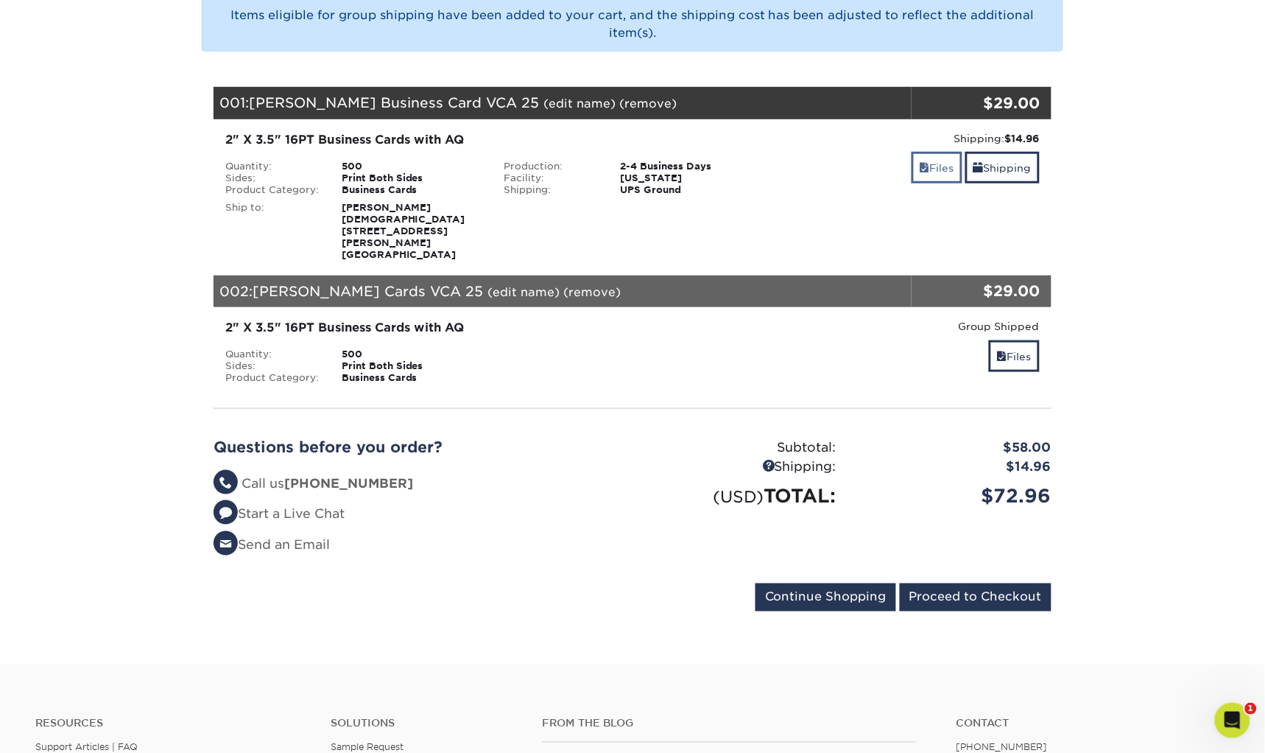
click at [937, 160] on link "Files" at bounding box center [937, 168] width 51 height 32
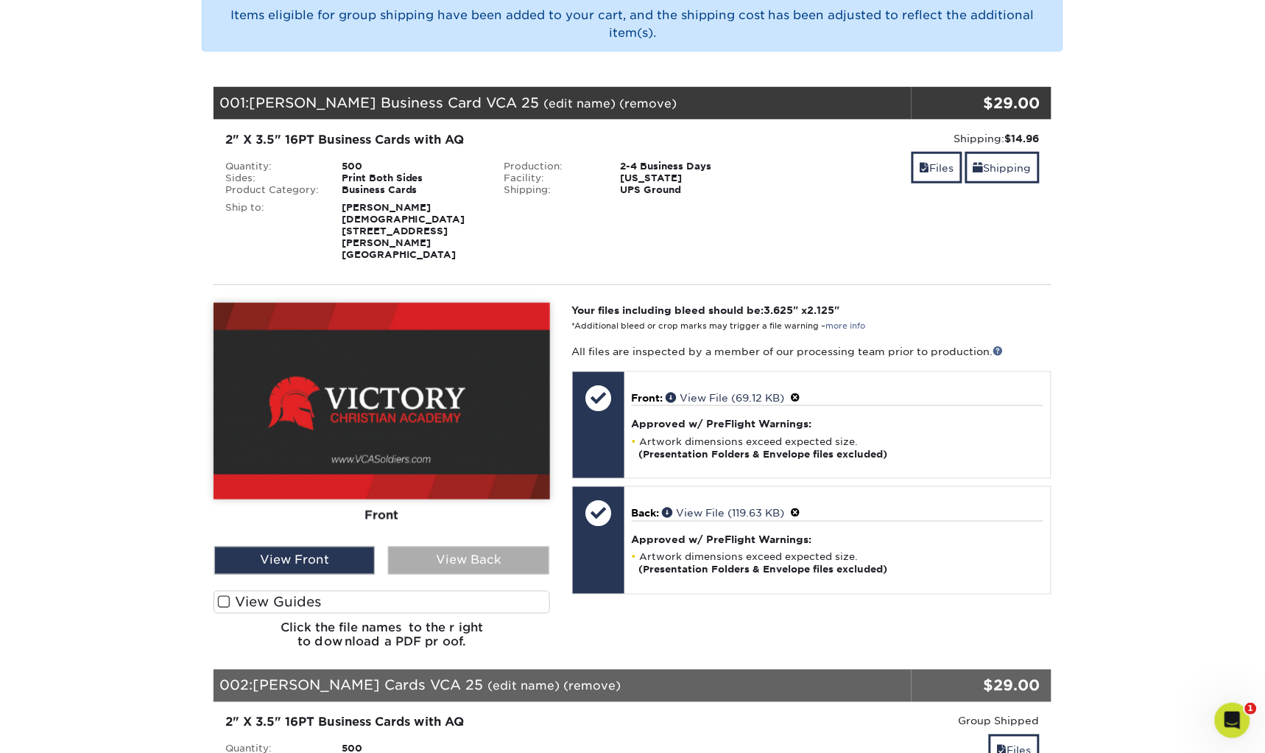
click at [470, 549] on div "View Back" at bounding box center [468, 560] width 161 height 28
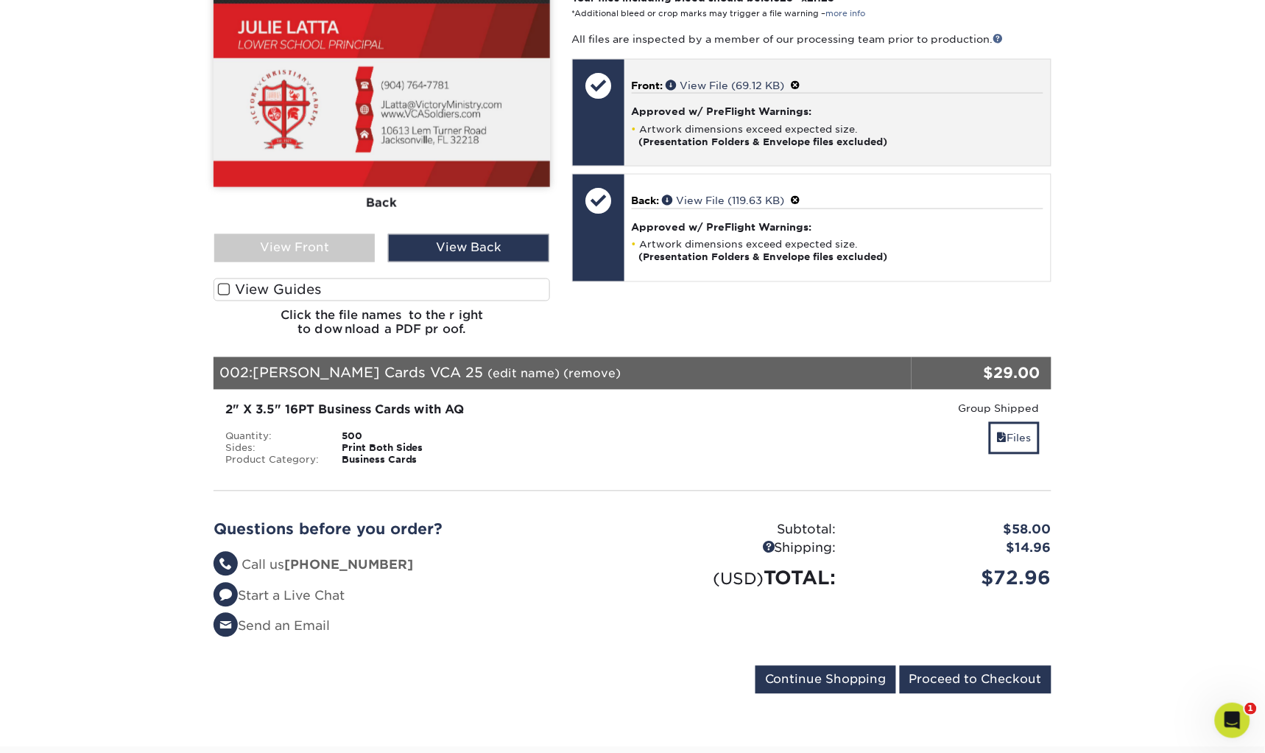
scroll to position [541, 0]
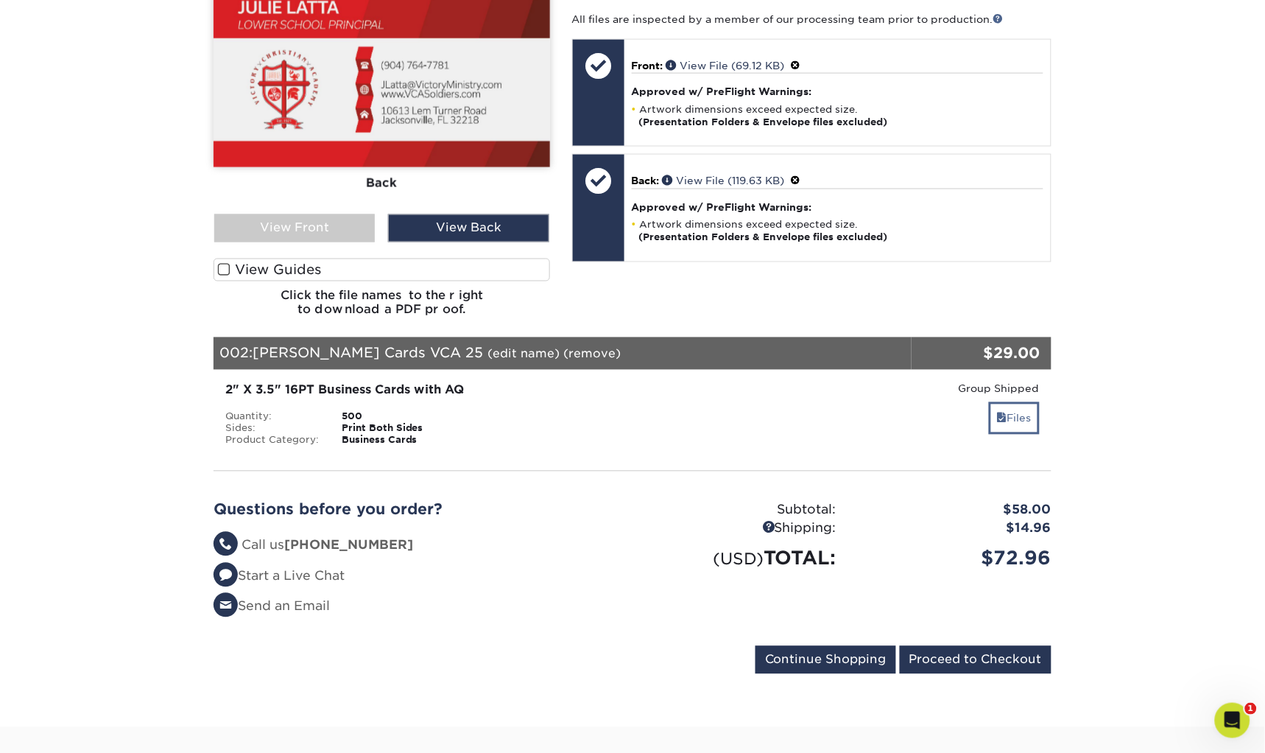
click at [1001, 412] on span at bounding box center [1002, 418] width 10 height 12
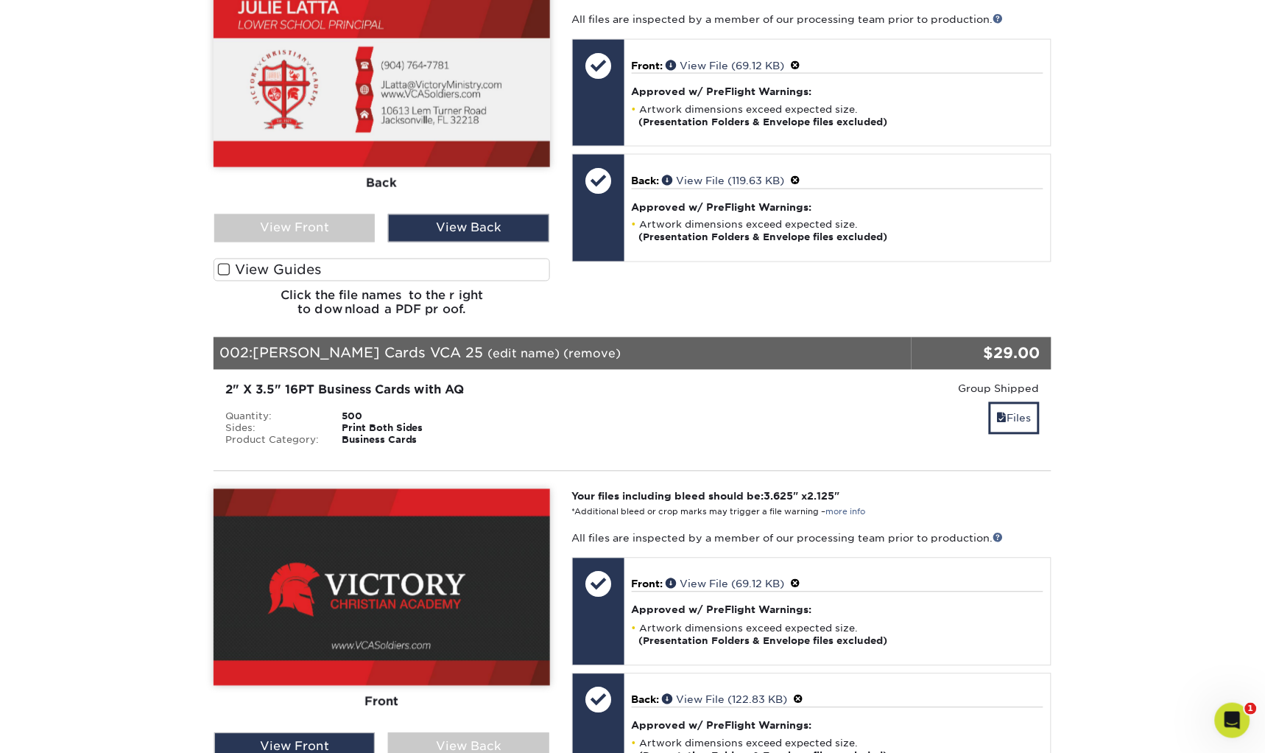
scroll to position [778, 0]
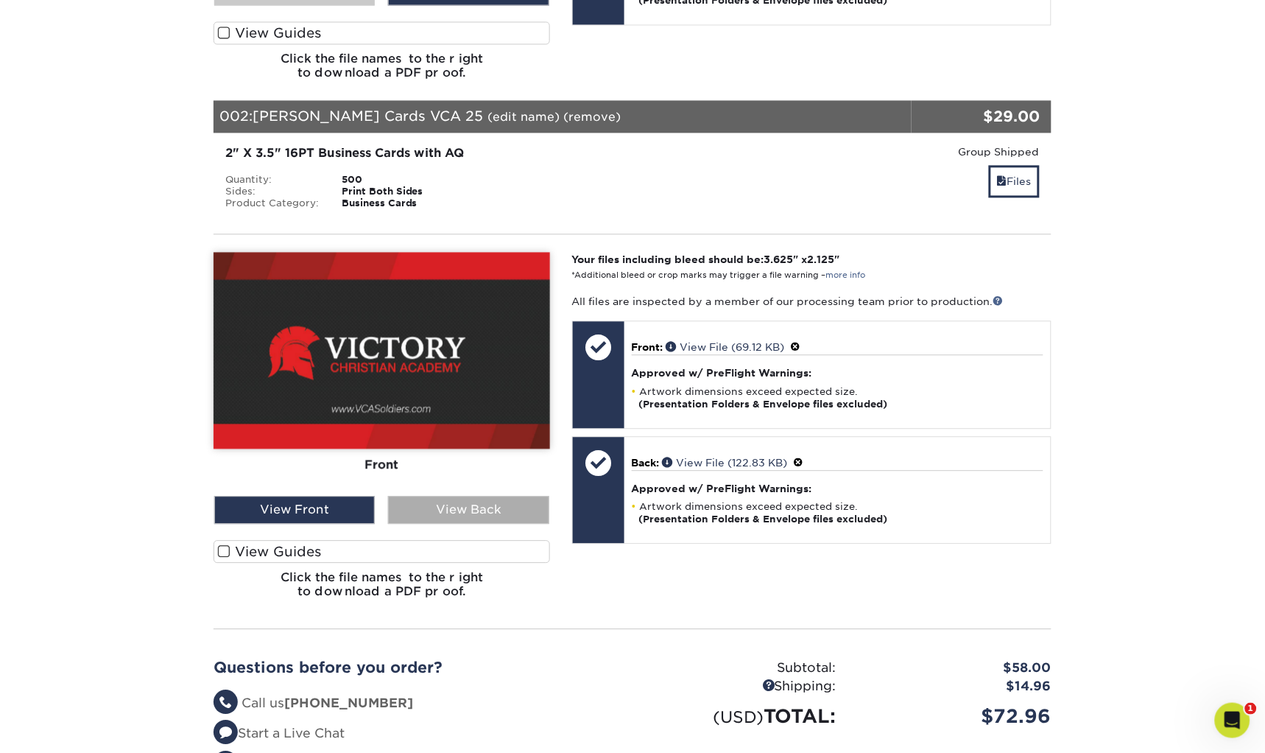
click at [490, 496] on div "View Back" at bounding box center [468, 510] width 161 height 28
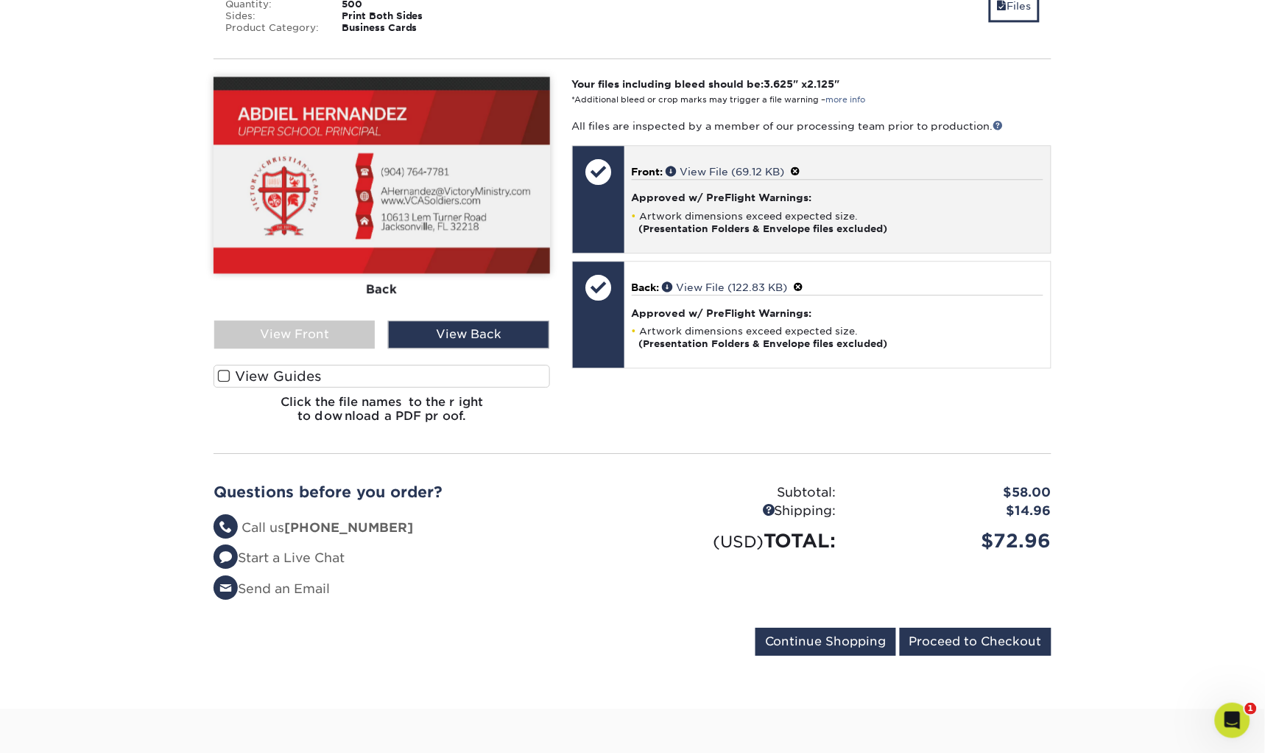
scroll to position [985, 0]
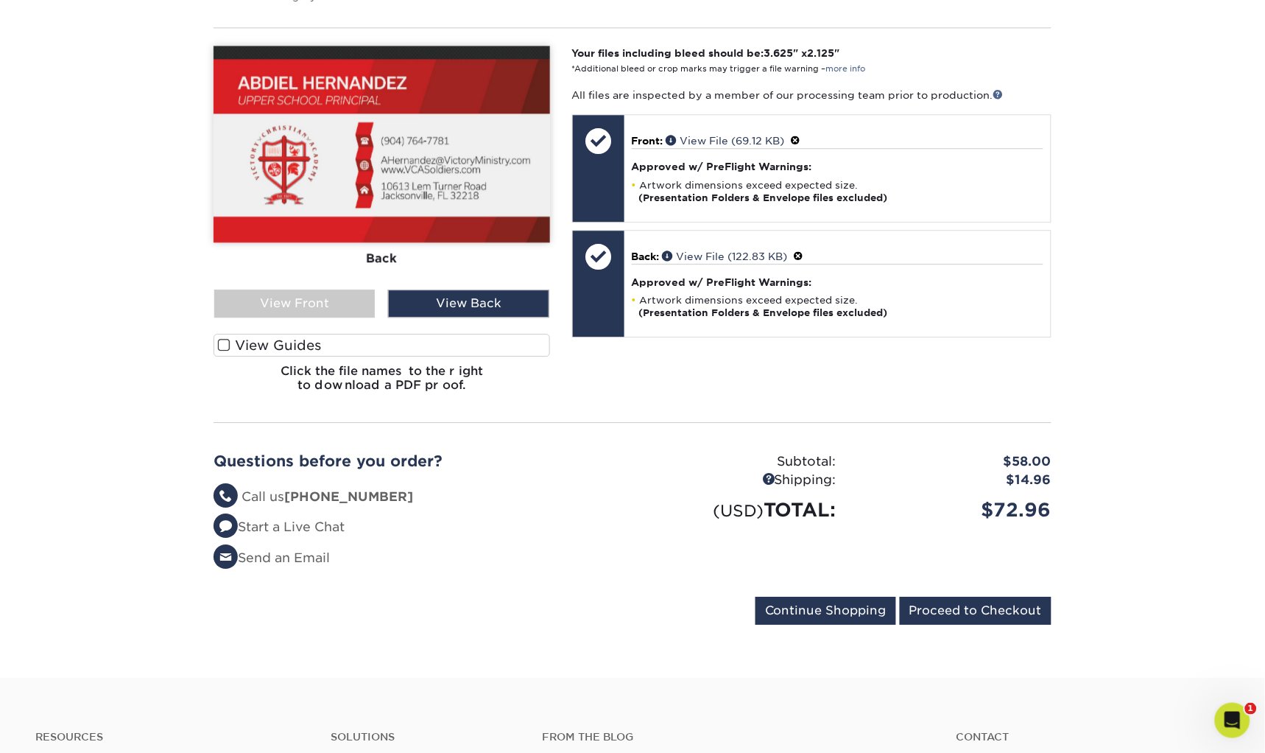
click at [267, 334] on label "View Guides" at bounding box center [382, 345] width 337 height 23
click at [0, 0] on input "View Guides" at bounding box center [0, 0] width 0 height 0
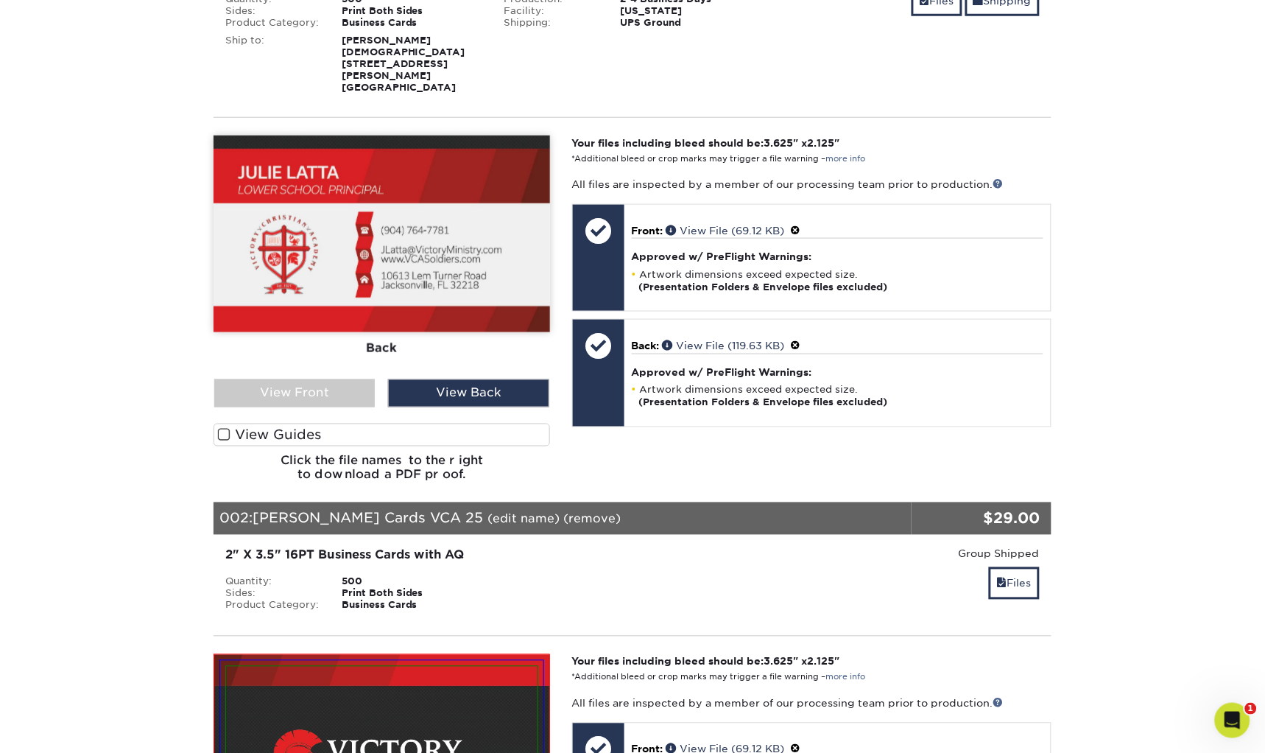
scroll to position [289, 0]
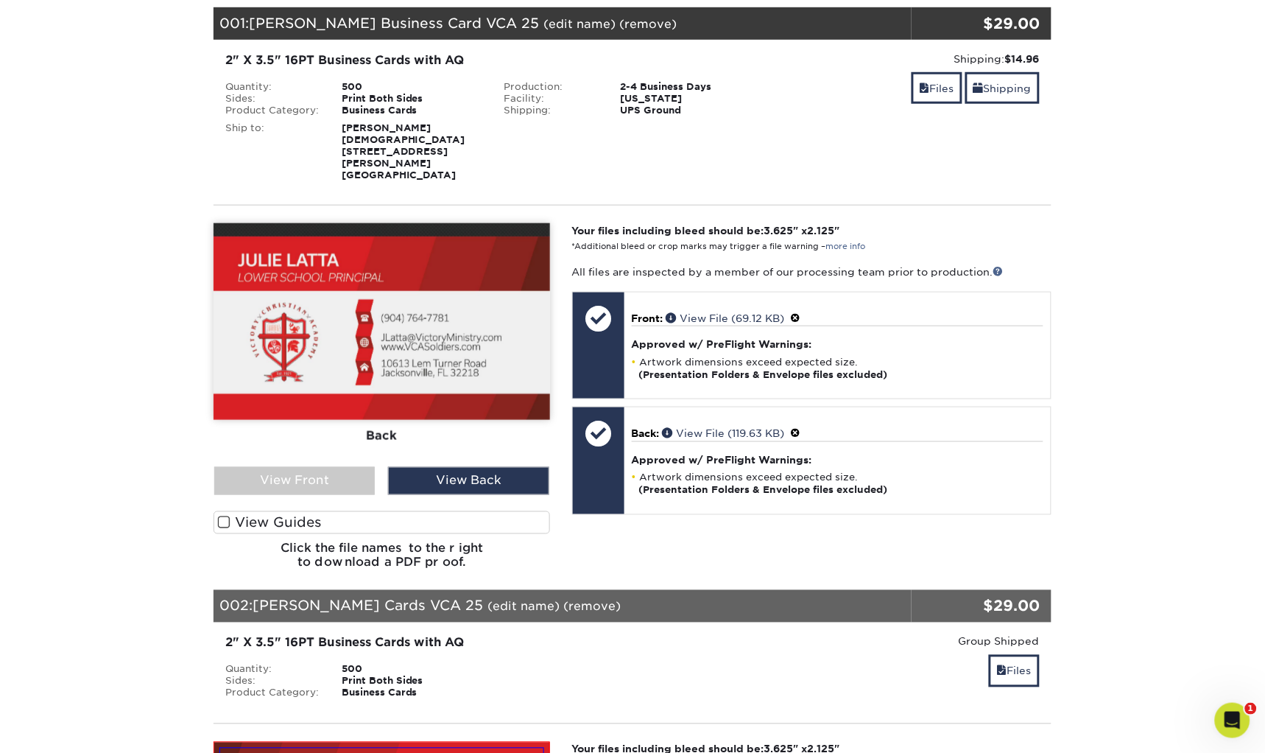
click at [258, 511] on label "View Guides" at bounding box center [382, 522] width 337 height 23
click at [0, 0] on input "View Guides" at bounding box center [0, 0] width 0 height 0
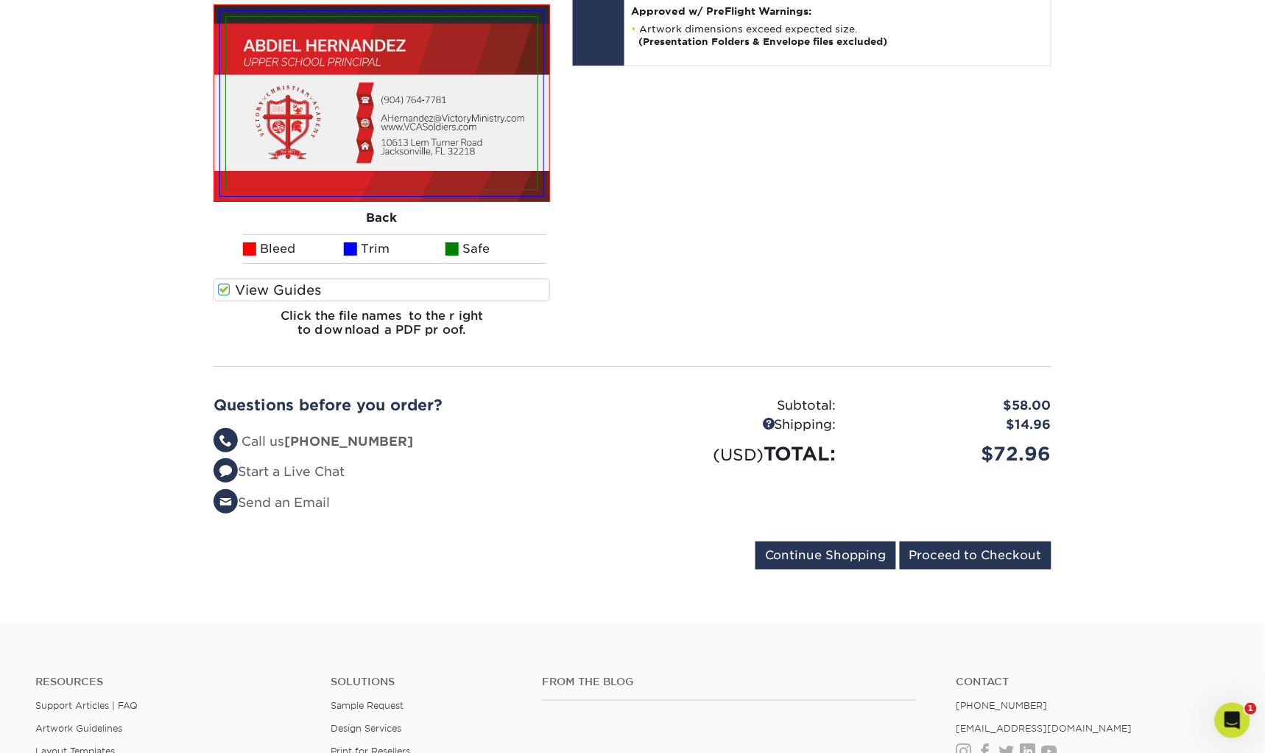
scroll to position [1480, 0]
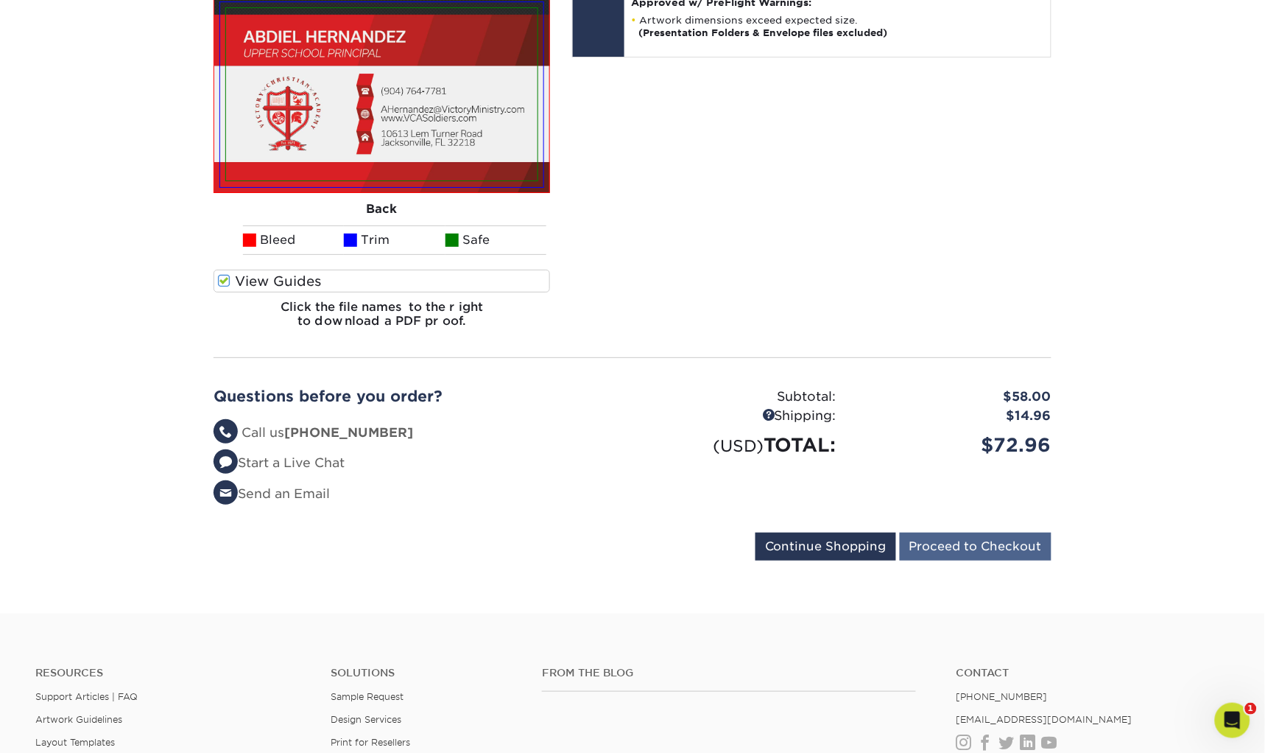
click at [979, 532] on input "Proceed to Checkout" at bounding box center [976, 546] width 152 height 28
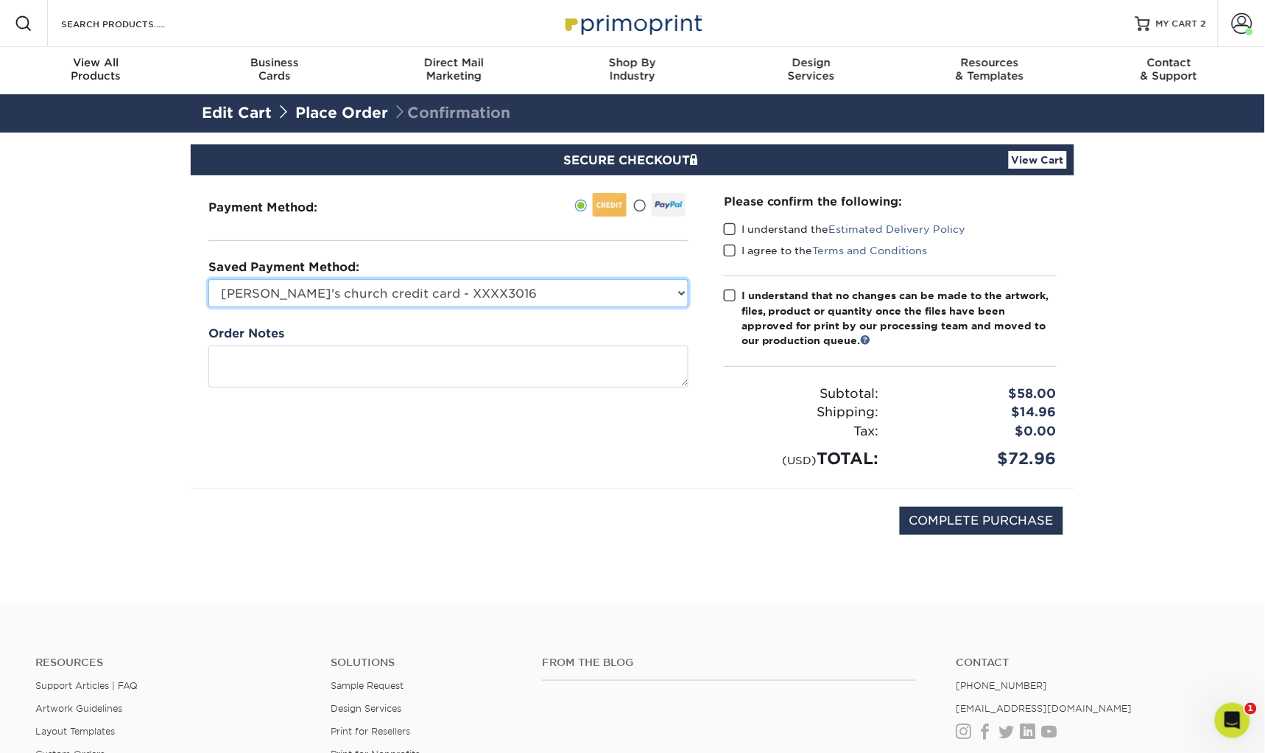
select select "71572"
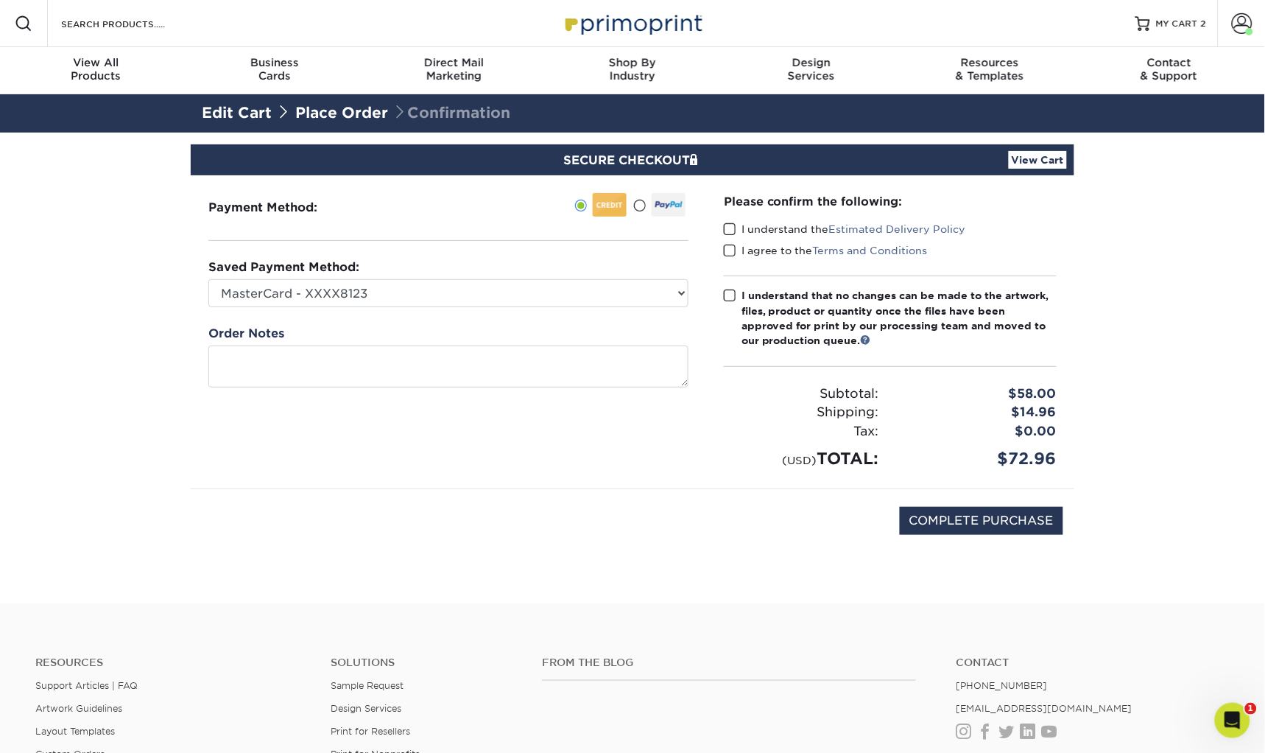
click at [730, 229] on span at bounding box center [730, 229] width 13 height 14
click at [0, 0] on input "I understand the Estimated Delivery Policy" at bounding box center [0, 0] width 0 height 0
click at [728, 250] on span at bounding box center [730, 251] width 13 height 14
click at [0, 0] on input "I agree to the Terms and Conditions" at bounding box center [0, 0] width 0 height 0
click at [725, 293] on span at bounding box center [730, 296] width 13 height 14
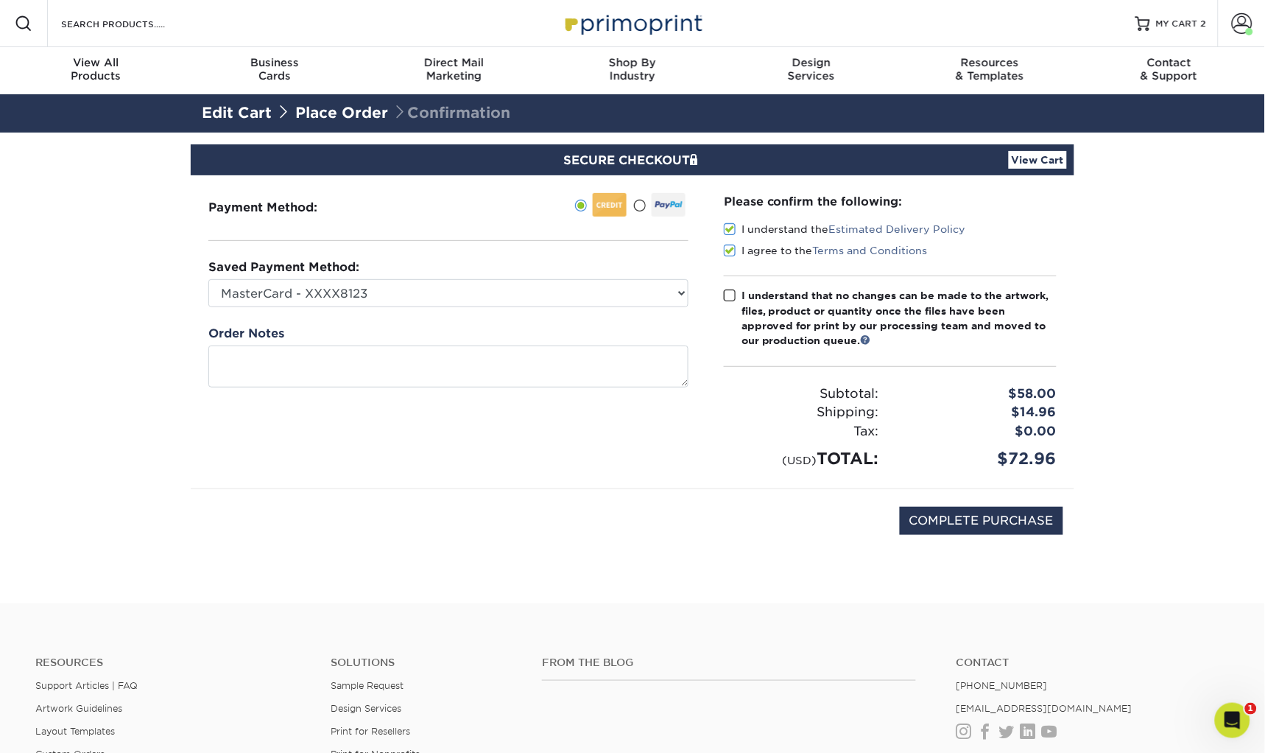
click at [0, 0] on input "I understand that no changes can be made to the artwork, files, product or quan…" at bounding box center [0, 0] width 0 height 0
click at [1027, 161] on link "View Cart" at bounding box center [1038, 160] width 58 height 18
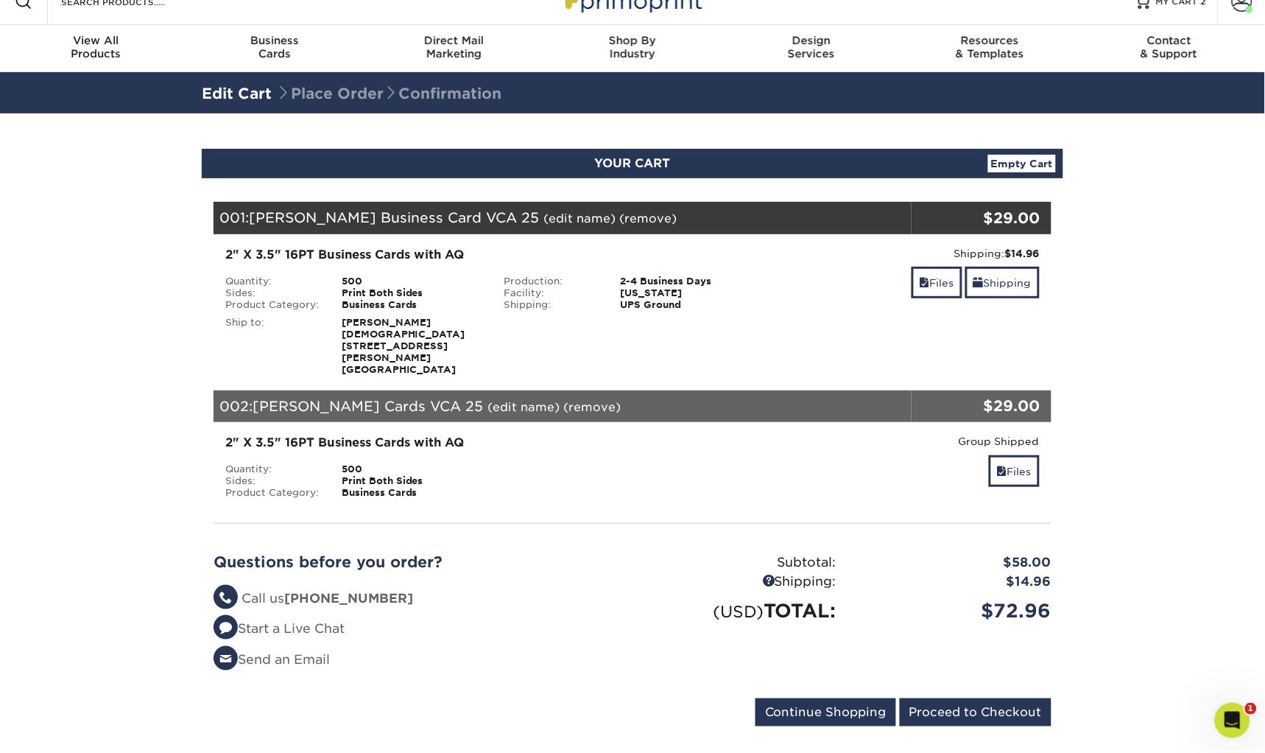
scroll to position [33, 0]
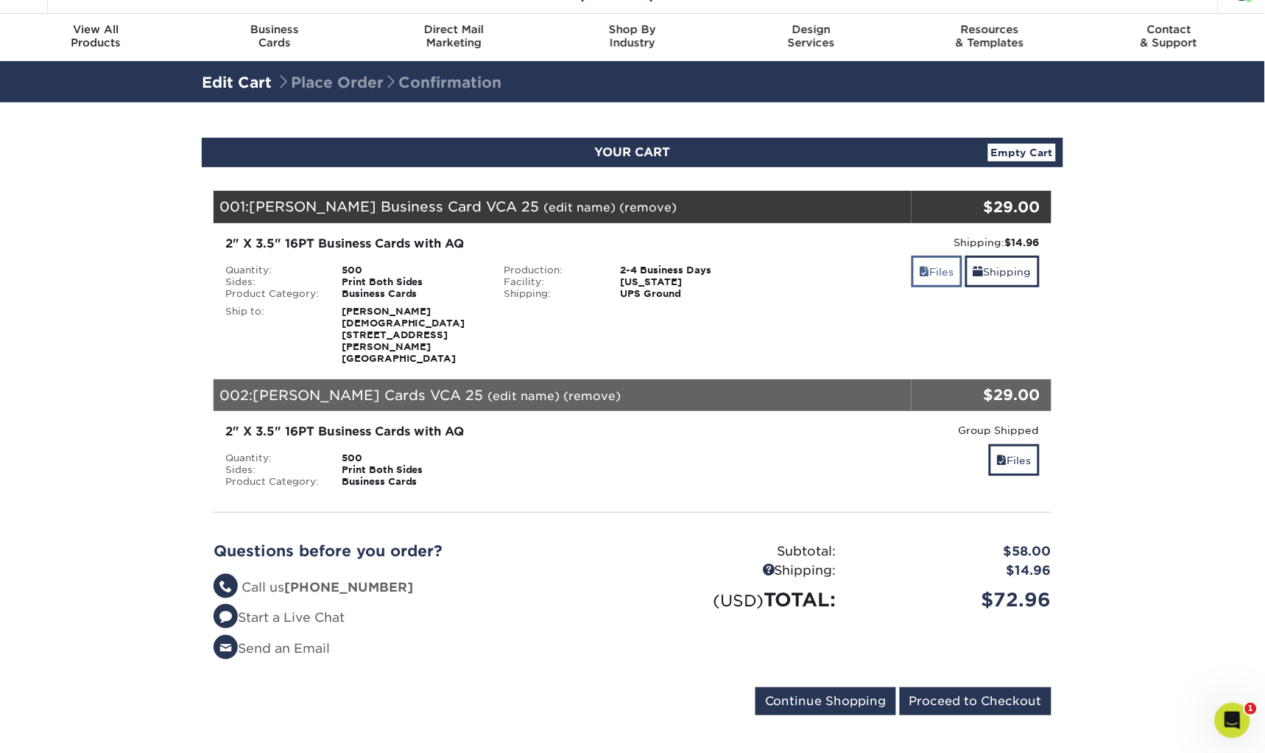
click at [926, 264] on link "Files" at bounding box center [937, 272] width 51 height 32
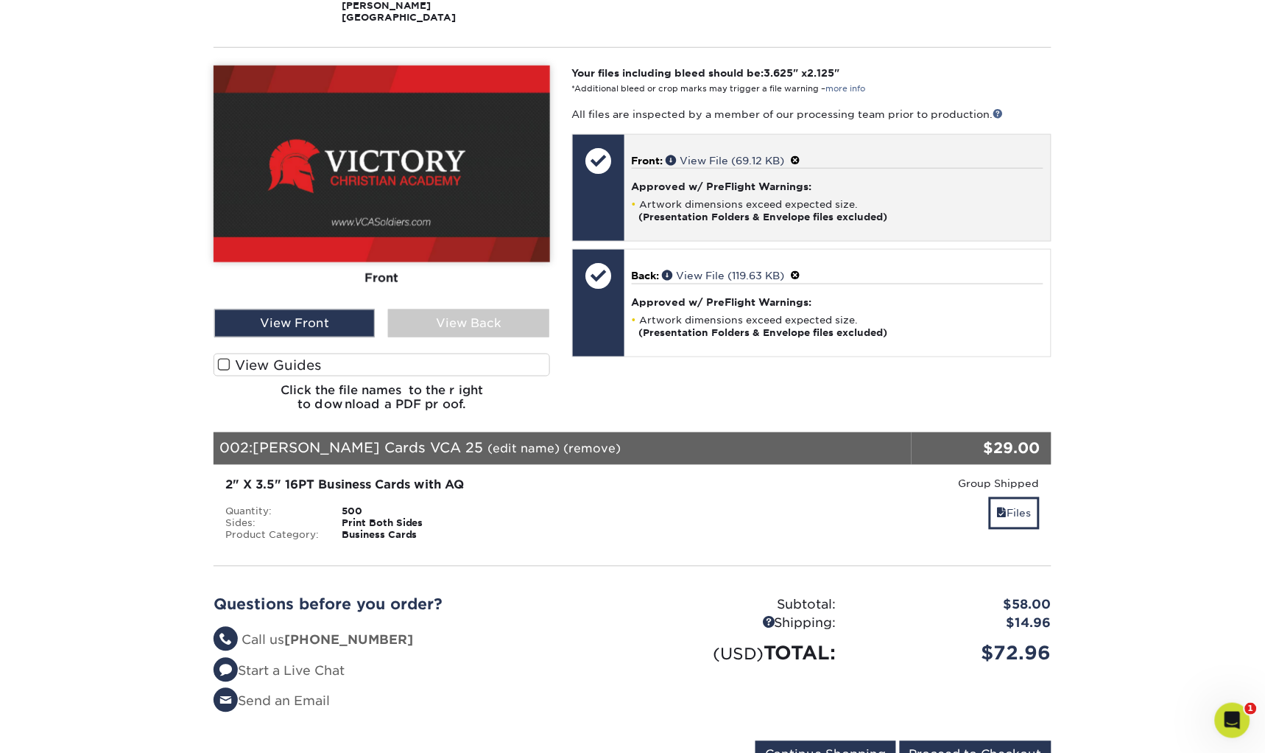
scroll to position [394, 0]
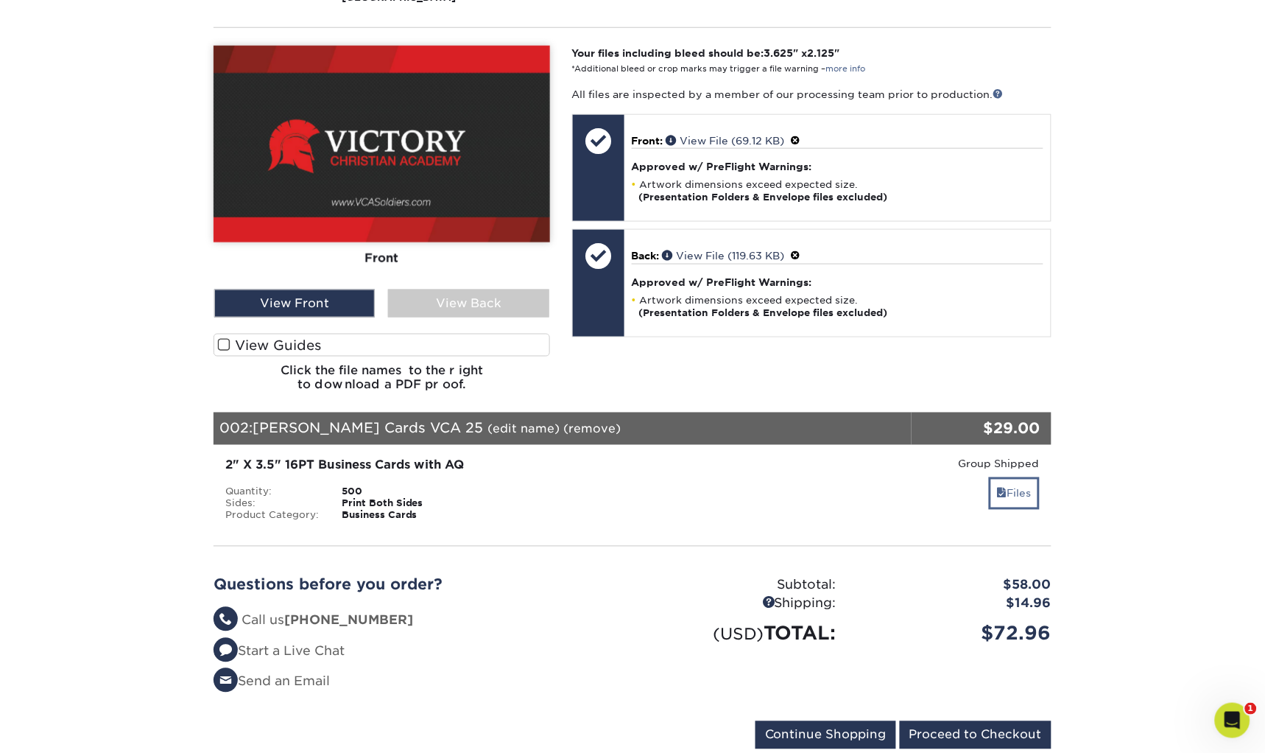
click at [1013, 477] on link "Files" at bounding box center [1014, 493] width 51 height 32
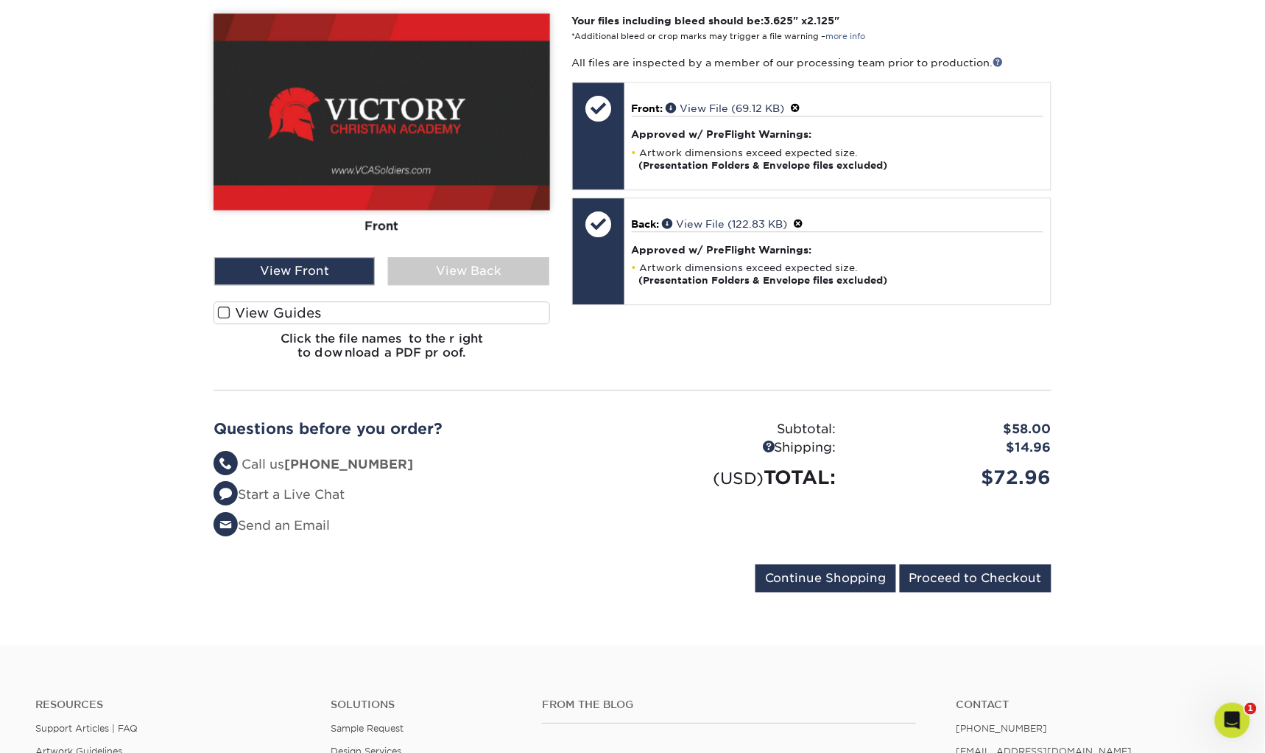
scroll to position [1131, 0]
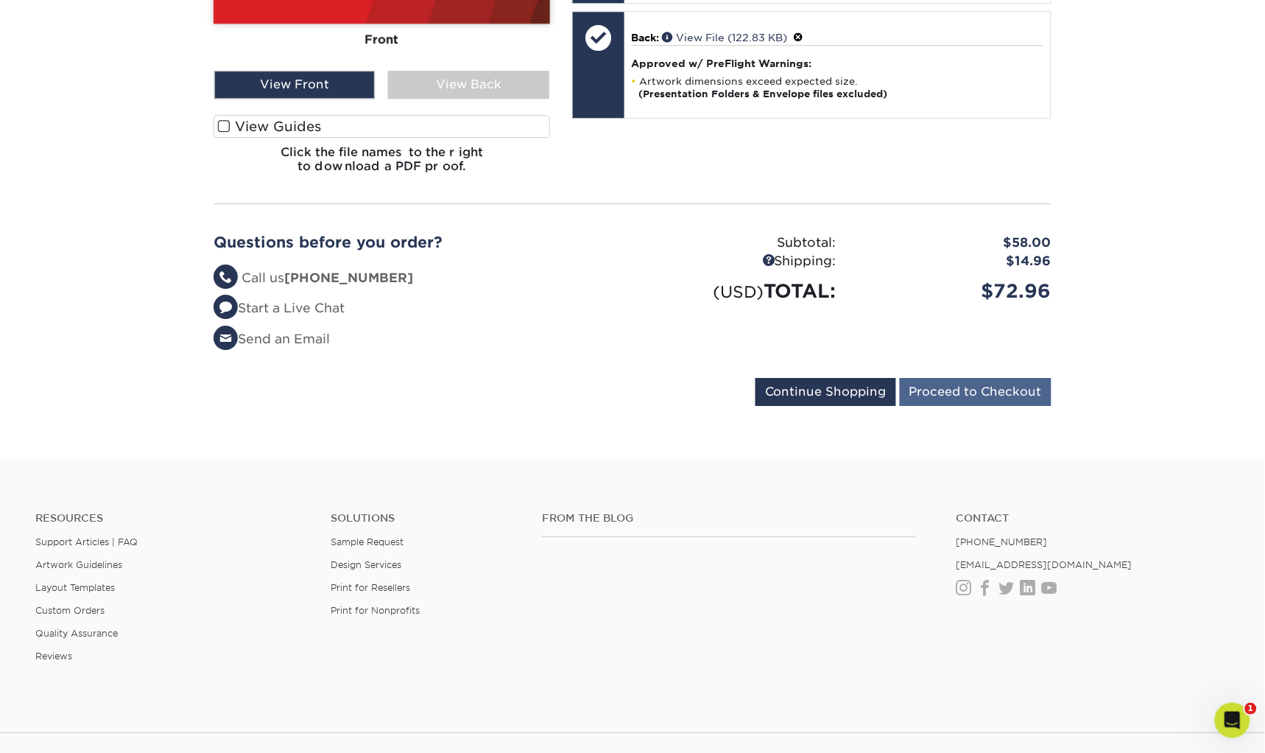
click at [955, 378] on input "Proceed to Checkout" at bounding box center [976, 392] width 152 height 28
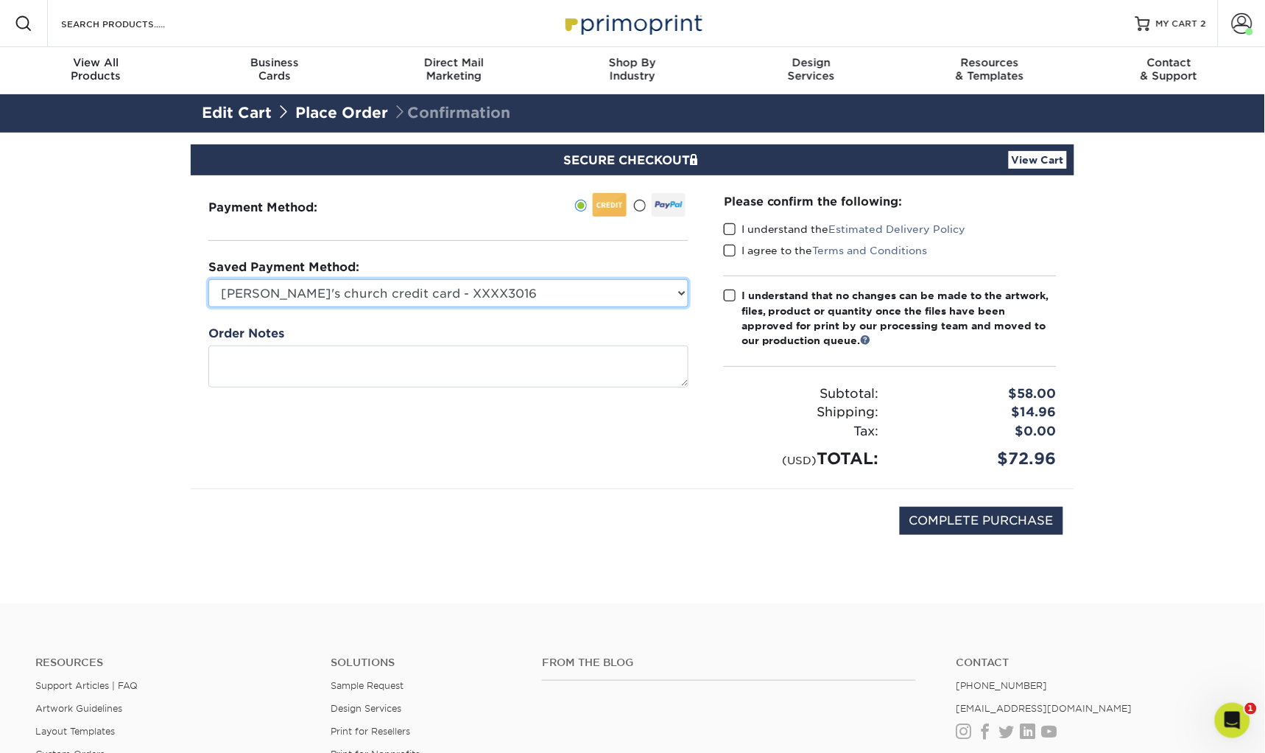
select select "71572"
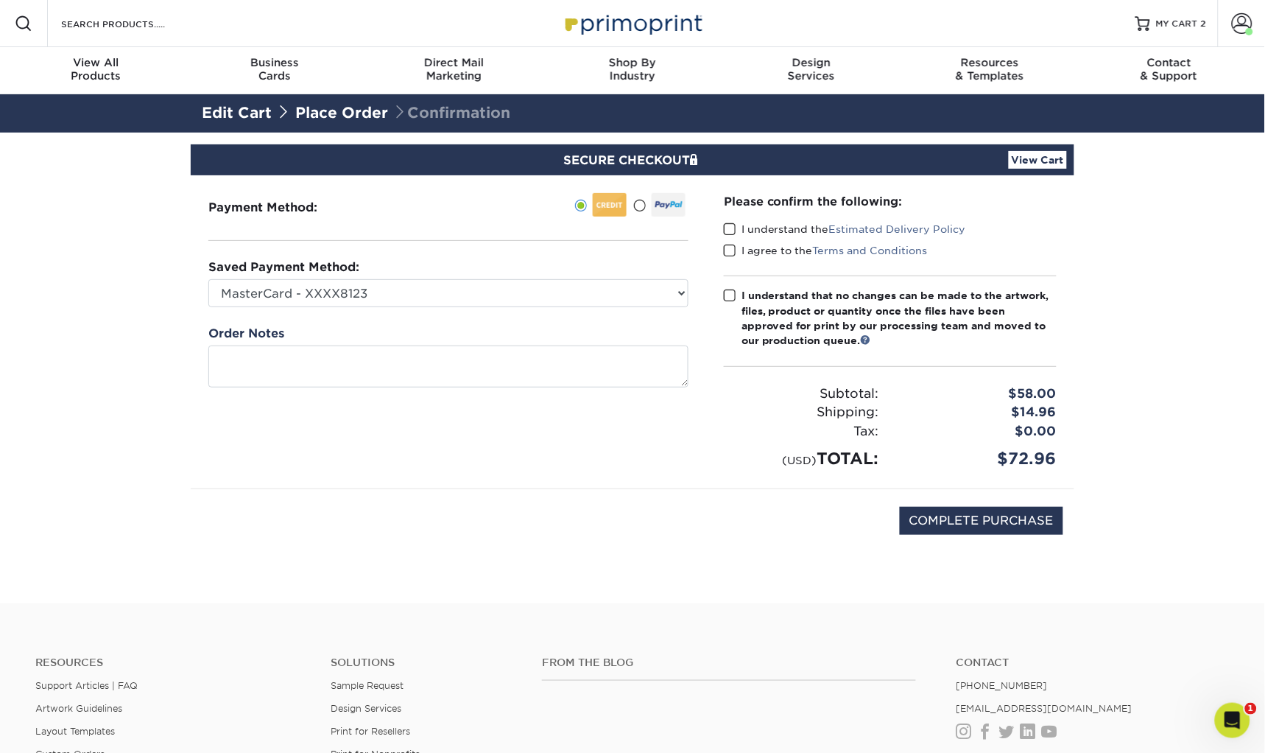
click at [730, 228] on span at bounding box center [730, 229] width 13 height 14
click at [0, 0] on input "I understand the Estimated Delivery Policy" at bounding box center [0, 0] width 0 height 0
click at [730, 247] on span at bounding box center [730, 251] width 13 height 14
click at [0, 0] on input "I agree to the Terms and Conditions" at bounding box center [0, 0] width 0 height 0
click at [728, 292] on span at bounding box center [730, 296] width 13 height 14
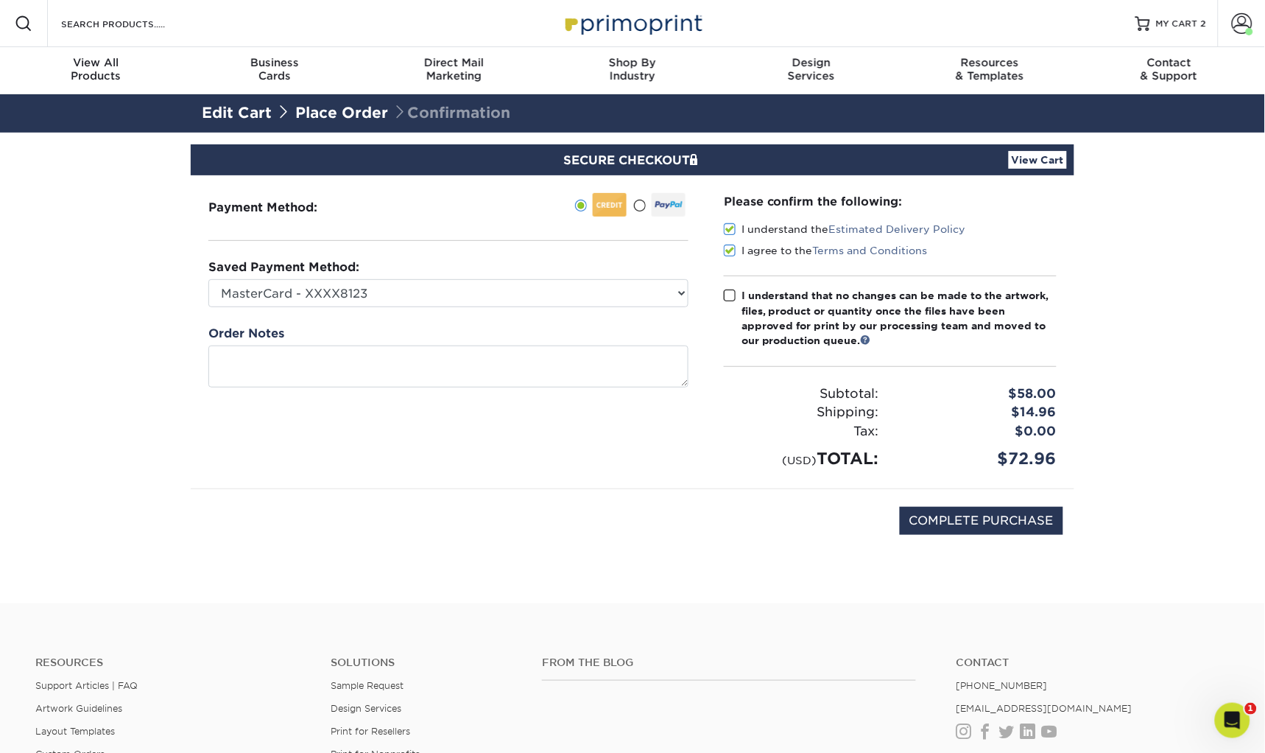
click at [0, 0] on input "I understand that no changes can be made to the artwork, files, product or quan…" at bounding box center [0, 0] width 0 height 0
click at [985, 515] on input "COMPLETE PURCHASE" at bounding box center [981, 521] width 163 height 28
type input "PROCESSING, PLEASE WAIT..."
